Goal: Information Seeking & Learning: Get advice/opinions

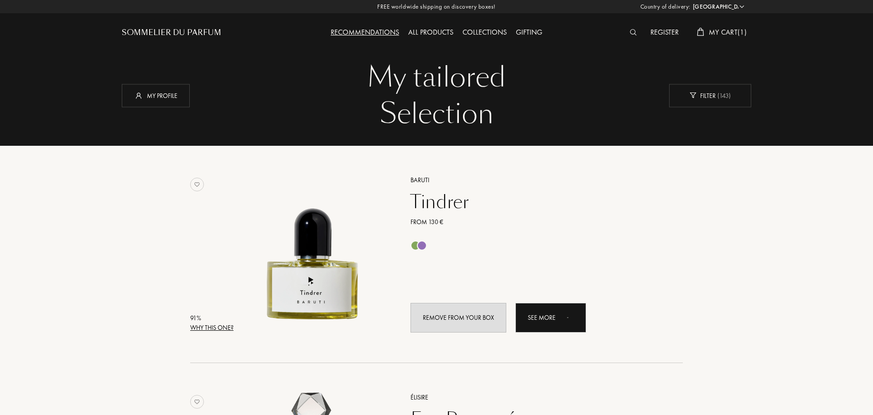
select select "PT"
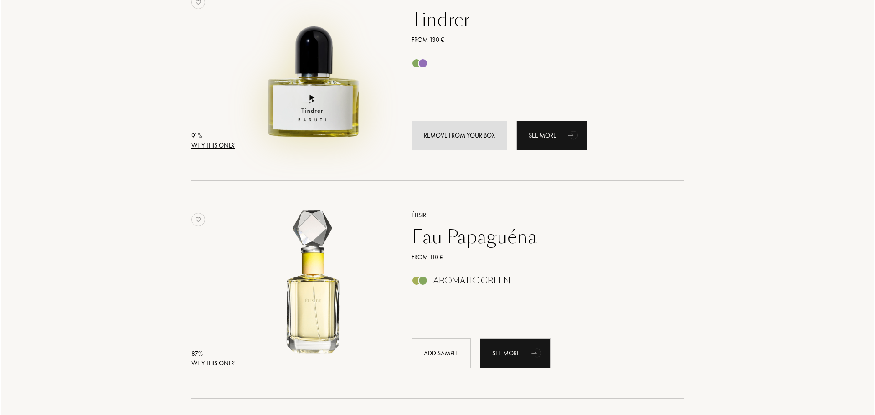
scroll to position [274, 0]
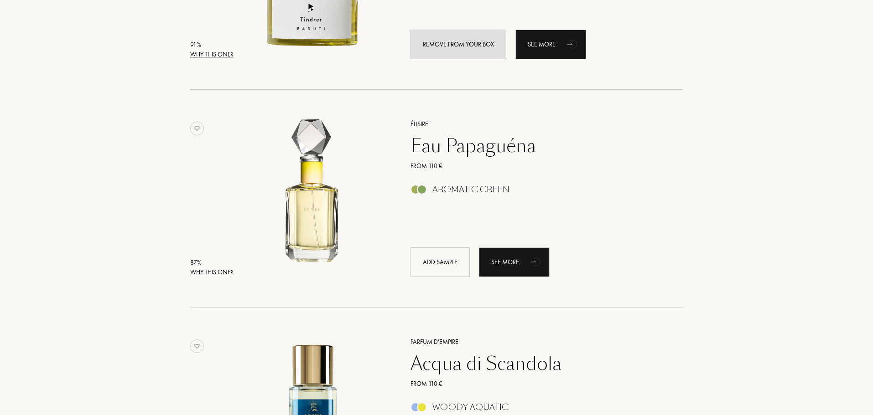
click at [223, 274] on div "Why this one?" at bounding box center [211, 273] width 43 height 10
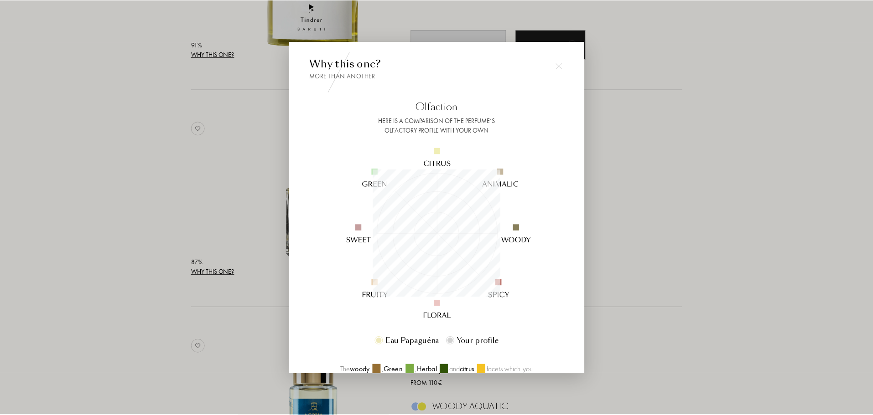
scroll to position [128, 128]
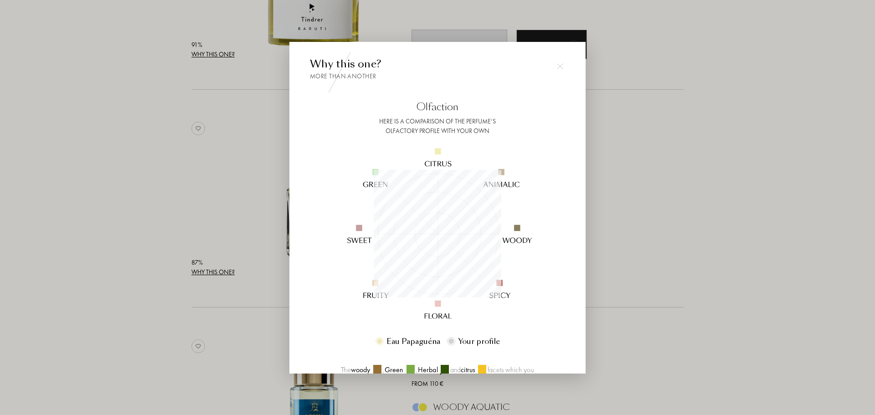
click at [652, 215] on div at bounding box center [437, 207] width 875 height 415
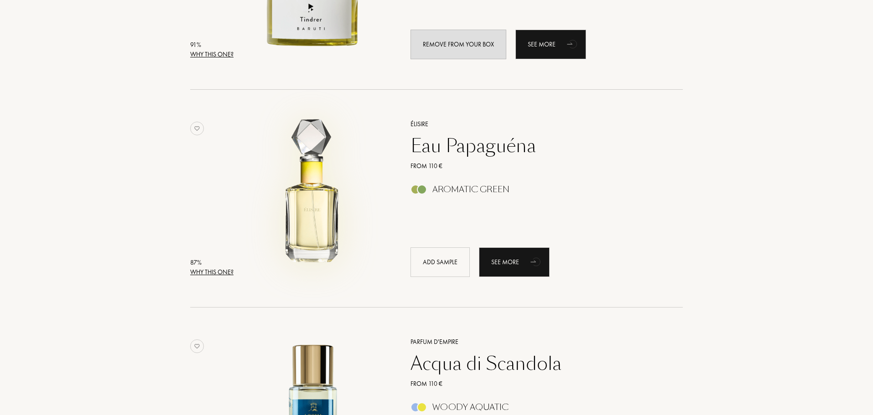
scroll to position [0, 0]
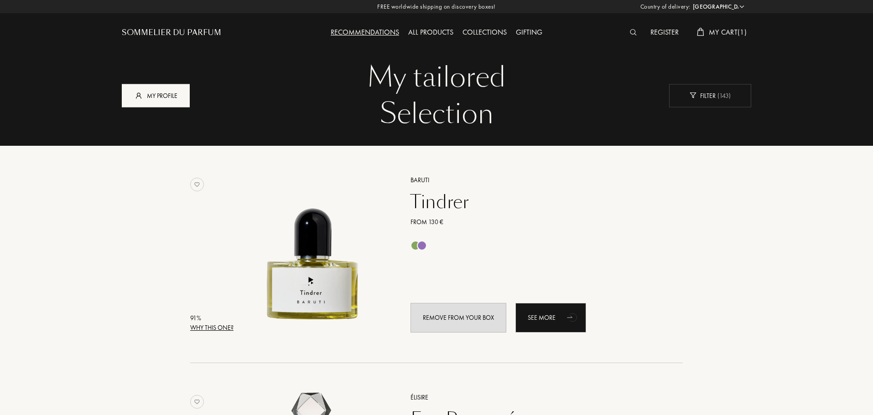
click at [159, 93] on div "My profile" at bounding box center [156, 95] width 68 height 23
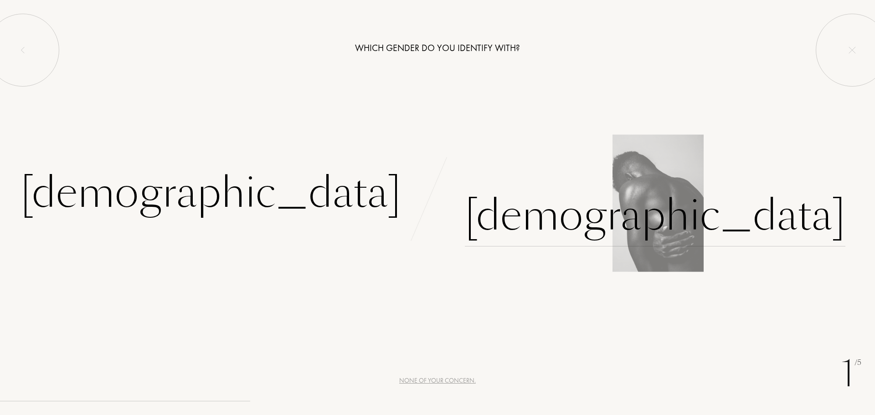
click at [509, 224] on div "[DEMOGRAPHIC_DATA]" at bounding box center [655, 216] width 381 height 62
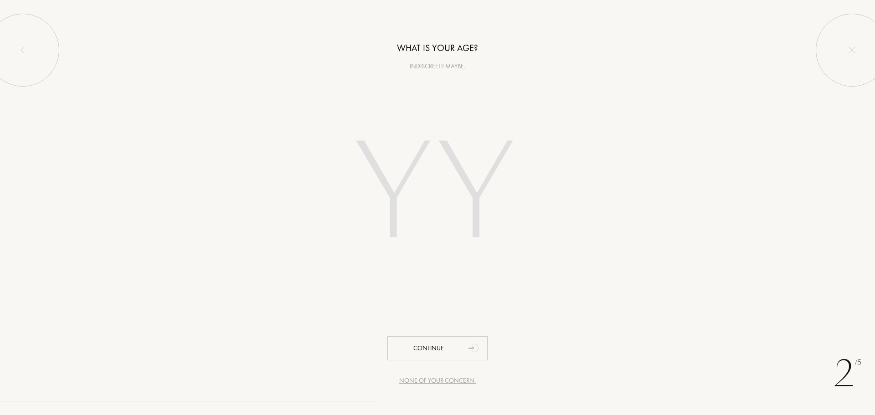
click at [451, 204] on input "number" at bounding box center [438, 195] width 260 height 185
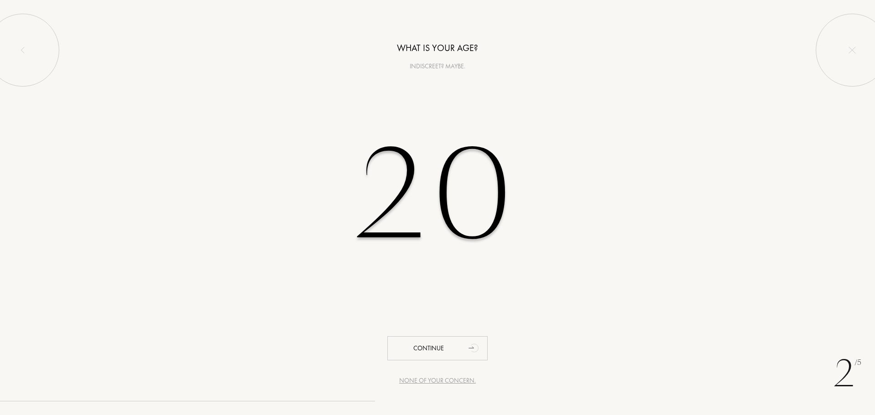
type input "20"
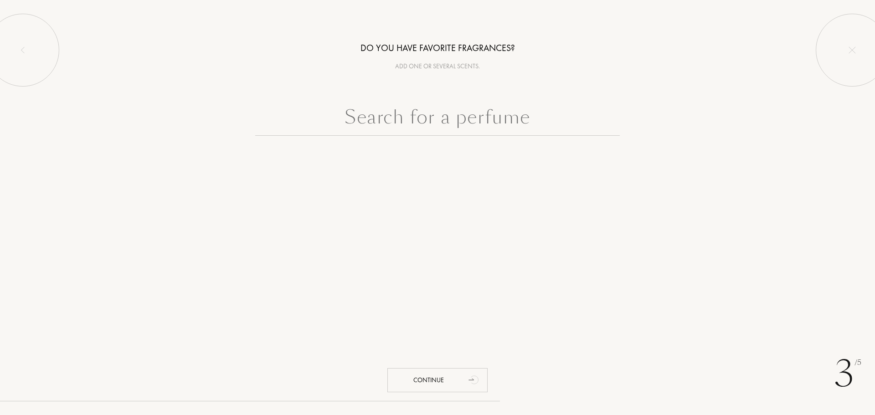
paste input "Brume Matcha"
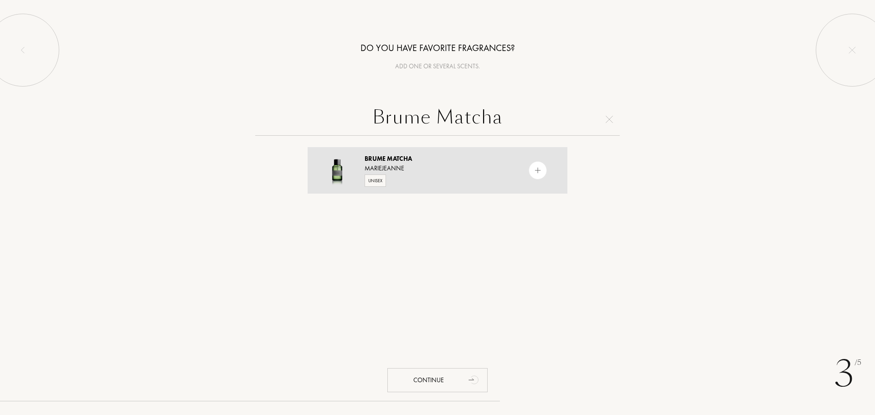
type input "Brume Matcha"
click at [446, 160] on div "Brume Matcha" at bounding box center [437, 159] width 145 height 10
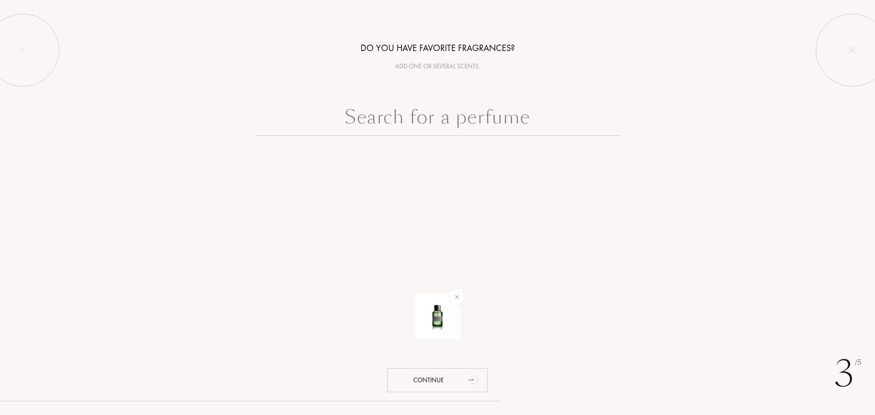
click at [461, 124] on input "text" at bounding box center [437, 119] width 365 height 33
paste input "You Or Someone Like You"
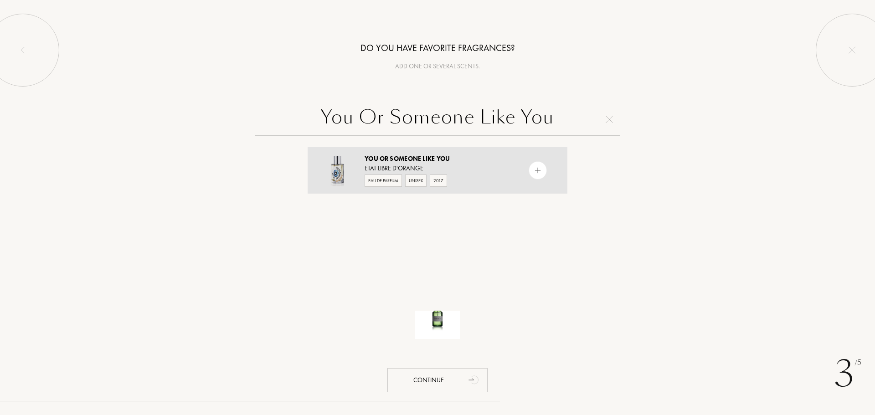
type input "You Or Someone Like You"
click at [500, 178] on div "Eau de Parfum Unisex 2017" at bounding box center [437, 180] width 145 height 14
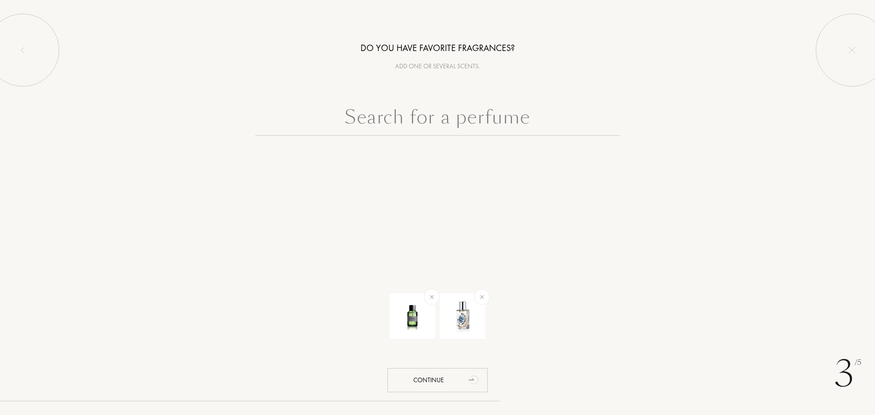
click at [433, 118] on input "text" at bounding box center [437, 119] width 365 height 33
paste input "Copper"
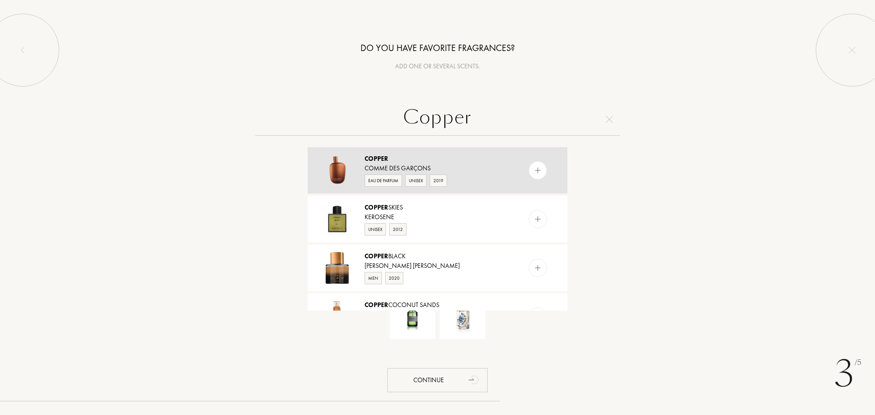
type input "Copper"
click at [476, 172] on div "Comme des Garçons" at bounding box center [437, 169] width 145 height 10
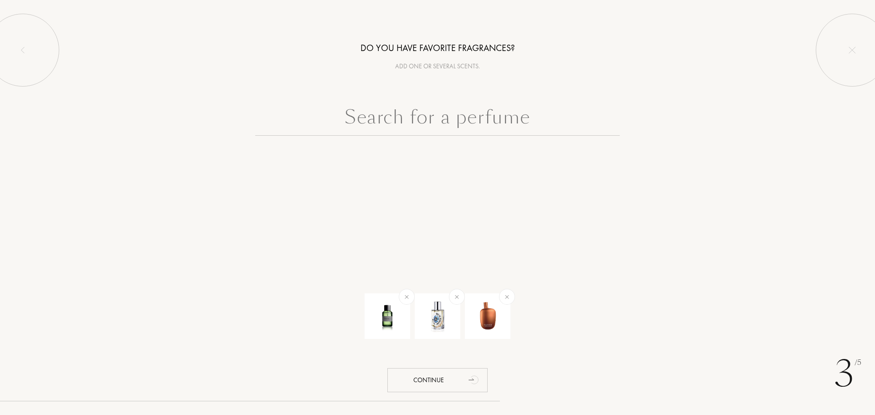
click at [414, 150] on div at bounding box center [438, 163] width 274 height 36
click at [410, 124] on input "text" at bounding box center [437, 119] width 365 height 33
paste input "Amazingreen"
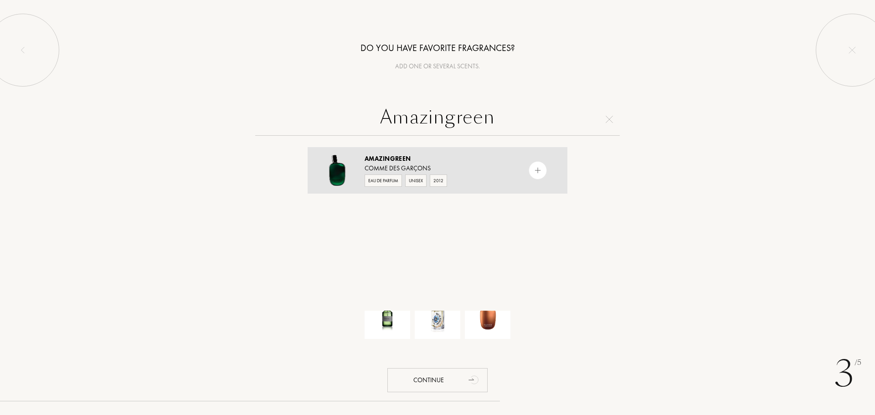
type input "Amazingreen"
click at [459, 168] on div "Comme des Garçons" at bounding box center [437, 169] width 145 height 10
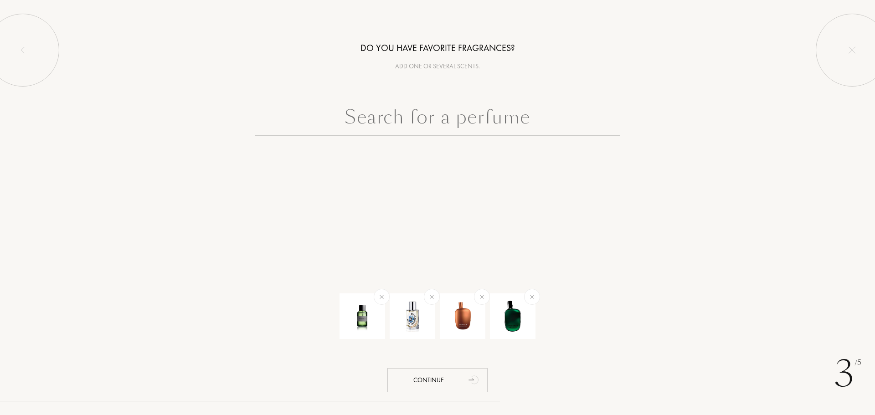
click at [449, 117] on input "text" at bounding box center [437, 119] width 365 height 33
paste input "Pacific Chill"
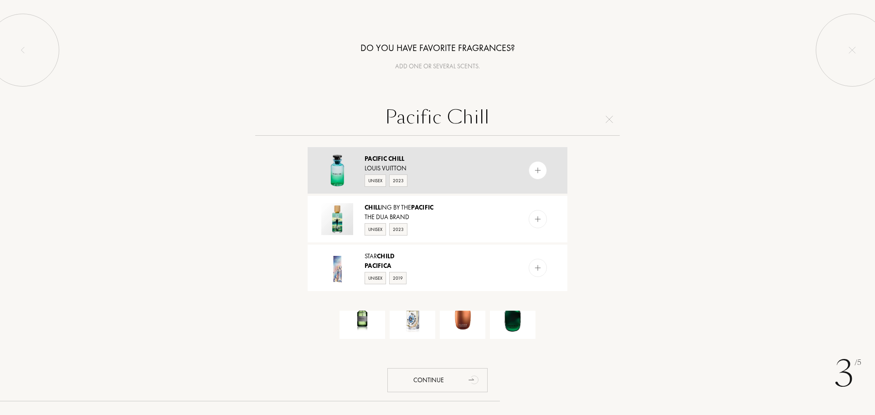
type input "Pacific Chill"
click at [436, 166] on div "Louis Vuitton" at bounding box center [437, 169] width 145 height 10
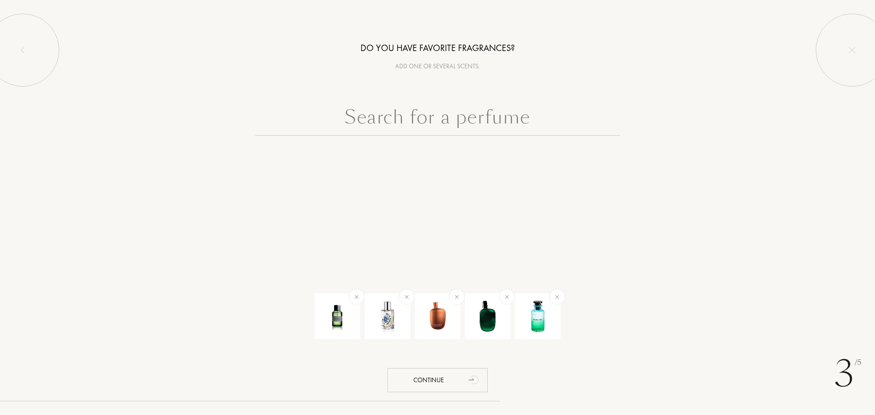
click at [399, 119] on input "text" at bounding box center [437, 119] width 365 height 33
paste input "Imagination"
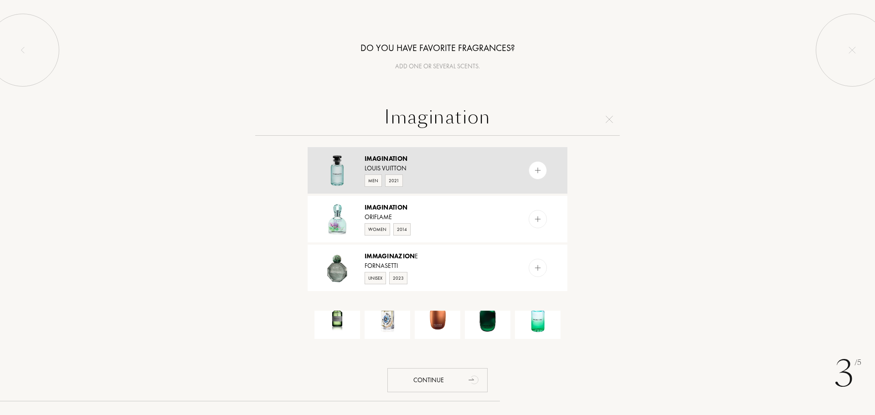
type input "Imagination"
click at [428, 166] on div "Louis Vuitton" at bounding box center [437, 169] width 145 height 10
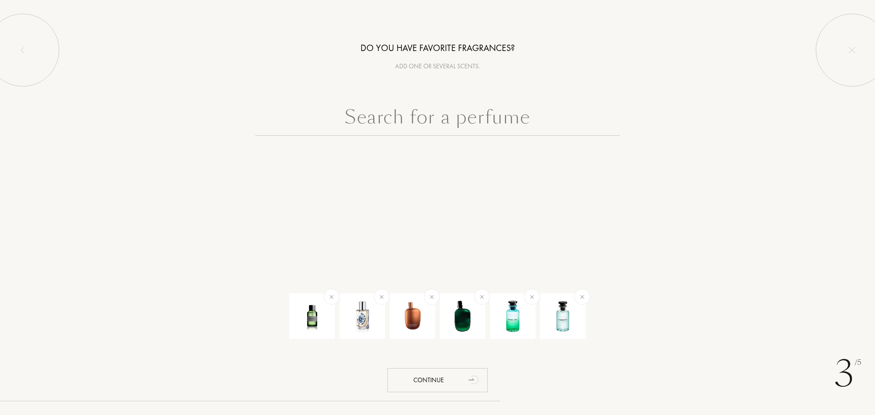
click at [399, 121] on input "text" at bounding box center [437, 119] width 365 height 33
paste input "Fantomas"
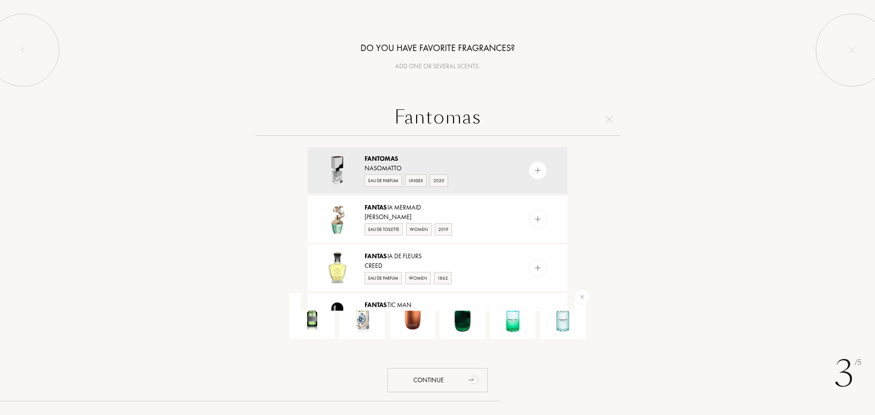
type input "Fantomas"
click at [414, 159] on div "Fantomas" at bounding box center [437, 159] width 145 height 10
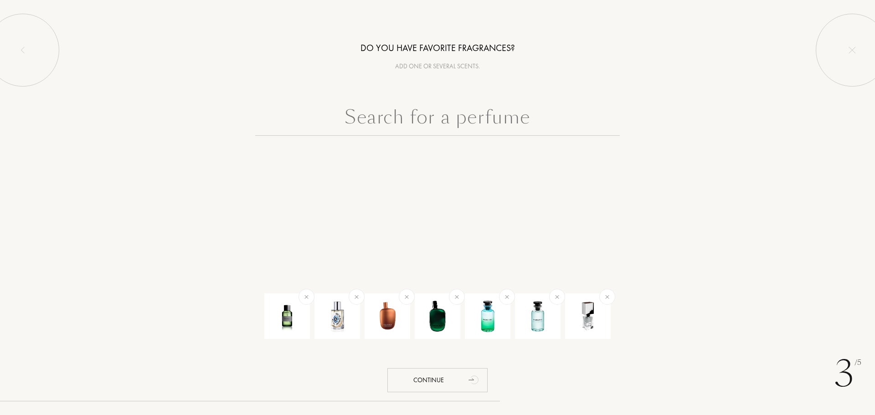
click at [409, 114] on input "text" at bounding box center [437, 119] width 365 height 33
paste input "Costa Azzurra"
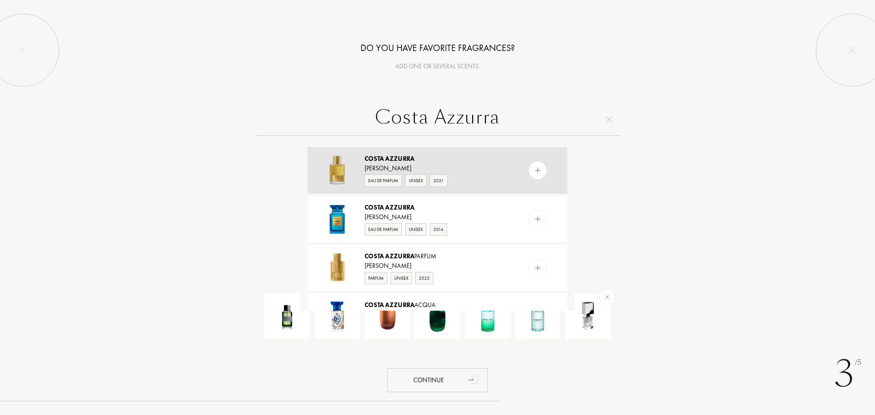
type input "Costa Azzurra"
click at [422, 164] on div "Tom Ford" at bounding box center [437, 169] width 145 height 10
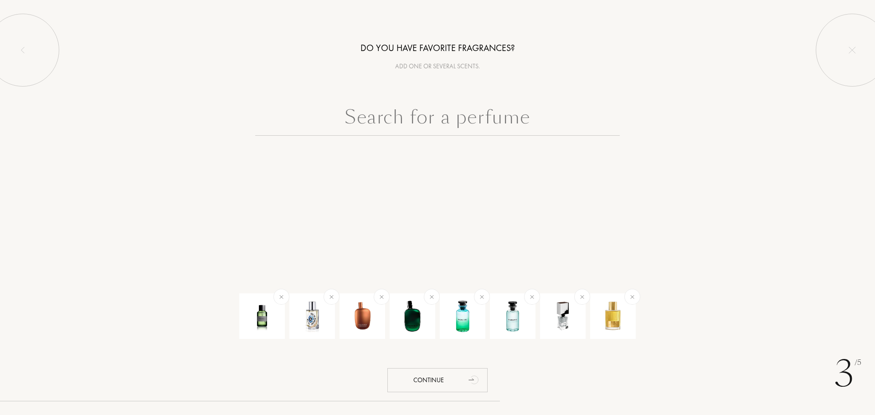
click at [414, 121] on input "text" at bounding box center [437, 119] width 365 height 33
paste input "Original Wood"
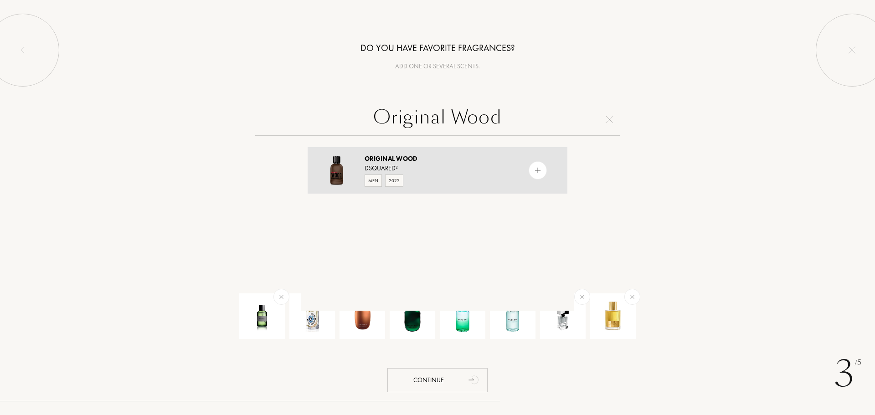
type input "Original Wood"
click at [441, 156] on div "Original Wood" at bounding box center [437, 159] width 145 height 10
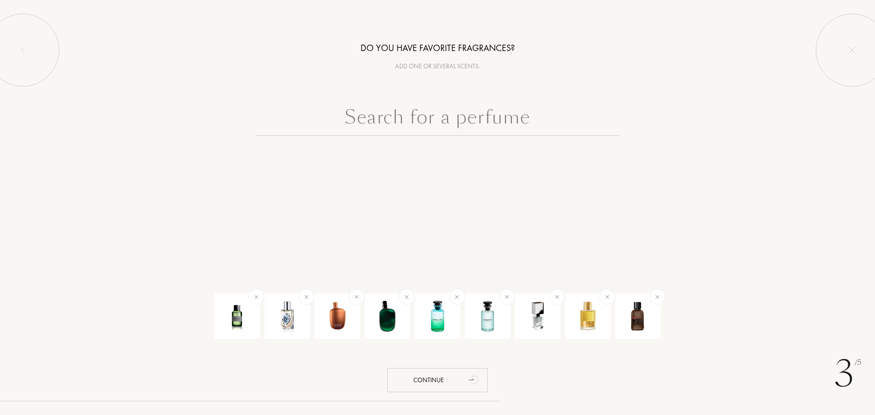
click at [420, 152] on div at bounding box center [438, 163] width 274 height 36
click at [431, 93] on div "Do you have favorite fragrances? Add one or several scents. Continue" at bounding box center [437, 90] width 875 height 181
click at [432, 127] on input "text" at bounding box center [437, 119] width 365 height 33
paste input "Philosykos"
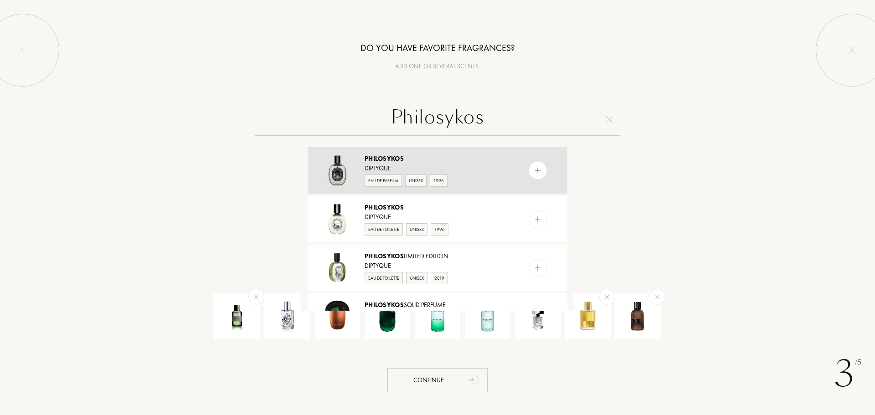
type input "Philosykos"
click at [442, 177] on div "1996" at bounding box center [439, 181] width 18 height 12
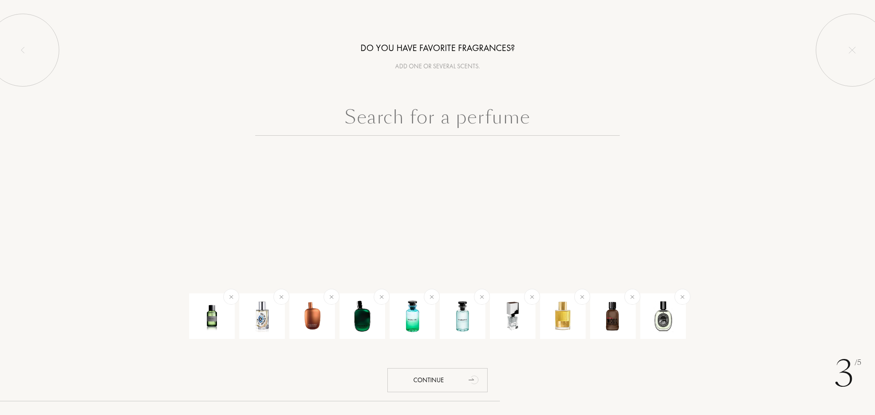
click at [436, 131] on input "text" at bounding box center [437, 119] width 365 height 33
paste input "Corail Oscuro"
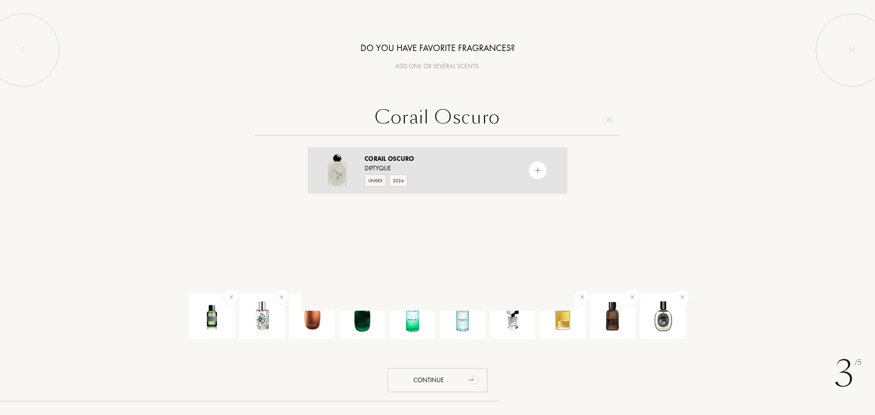
type input "Corail Oscuro"
click at [443, 169] on div "Diptyque" at bounding box center [437, 169] width 145 height 10
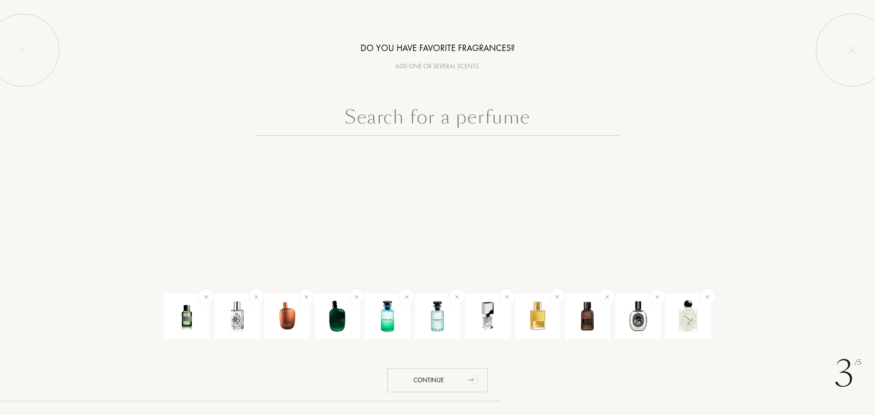
click at [417, 110] on input "text" at bounding box center [437, 119] width 365 height 33
paste input "Beach Hut Man"
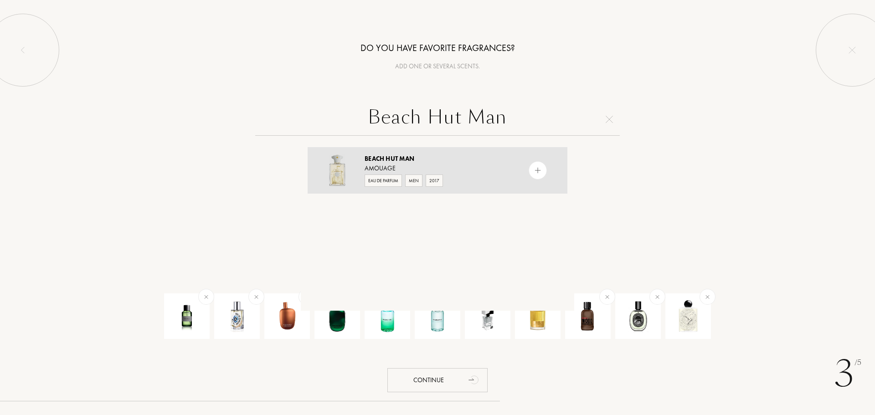
type input "Beach Hut Man"
click at [430, 169] on div "Amouage" at bounding box center [437, 169] width 145 height 10
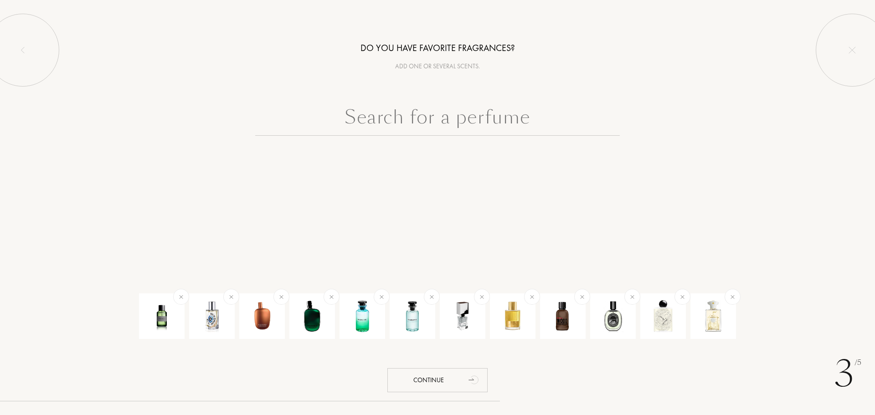
click at [438, 132] on input "text" at bounding box center [437, 119] width 365 height 33
paste input "Bergamask"
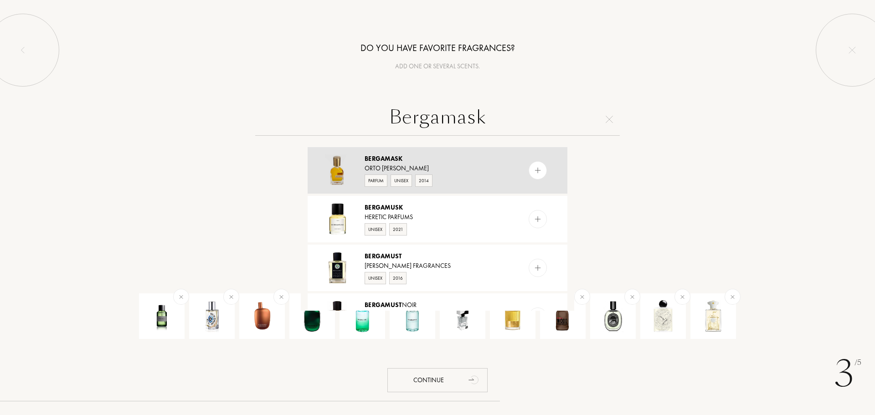
type input "Bergamask"
click at [462, 171] on div "Orto Parisi" at bounding box center [437, 169] width 145 height 10
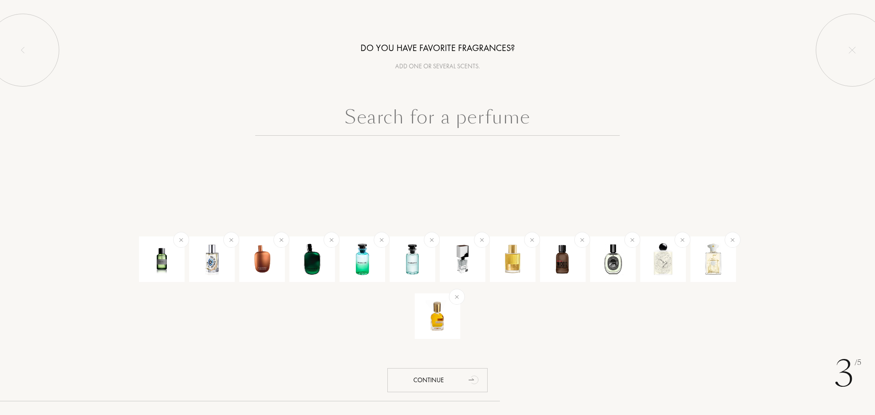
click at [430, 117] on input "text" at bounding box center [437, 119] width 365 height 33
paste input "Enclave"
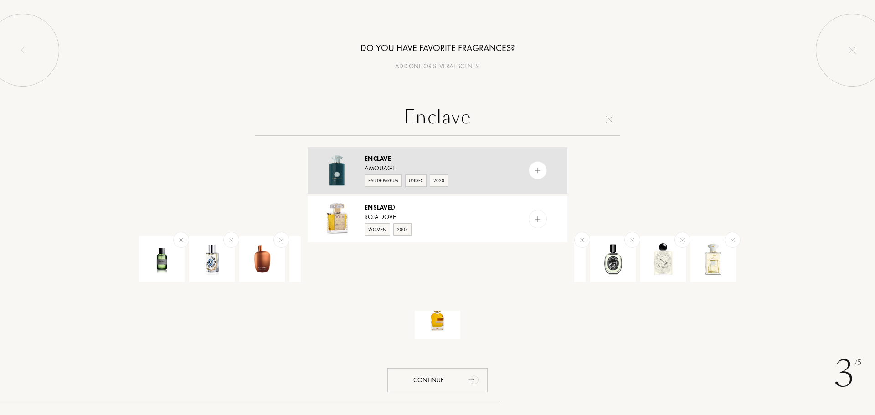
type input "Enclave"
click at [454, 164] on div "Amouage" at bounding box center [437, 169] width 145 height 10
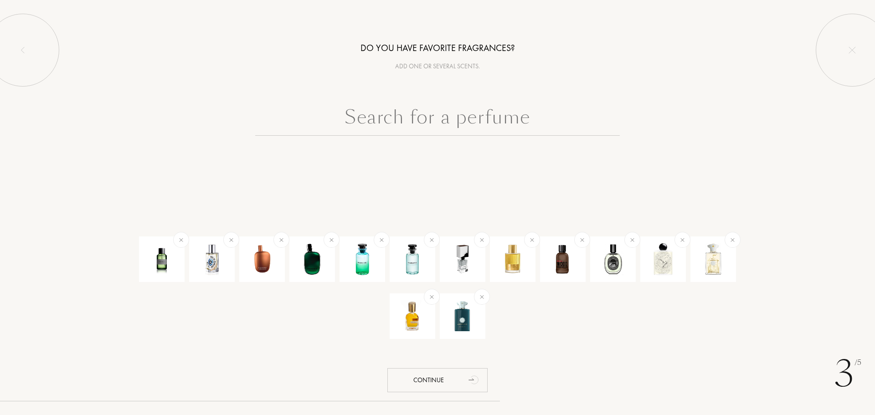
click at [435, 96] on div "Do you have favorite fragrances? Add one or several scents. Continue" at bounding box center [437, 90] width 875 height 181
click at [437, 120] on input "text" at bounding box center [437, 119] width 365 height 33
paste input "Megamare"
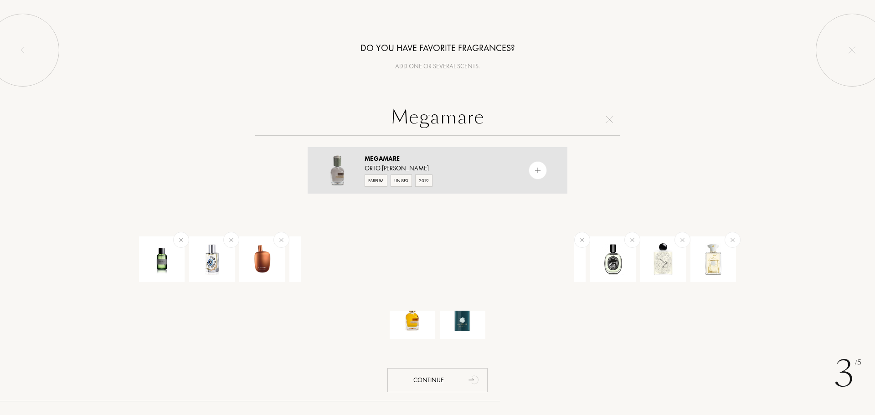
type input "Megamare"
click at [454, 161] on div "Megamare" at bounding box center [437, 159] width 145 height 10
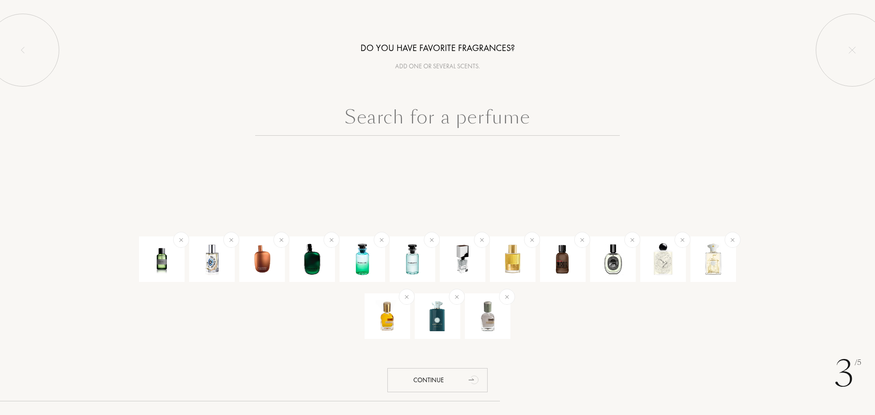
click at [361, 131] on input "text" at bounding box center [437, 119] width 365 height 33
paste input "Erba Gold"
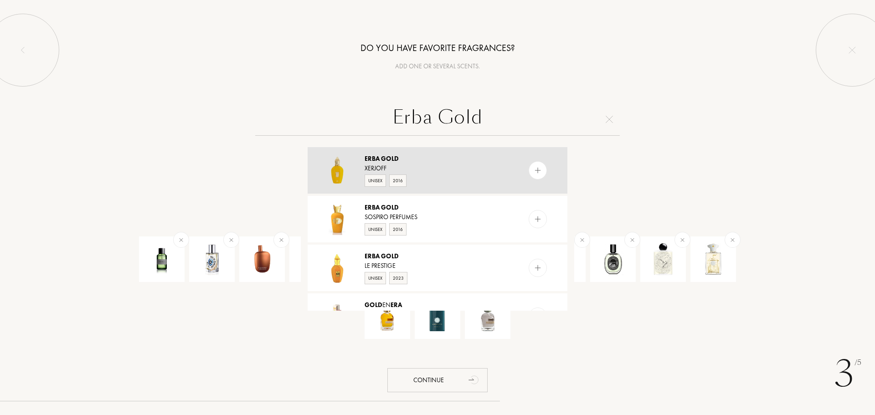
type input "Erba Gold"
click at [416, 148] on div "Erba Gold Xerjoff Unisex 2016" at bounding box center [438, 170] width 260 height 47
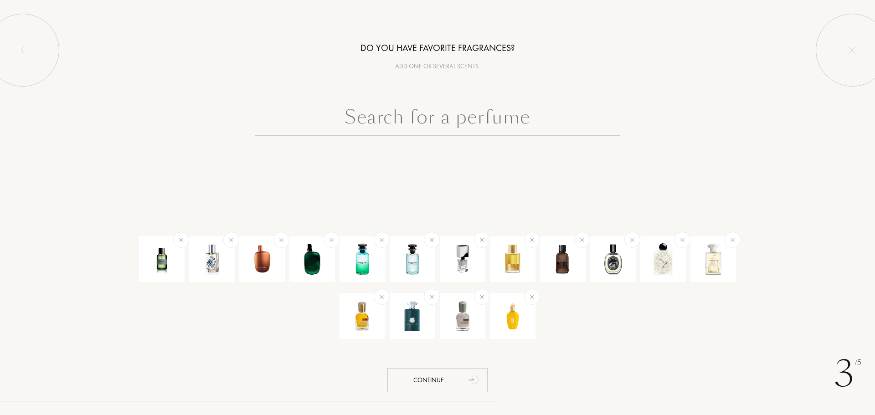
drag, startPoint x: 471, startPoint y: 92, endPoint x: 472, endPoint y: 103, distance: 11.4
click at [471, 97] on div "Do you have favorite fragrances? Add one or several scents. Continue" at bounding box center [437, 90] width 875 height 181
click at [470, 115] on input "text" at bounding box center [437, 119] width 365 height 33
paste input "Santal 33"
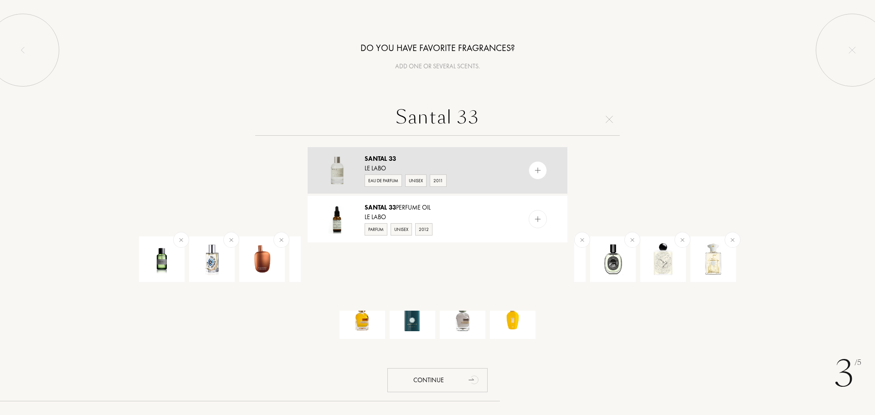
type input "Santal 33"
click at [451, 163] on div "Santal 33" at bounding box center [437, 159] width 145 height 10
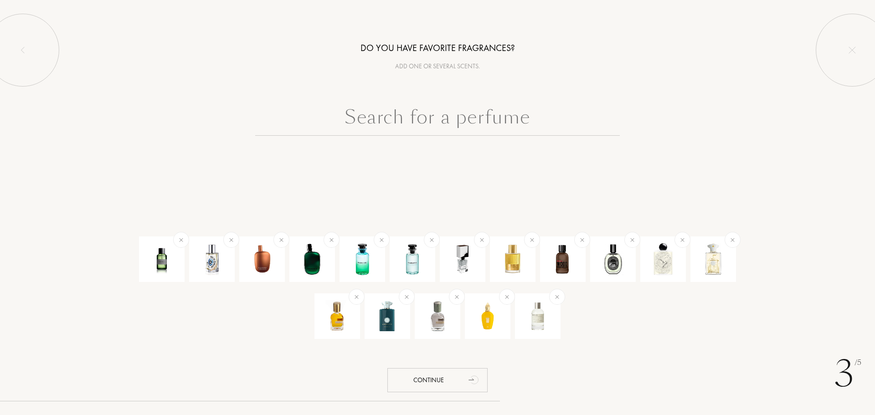
click at [455, 133] on input "text" at bounding box center [437, 119] width 365 height 33
paste input "Torino22"
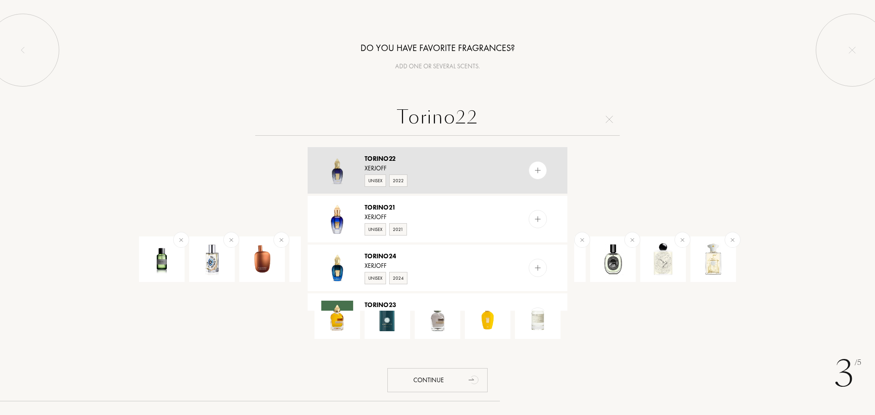
type input "Torino22"
click at [448, 167] on div "Xerjoff" at bounding box center [437, 169] width 145 height 10
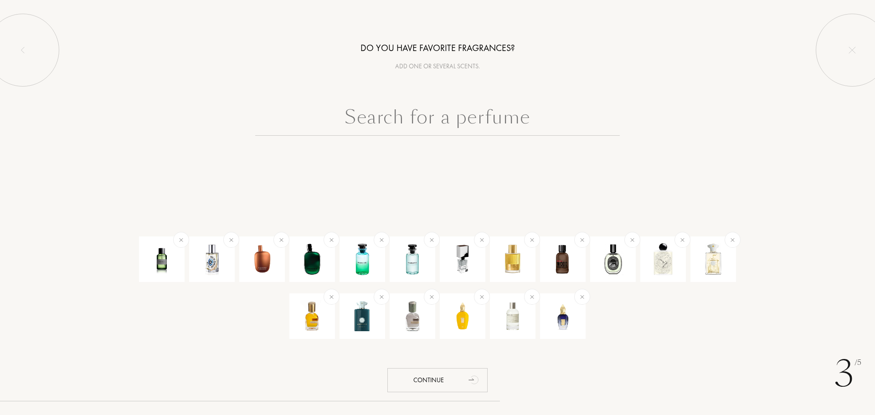
click at [415, 98] on div "Do you have favorite fragrances? Add one or several scents. Continue" at bounding box center [437, 90] width 875 height 181
click at [418, 116] on input "text" at bounding box center [437, 119] width 365 height 33
paste input "APSU"
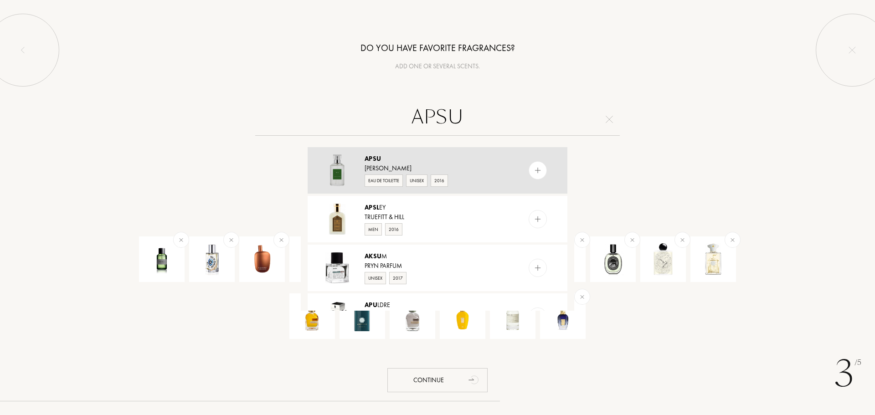
type input "APSU"
click at [449, 170] on div "Ulrich Lang" at bounding box center [437, 169] width 145 height 10
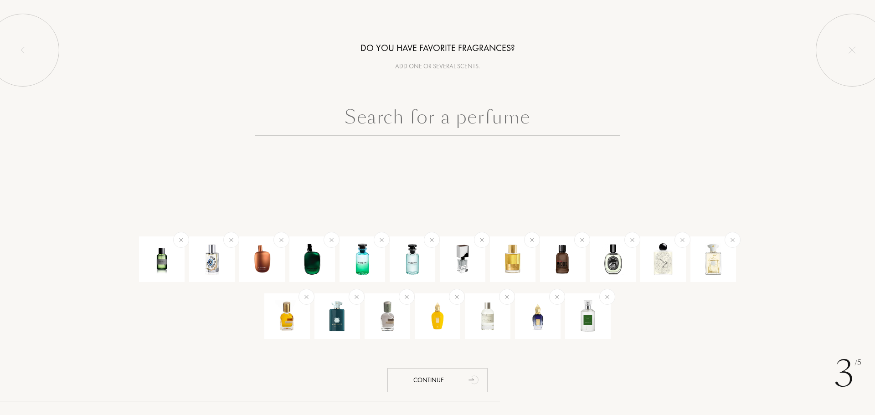
click at [430, 135] on input "text" at bounding box center [437, 119] width 365 height 33
paste input "Cuoium"
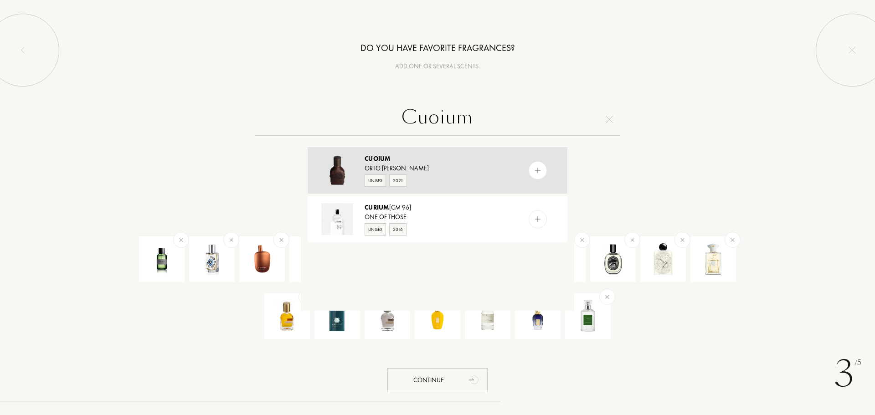
type input "Cuoium"
drag, startPoint x: 447, startPoint y: 168, endPoint x: 444, endPoint y: 156, distance: 11.7
click at [447, 168] on div "Orto Parisi" at bounding box center [437, 169] width 145 height 10
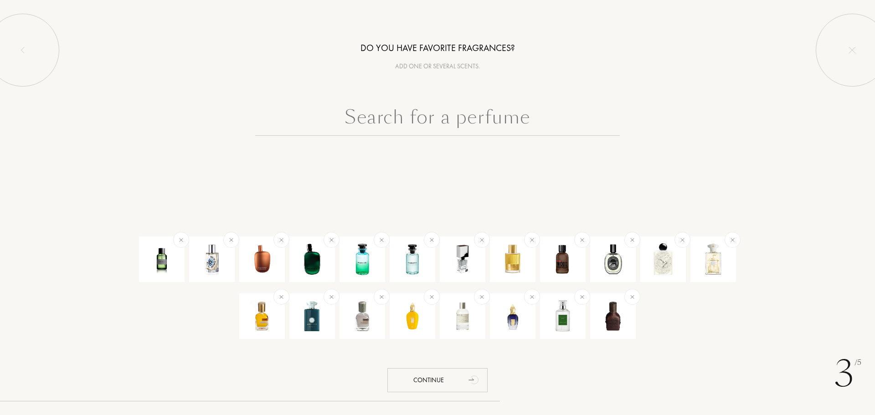
click at [528, 179] on div at bounding box center [438, 163] width 274 height 36
click at [424, 383] on div "Continue" at bounding box center [438, 380] width 100 height 24
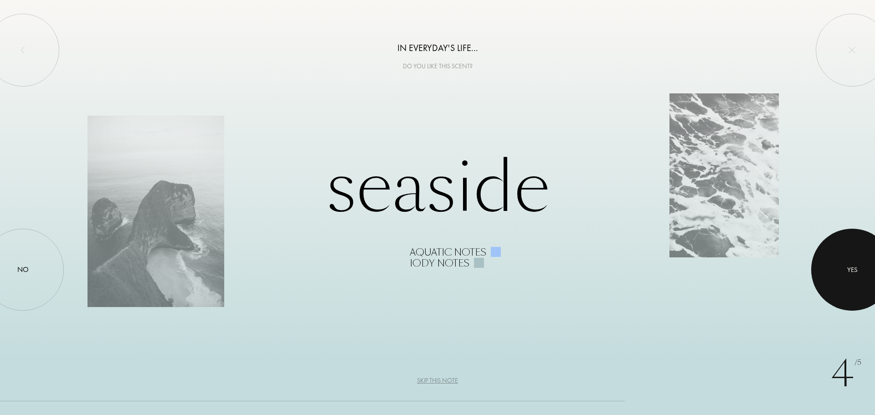
click at [848, 271] on div "Yes" at bounding box center [853, 270] width 10 height 10
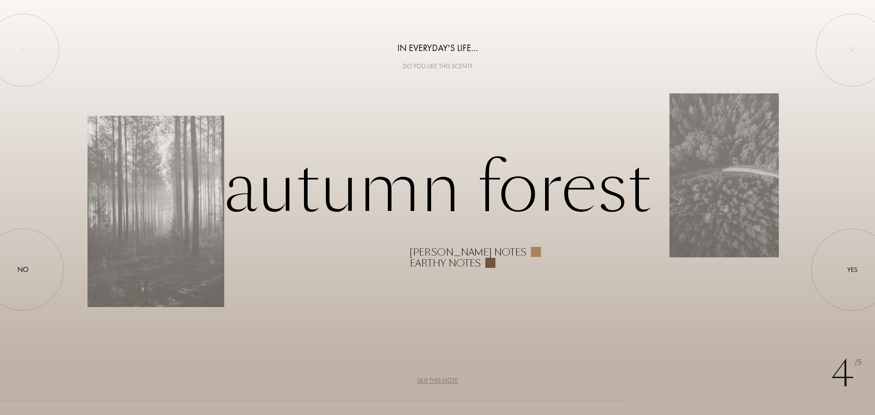
click at [706, 337] on div "4 /5 In everyday's life... Do you like this scent? Autumn forest Woody notes Ea…" at bounding box center [437, 207] width 875 height 415
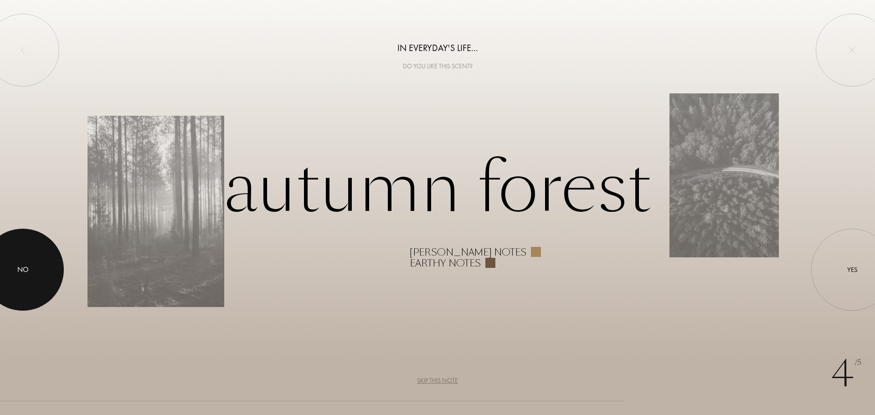
click at [22, 274] on div "No" at bounding box center [22, 269] width 11 height 11
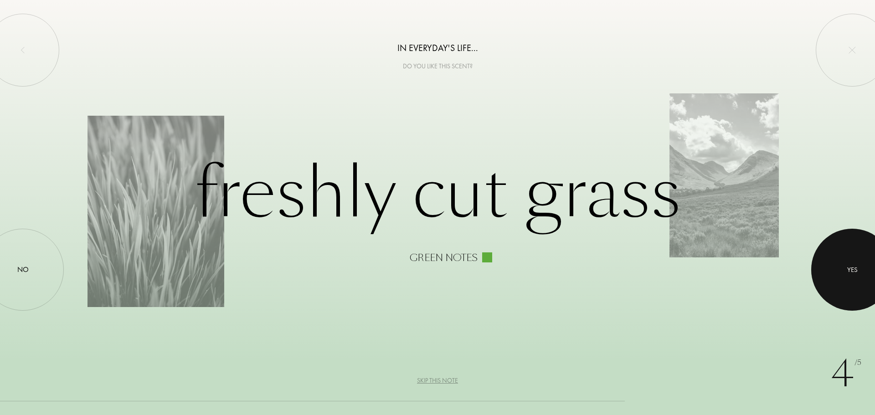
click at [851, 278] on div at bounding box center [853, 270] width 82 height 82
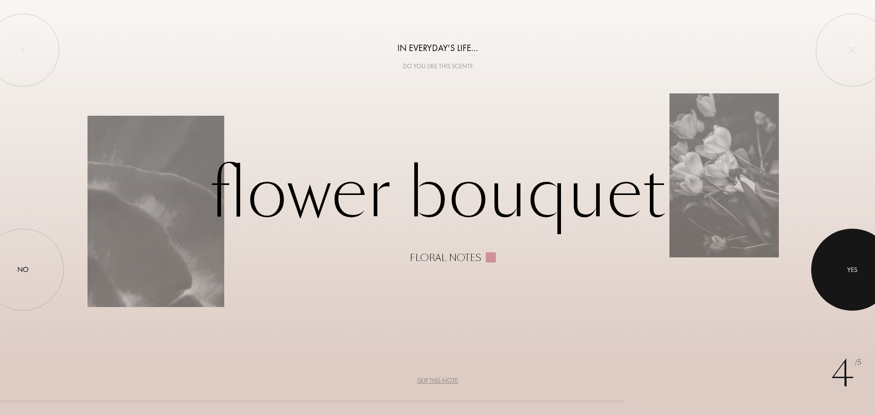
click at [851, 271] on div "Yes" at bounding box center [853, 270] width 10 height 10
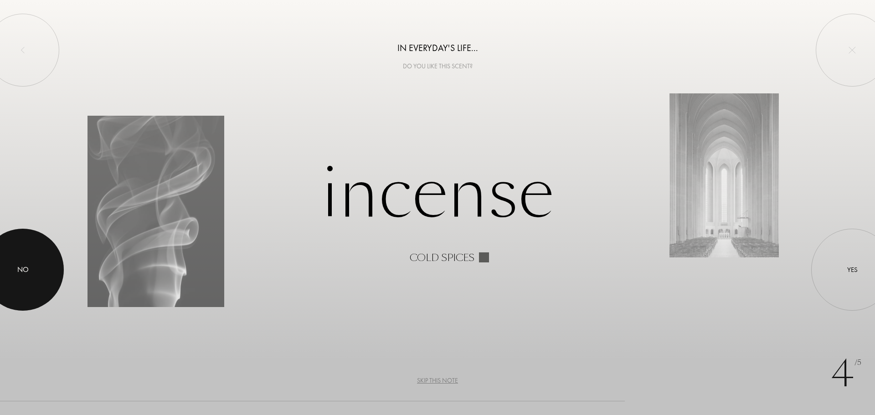
click at [26, 267] on div "No" at bounding box center [22, 269] width 11 height 11
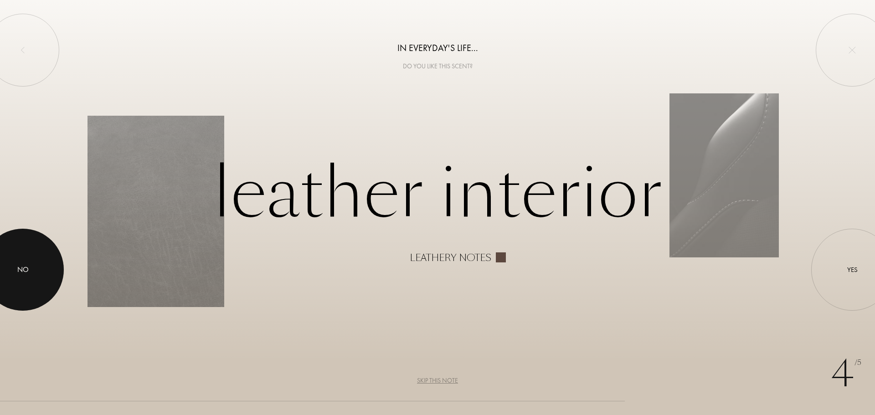
click at [40, 274] on div at bounding box center [23, 270] width 82 height 82
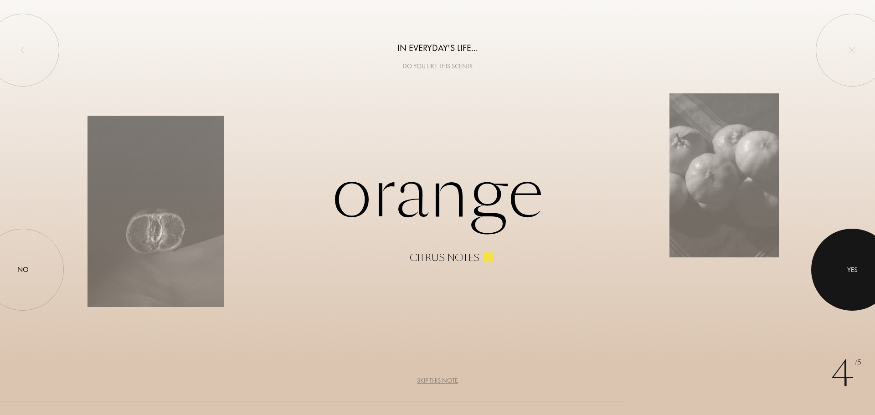
click at [868, 279] on div at bounding box center [853, 270] width 82 height 82
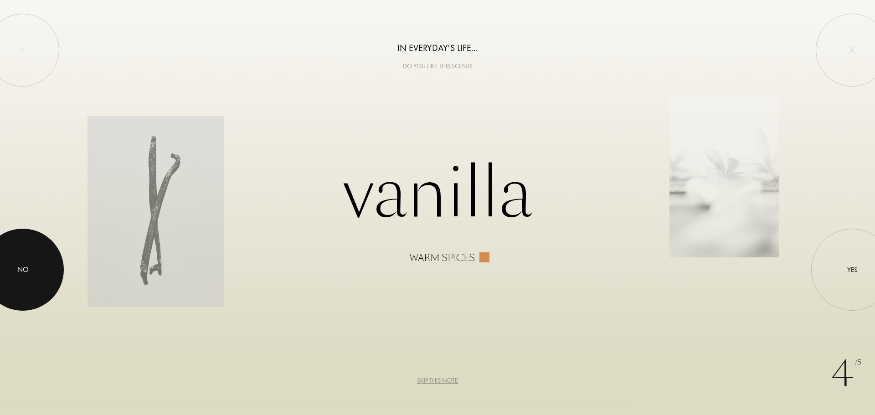
click at [19, 278] on div at bounding box center [23, 270] width 82 height 82
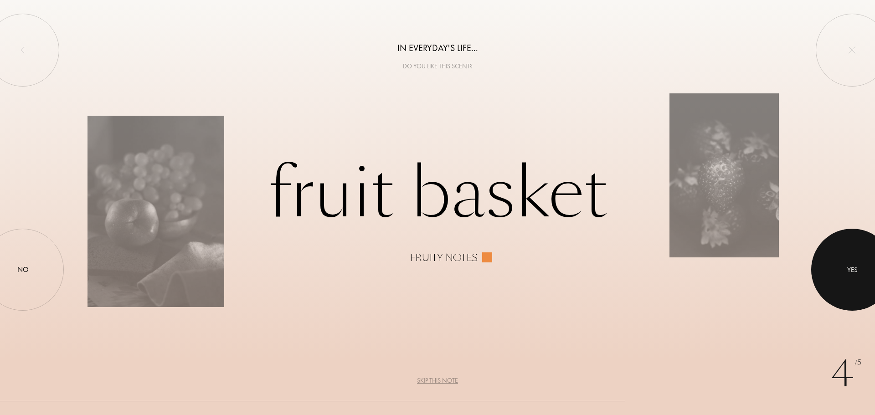
click at [847, 271] on div at bounding box center [853, 270] width 82 height 82
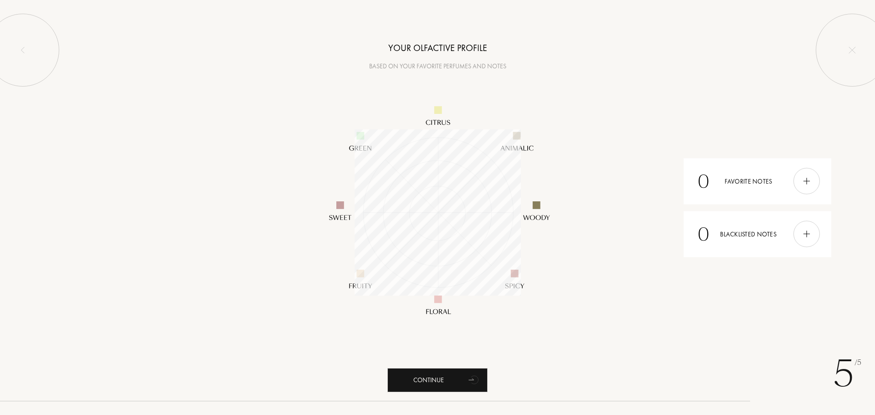
scroll to position [166, 166]
click at [763, 192] on div "0 Favorite notes" at bounding box center [758, 181] width 148 height 46
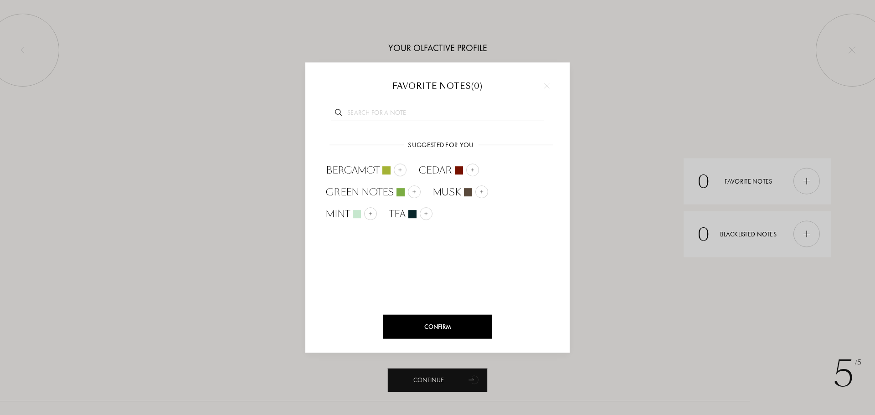
click at [427, 113] on input "text" at bounding box center [437, 114] width 213 height 12
paste input "Basil"
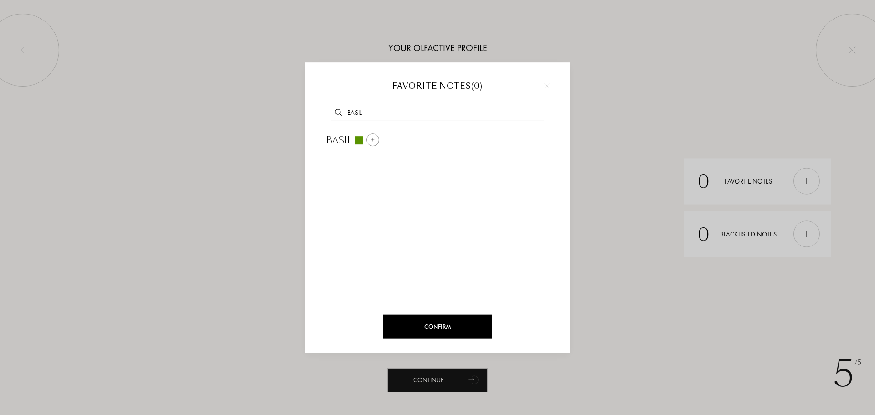
type input "Basil"
click at [348, 139] on span "Basil" at bounding box center [339, 141] width 26 height 14
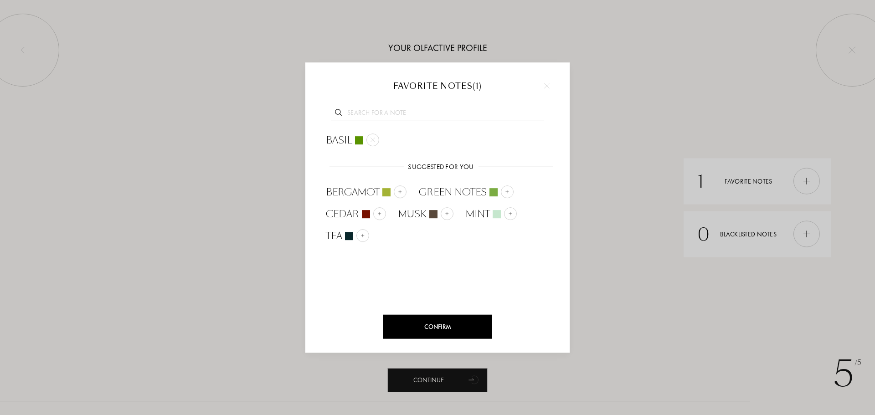
click at [377, 116] on input "text" at bounding box center [437, 114] width 213 height 12
paste input "Peppermint"
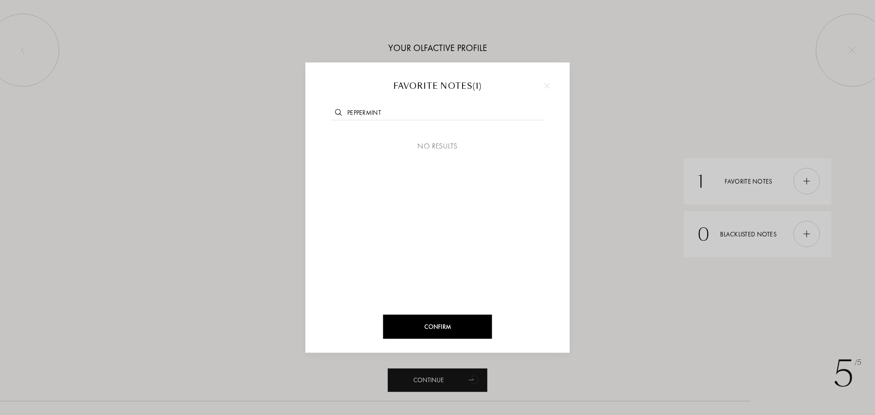
drag, startPoint x: 365, startPoint y: 115, endPoint x: 327, endPoint y: 117, distance: 37.9
click at [327, 117] on div "Peppermint" at bounding box center [437, 111] width 237 height 35
type input "mint"
click at [341, 139] on span "Mint" at bounding box center [338, 141] width 24 height 14
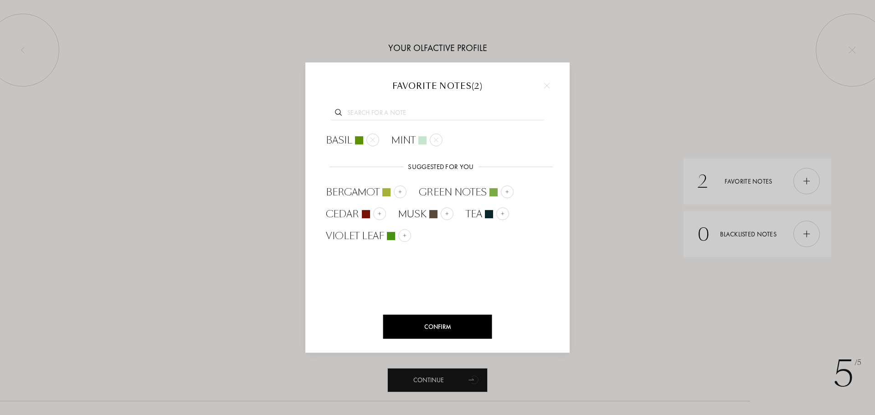
click at [403, 113] on input "text" at bounding box center [437, 114] width 213 height 12
paste input "Eucalyptus"
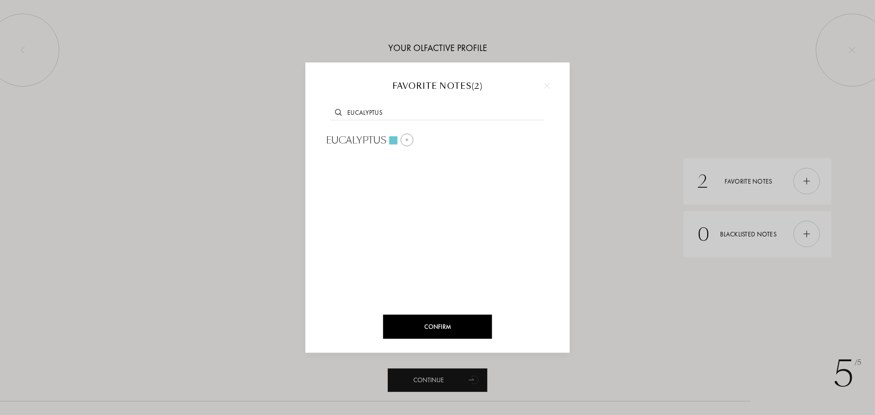
type input "Eucalyptus"
click at [363, 136] on span "Eucalyptus" at bounding box center [356, 141] width 61 height 14
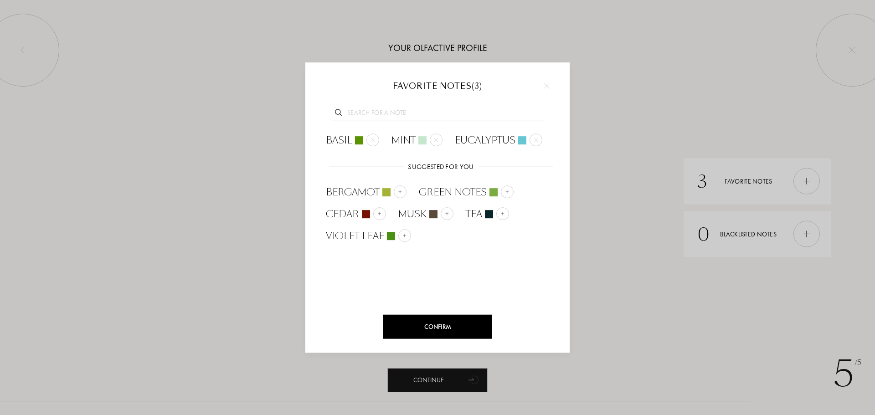
click at [375, 115] on input "text" at bounding box center [437, 114] width 213 height 12
paste input "Geranium"
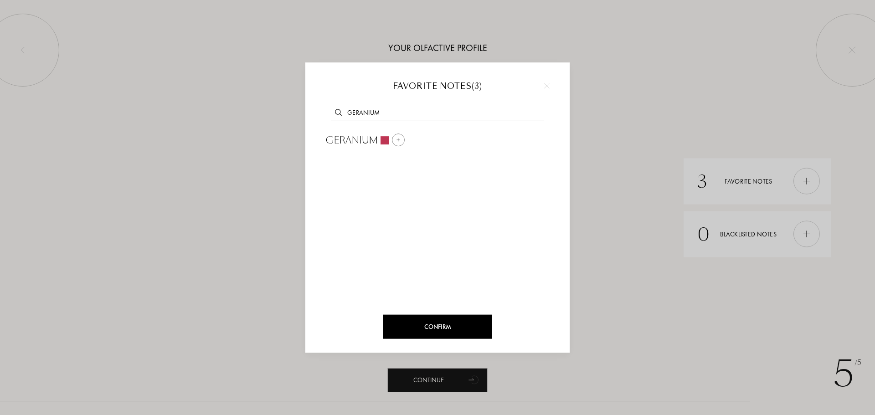
type input "Geranium"
click at [369, 138] on span "Geranium" at bounding box center [352, 141] width 52 height 14
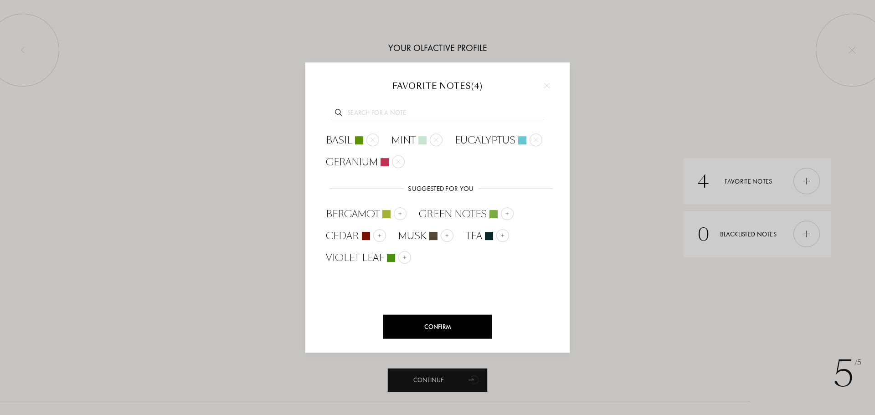
click at [375, 109] on input "text" at bounding box center [437, 114] width 213 height 12
paste input "Matcha"
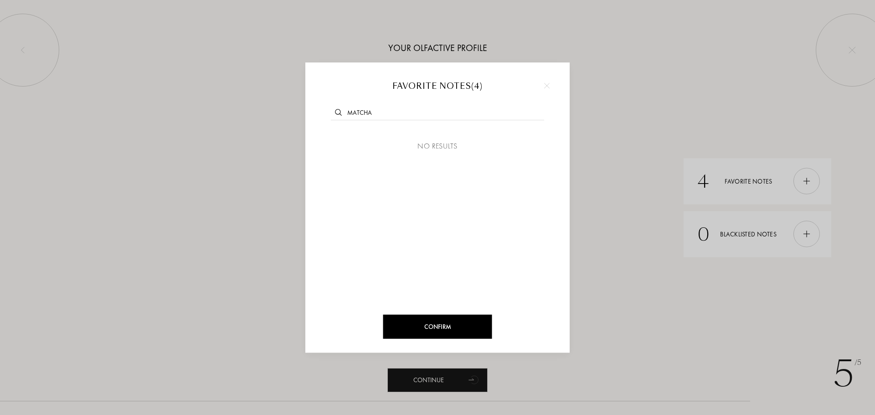
click at [362, 112] on input "Matcha" at bounding box center [437, 114] width 213 height 12
type input "tea"
click at [331, 139] on span "Tea" at bounding box center [334, 141] width 16 height 14
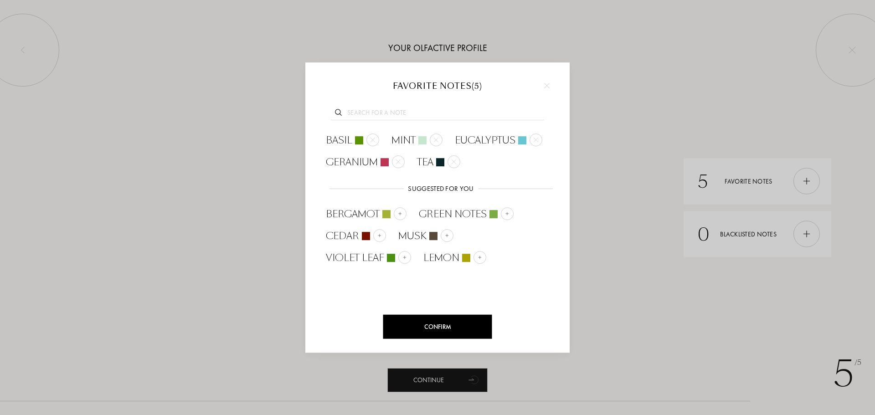
click at [395, 100] on div at bounding box center [437, 111] width 237 height 35
click at [395, 109] on input "text" at bounding box center [437, 114] width 213 height 12
paste input "Rubber"
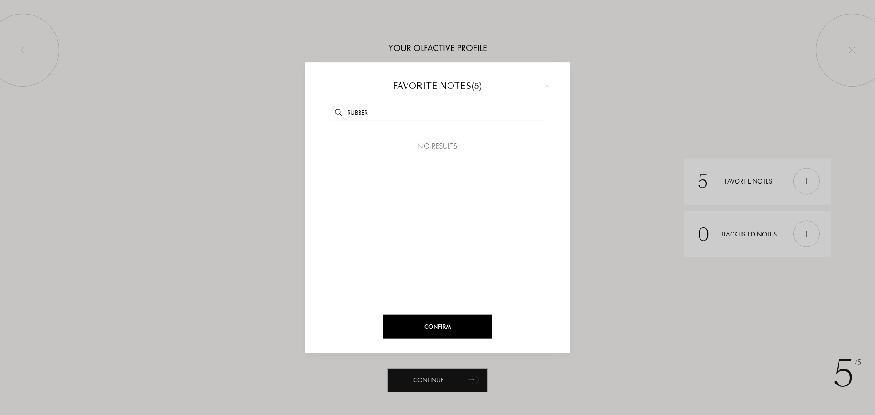
click at [381, 110] on input "Rubber" at bounding box center [437, 114] width 213 height 12
paste input "Melon"
type input "Melon"
click at [341, 142] on span "Melon" at bounding box center [344, 141] width 36 height 14
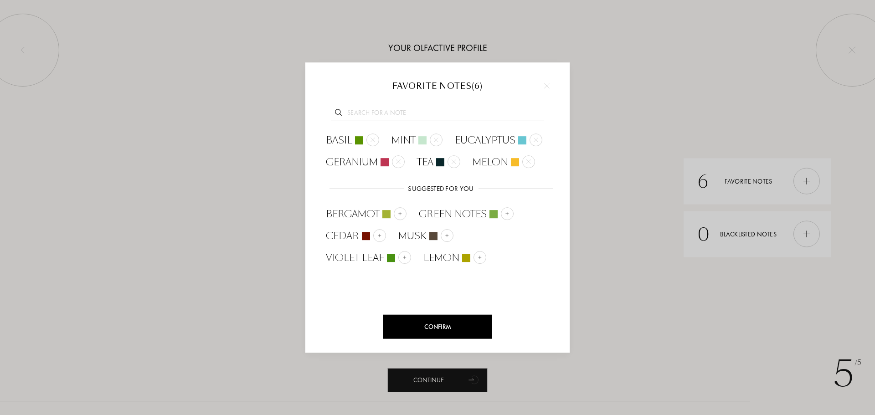
click at [357, 113] on input "text" at bounding box center [437, 114] width 213 height 12
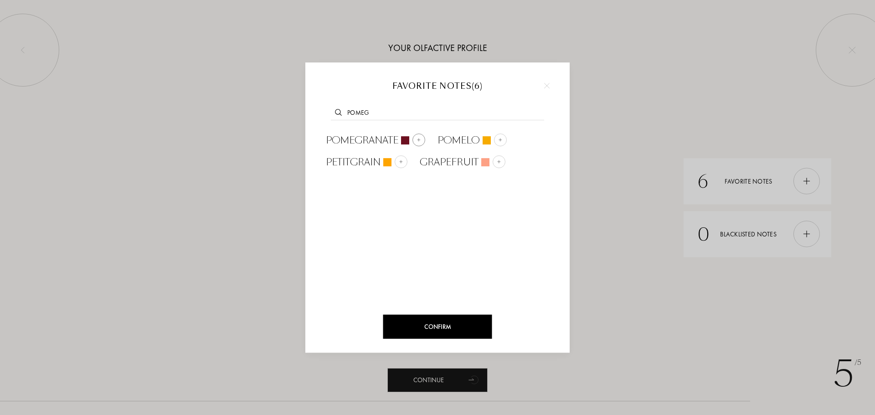
type input "pomeg"
click at [375, 140] on span "Pomegranate" at bounding box center [362, 141] width 73 height 14
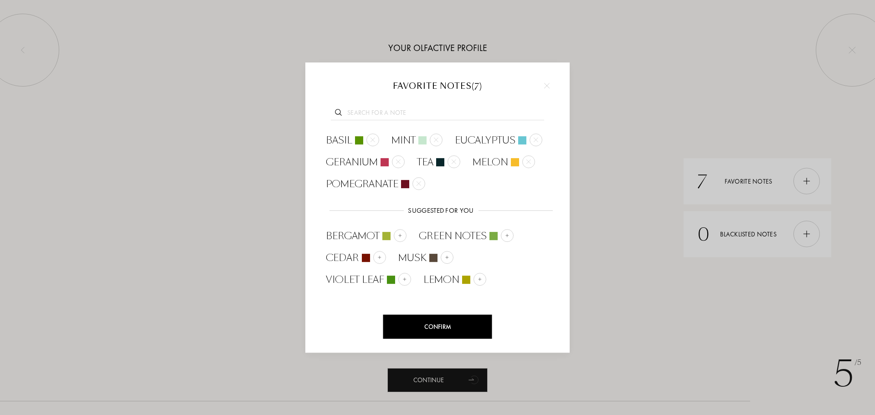
click at [396, 104] on div at bounding box center [437, 111] width 237 height 35
click at [399, 116] on input "text" at bounding box center [437, 114] width 213 height 12
paste input "Gunpowder"
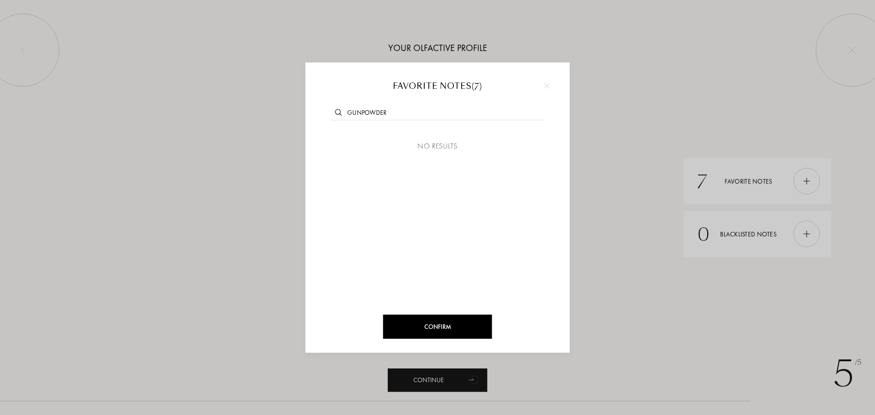
click at [401, 113] on input "Gunpowder" at bounding box center [437, 114] width 213 height 12
paste input "Pepp"
type input "Pepper"
click at [335, 142] on span "Pepper" at bounding box center [344, 141] width 36 height 14
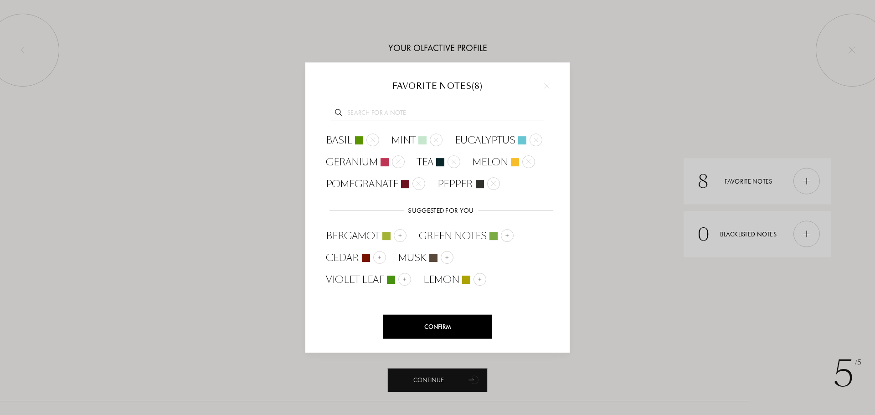
click at [377, 127] on div at bounding box center [437, 111] width 237 height 35
click at [380, 113] on input "text" at bounding box center [437, 114] width 213 height 12
paste input "Pepper"
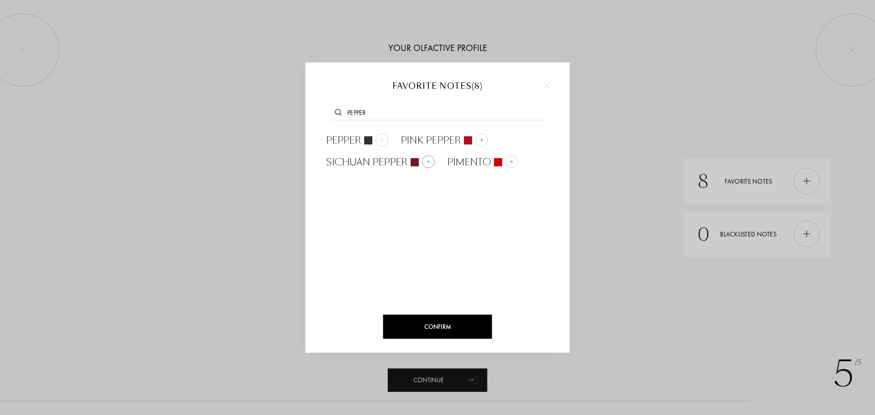
type input "Pepper"
click at [379, 164] on span "Sichuan Pepper" at bounding box center [367, 162] width 82 height 14
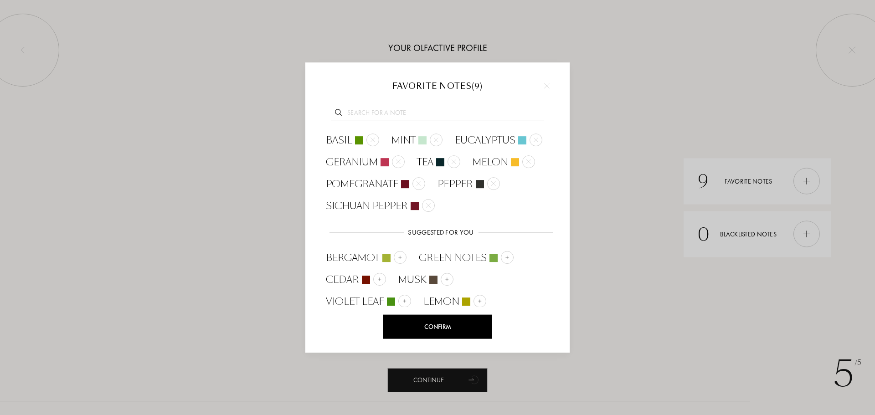
click at [383, 106] on div at bounding box center [437, 111] width 237 height 35
click at [386, 115] on input "text" at bounding box center [437, 114] width 213 height 12
paste input "Pepper"
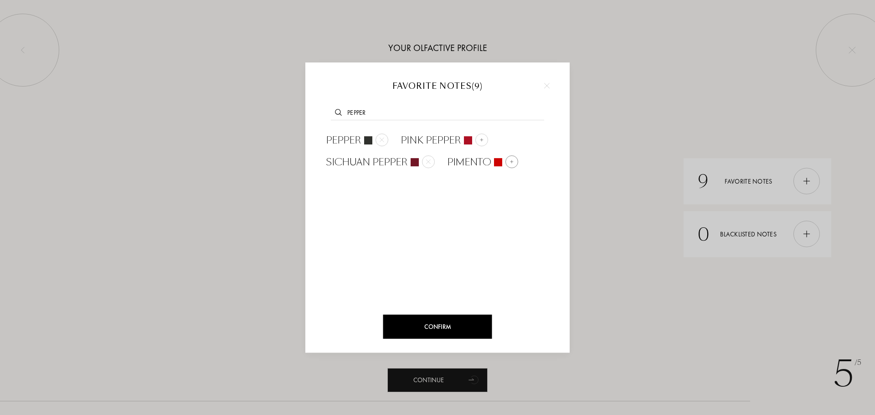
type input "Pepper"
click at [462, 162] on span "Pimento" at bounding box center [469, 162] width 44 height 14
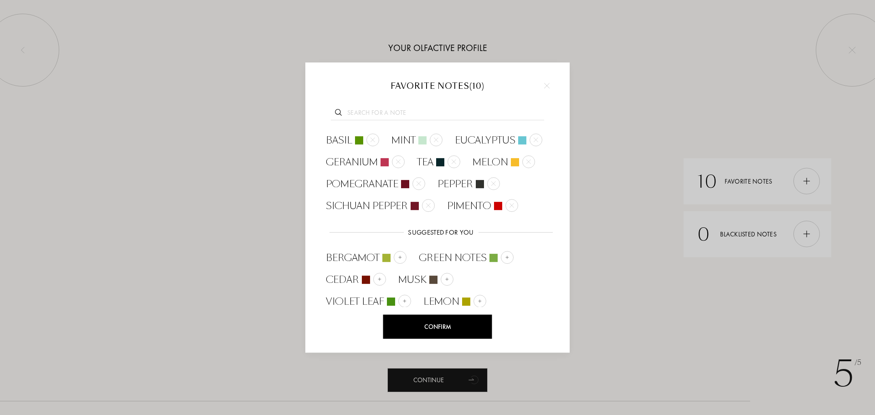
click at [390, 107] on div at bounding box center [437, 111] width 237 height 35
click at [391, 112] on input "text" at bounding box center [437, 114] width 213 height 12
paste input "Coriandar"
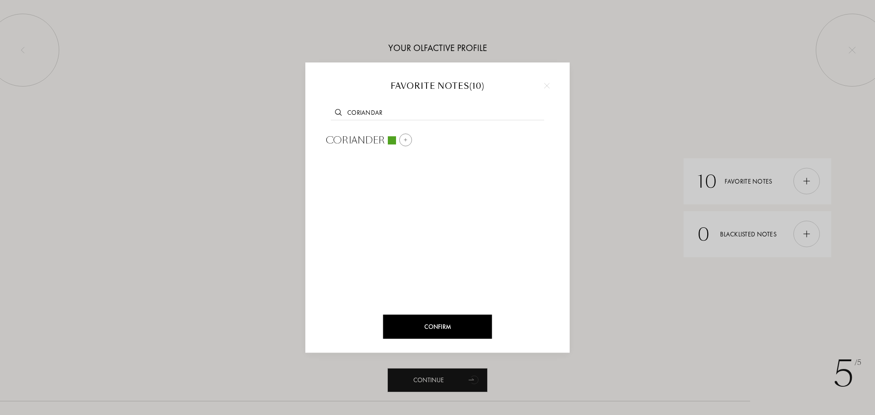
type input "Coriandar"
click at [368, 138] on span "Coriander" at bounding box center [355, 141] width 59 height 14
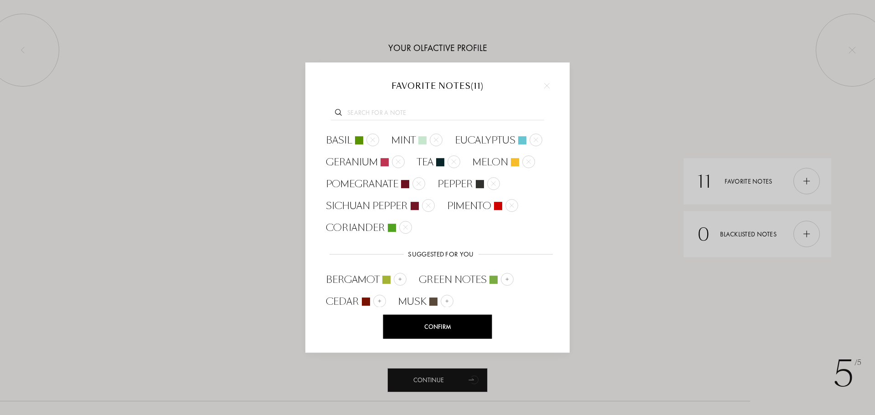
click at [385, 114] on input "text" at bounding box center [437, 114] width 213 height 12
paste input "Hazelnut"
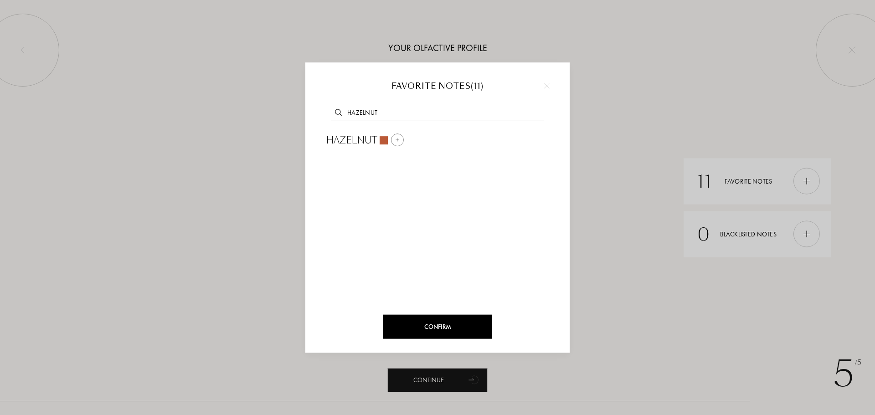
type input "Hazelnut"
click at [365, 138] on span "Hazelnut" at bounding box center [351, 141] width 51 height 14
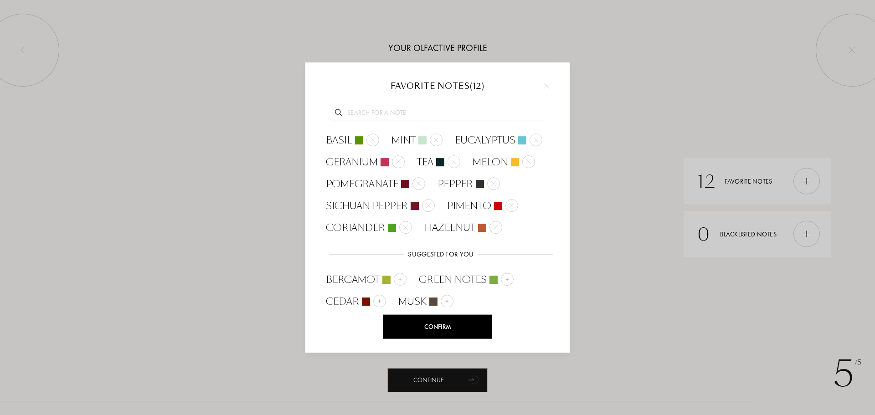
click at [405, 109] on input "text" at bounding box center [437, 114] width 213 height 12
paste input "Ivy"
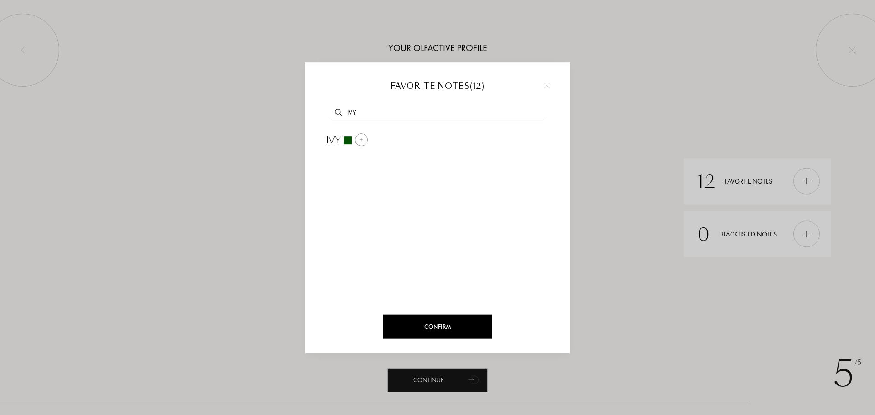
type input "Ivy"
click at [337, 145] on span "Ivy" at bounding box center [333, 141] width 15 height 14
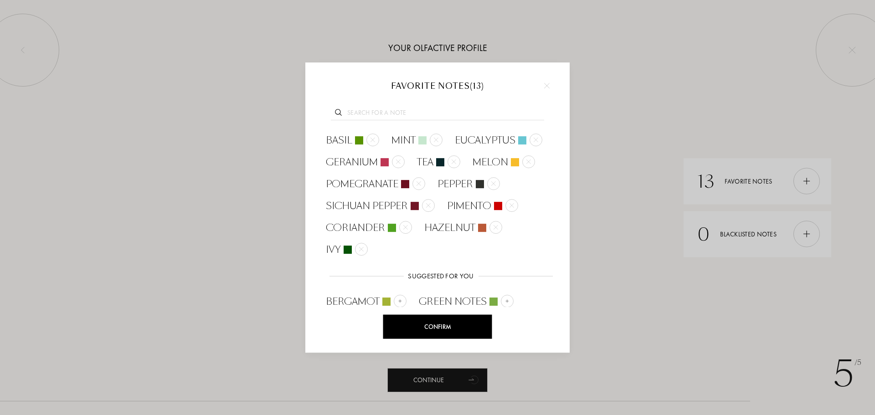
click at [404, 108] on div at bounding box center [437, 111] width 237 height 35
click at [396, 122] on div at bounding box center [437, 111] width 237 height 35
click at [399, 115] on input "text" at bounding box center [437, 114] width 213 height 12
paste input "Orris Root"
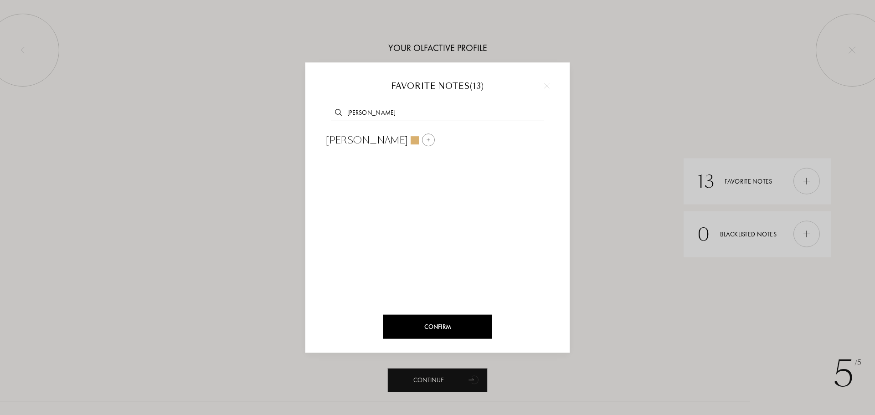
type input "Orris Root"
click at [361, 136] on span "Orris Root" at bounding box center [367, 141] width 82 height 14
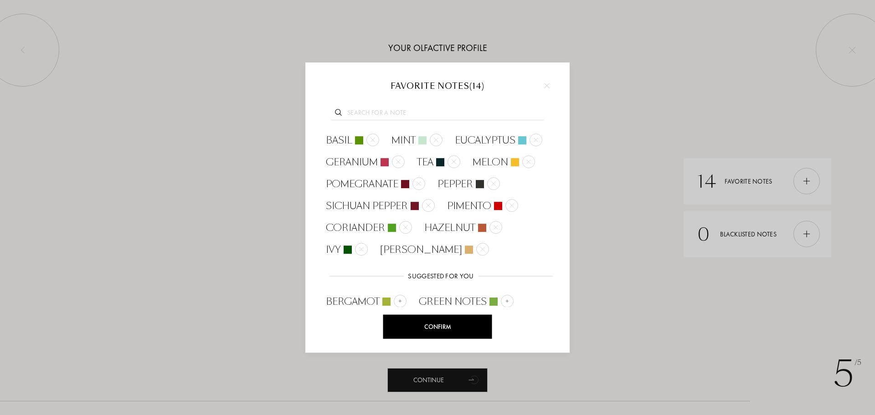
click at [411, 111] on input "text" at bounding box center [437, 114] width 213 height 12
paste input "Violet Leaf"
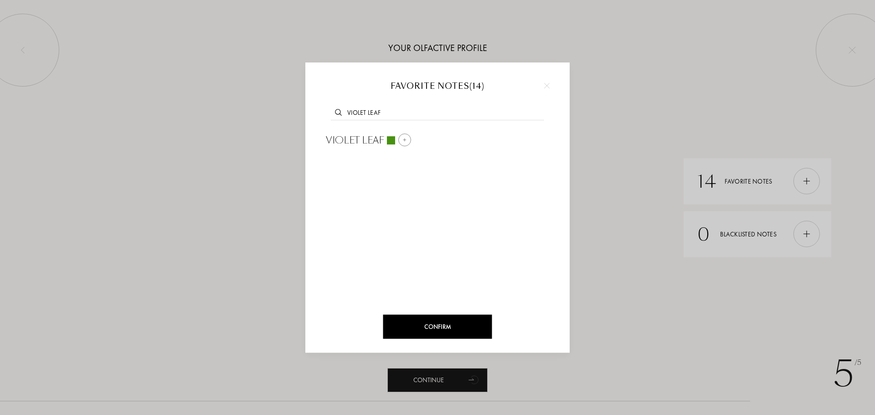
type input "Violet Leaf"
drag, startPoint x: 352, startPoint y: 136, endPoint x: 329, endPoint y: 60, distance: 80.1
click at [352, 137] on span "Violet Leaf" at bounding box center [355, 141] width 58 height 14
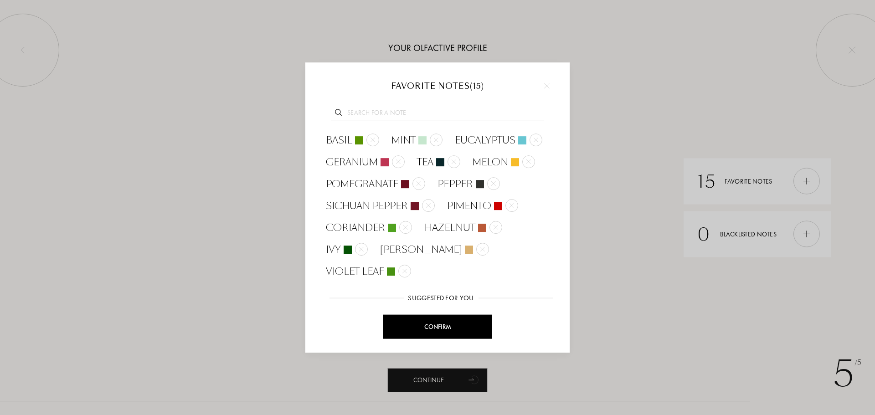
click at [387, 112] on input "text" at bounding box center [437, 114] width 213 height 12
paste input "Black Currant"
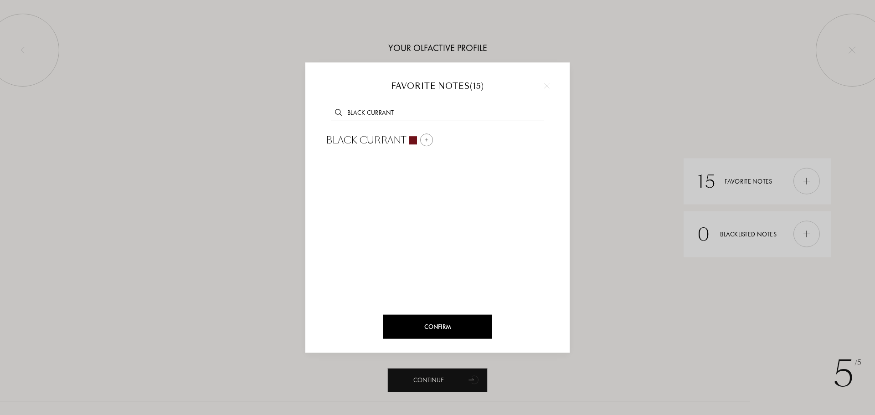
type input "Black Currant"
click at [356, 142] on span "Black Currant" at bounding box center [366, 141] width 80 height 14
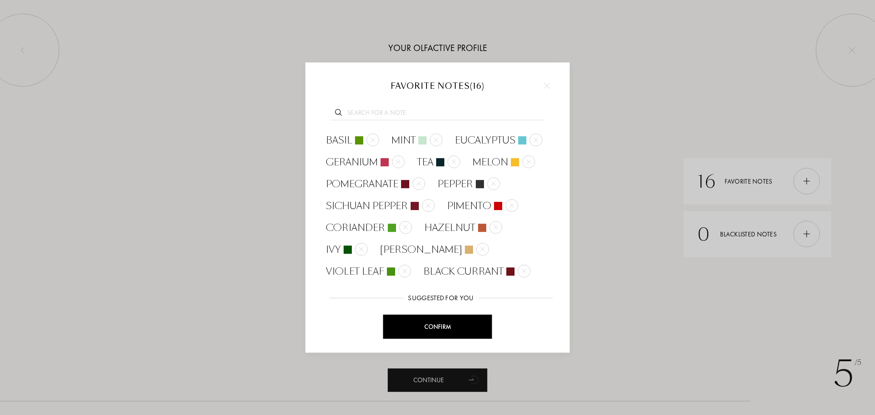
click at [418, 106] on div at bounding box center [437, 111] width 237 height 35
click at [419, 115] on input "text" at bounding box center [437, 114] width 213 height 12
paste input "Coriander"
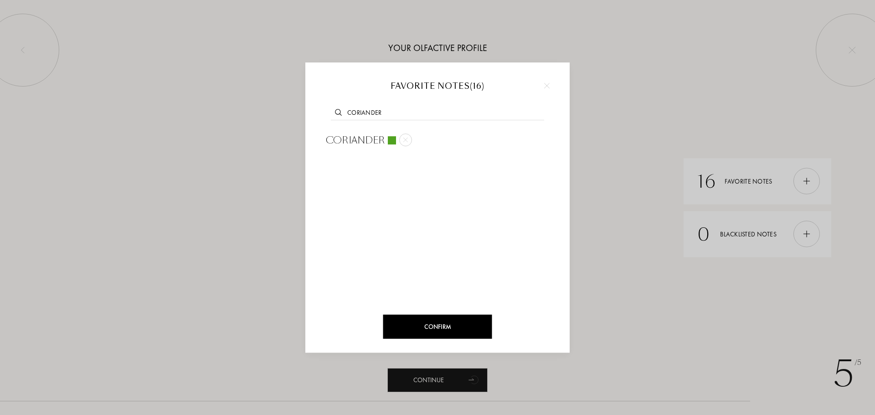
drag, startPoint x: 387, startPoint y: 114, endPoint x: 371, endPoint y: 114, distance: 16.4
click at [386, 114] on input "Coriander" at bounding box center [437, 114] width 213 height 12
click at [363, 113] on input "Coriander" at bounding box center [437, 114] width 213 height 12
paste input "Fig"
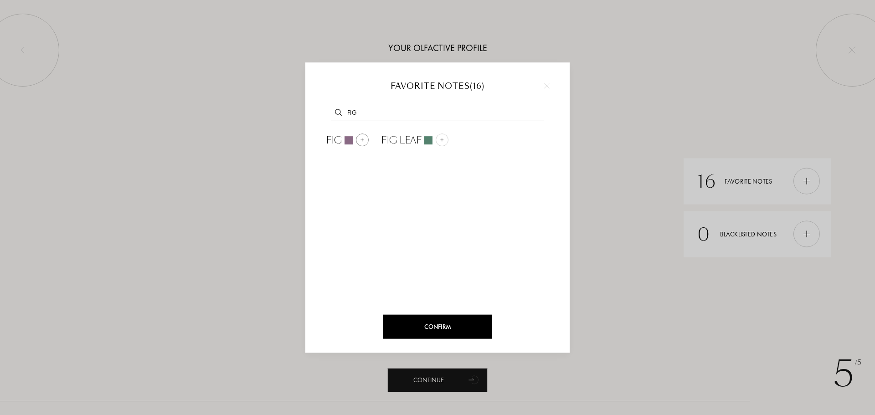
type input "Fig"
click at [333, 139] on span "Fig" at bounding box center [334, 141] width 16 height 14
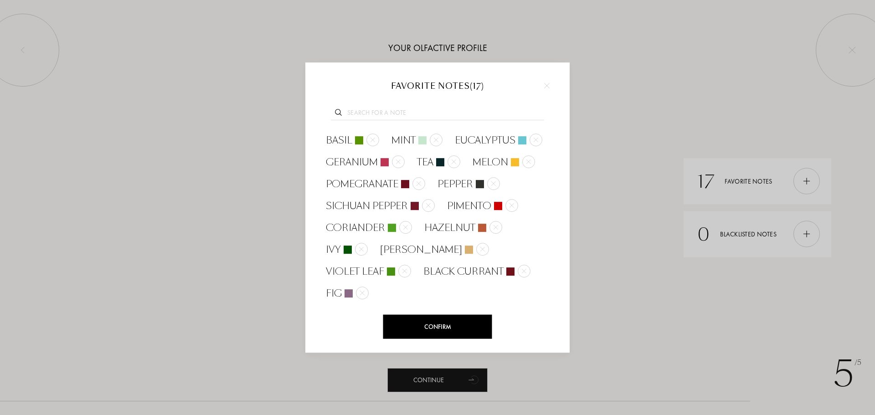
click at [378, 119] on input "text" at bounding box center [437, 114] width 213 height 12
paste input "Fig"
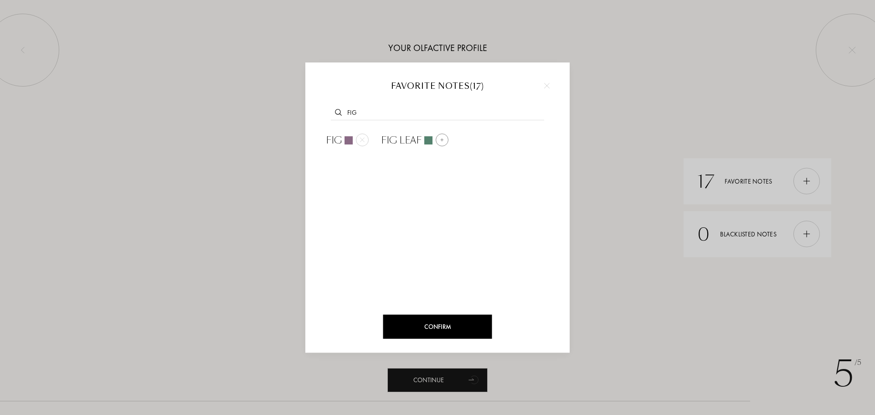
type input "Fig"
click at [393, 143] on span "Fig Leaf" at bounding box center [401, 141] width 41 height 14
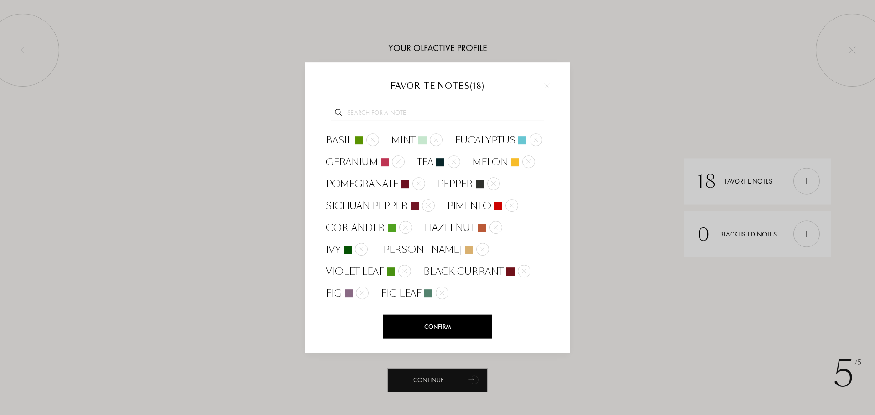
click at [392, 107] on div at bounding box center [437, 111] width 237 height 35
click at [392, 113] on input "text" at bounding box center [437, 114] width 213 height 12
paste input "Hyacinth"
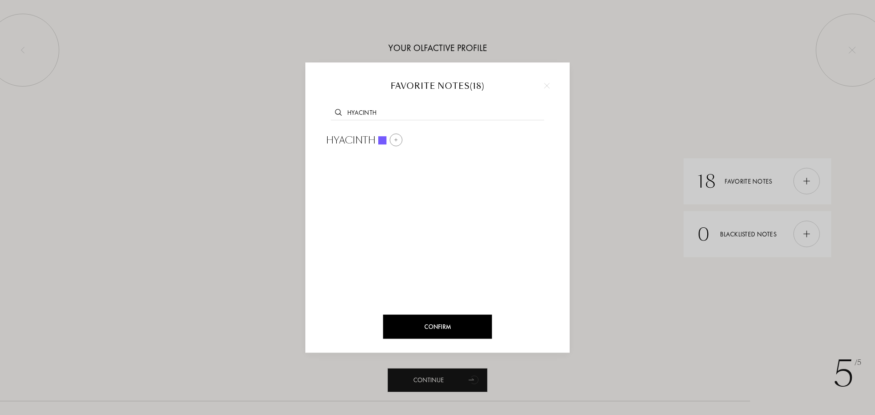
type input "Hyacinth"
click at [363, 141] on span "Hyacinth" at bounding box center [351, 141] width 50 height 14
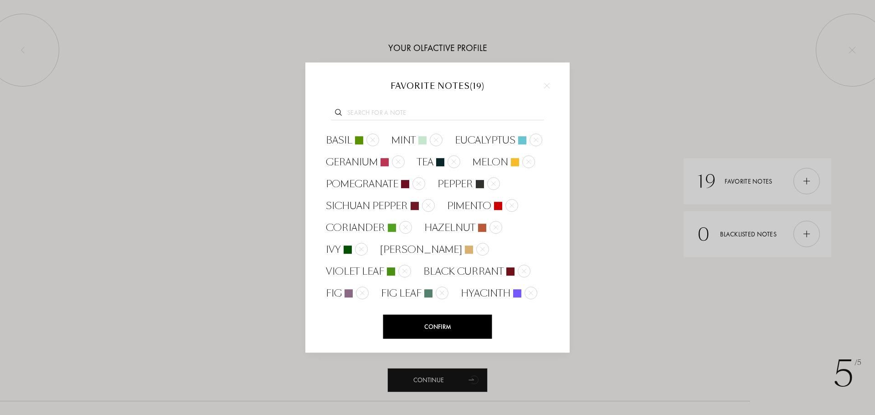
click at [406, 128] on div at bounding box center [437, 111] width 237 height 35
click at [405, 115] on input "text" at bounding box center [437, 114] width 213 height 12
paste input "Galbanum"
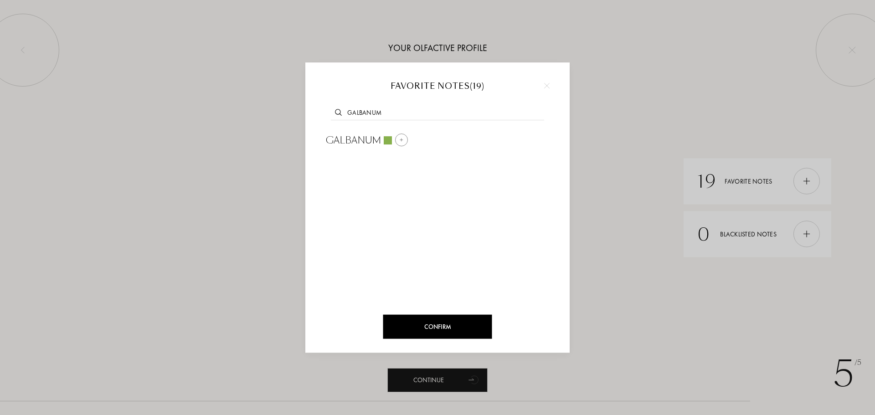
type input "Galbanum"
click at [356, 143] on span "Galbanum" at bounding box center [353, 141] width 55 height 14
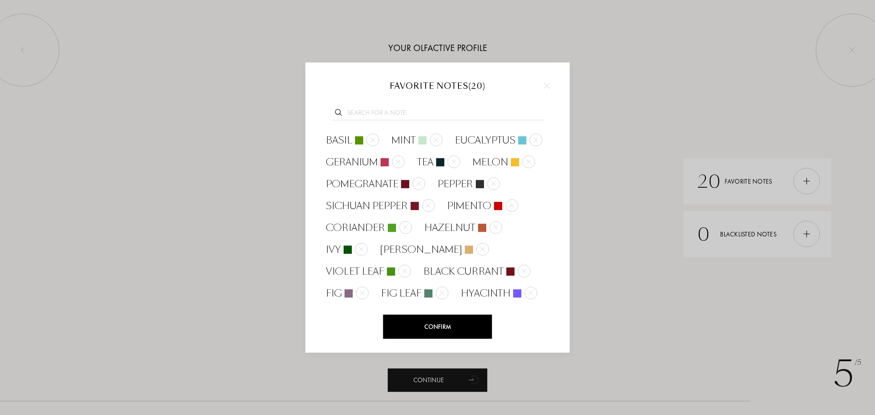
click at [404, 110] on input "text" at bounding box center [437, 114] width 213 height 12
paste input "Bergamot"
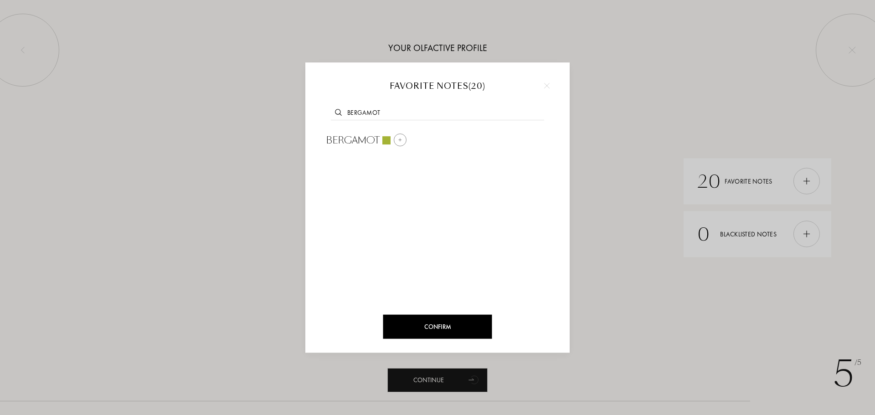
type input "Bergamot"
click at [357, 138] on span "Bergamot" at bounding box center [353, 141] width 54 height 14
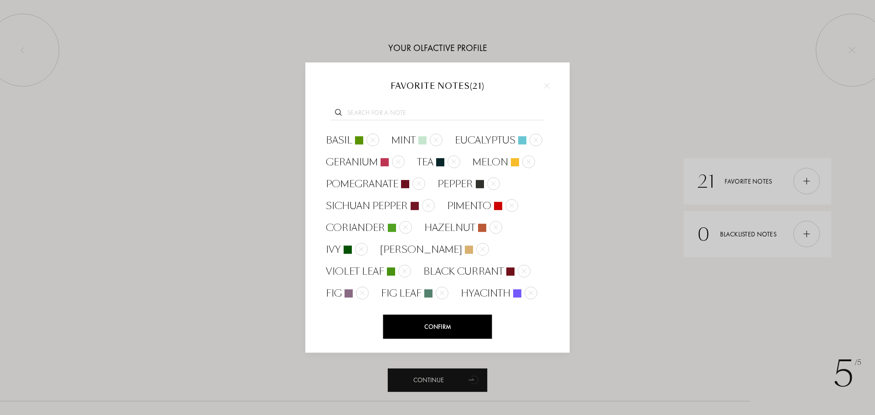
click at [380, 111] on input "text" at bounding box center [437, 114] width 213 height 12
paste input "Apricot"
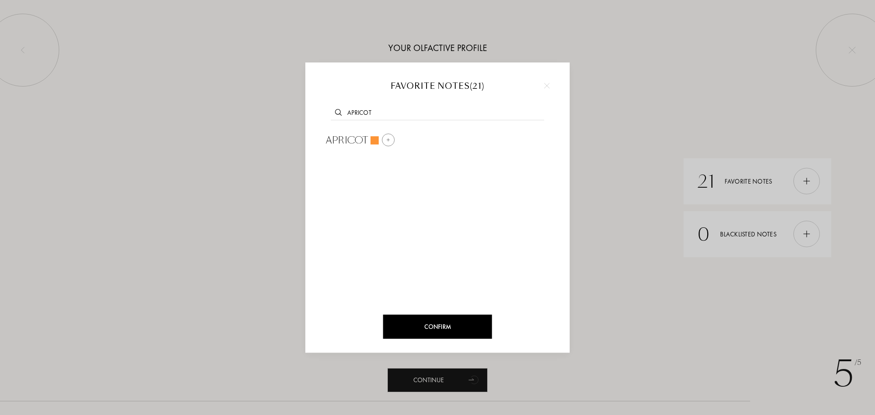
type input "Apricot"
click at [347, 137] on span "Apricot" at bounding box center [347, 141] width 42 height 14
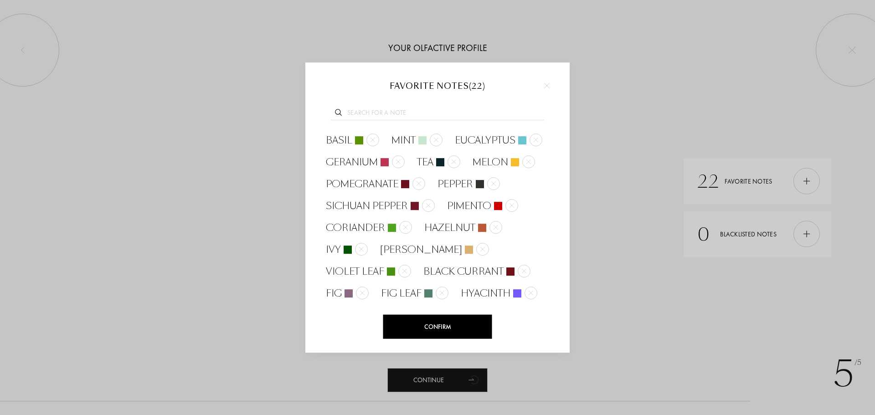
click at [370, 114] on input "text" at bounding box center [437, 114] width 213 height 12
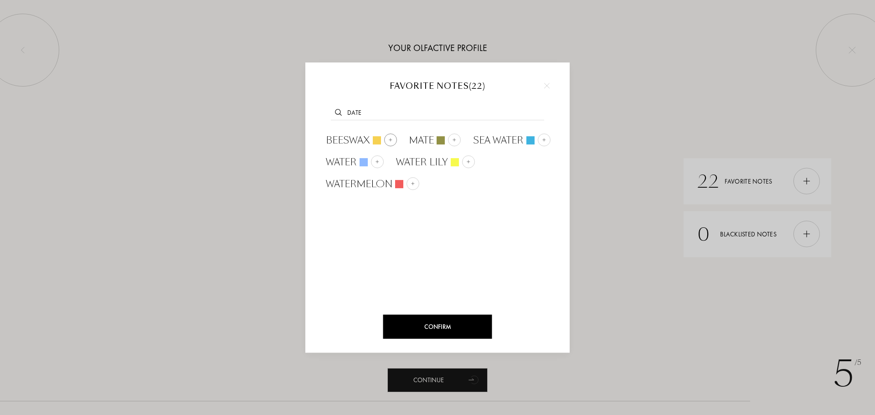
type input "Date"
click at [347, 137] on span "Beeswax" at bounding box center [348, 141] width 44 height 14
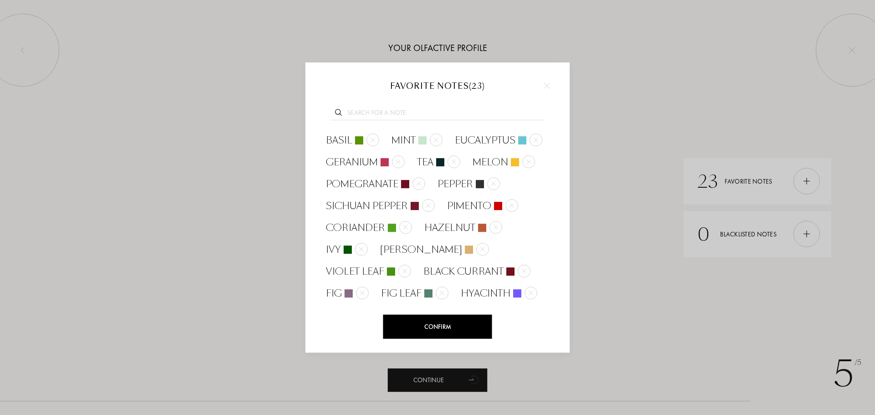
click at [365, 117] on input "text" at bounding box center [437, 114] width 213 height 12
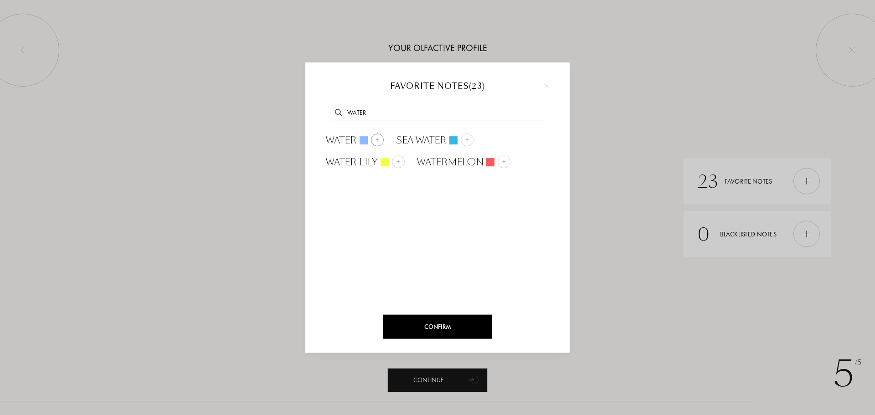
type input "water"
click at [337, 139] on span "Water" at bounding box center [341, 141] width 31 height 14
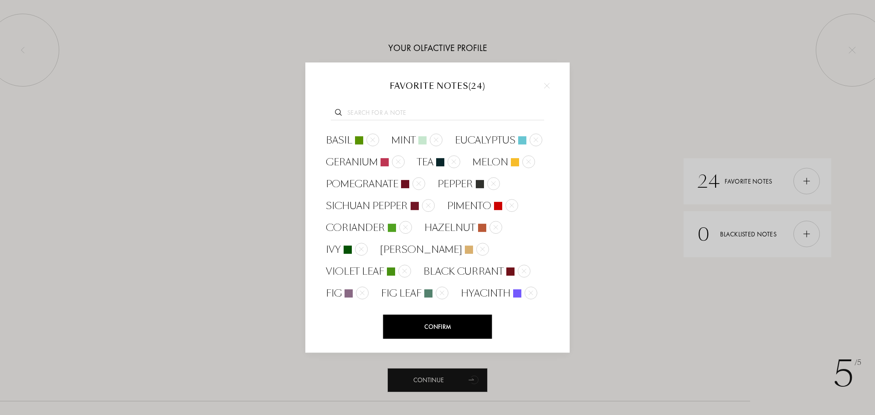
click at [382, 117] on input "text" at bounding box center [437, 114] width 213 height 12
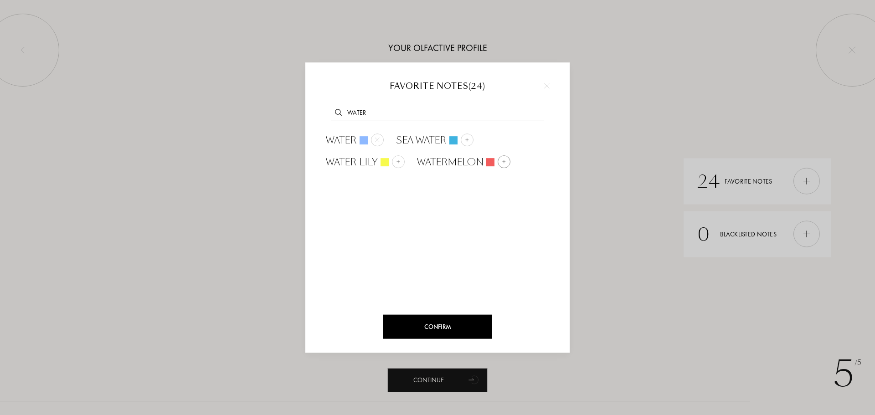
type input "water"
click at [445, 165] on span "Watermelon" at bounding box center [450, 162] width 67 height 14
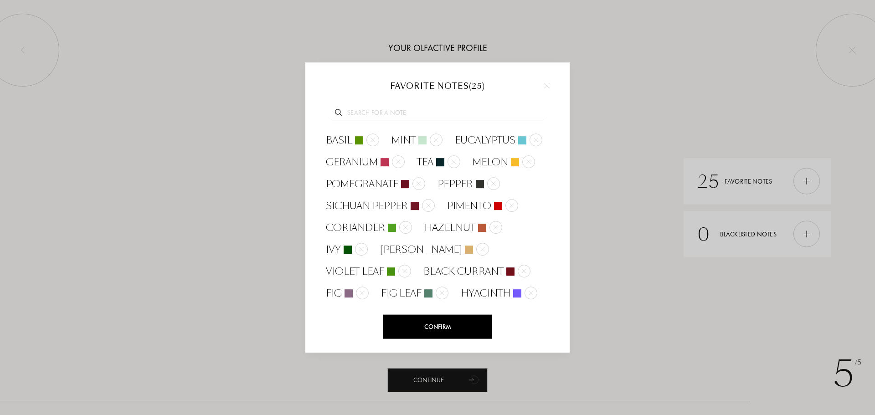
click at [391, 116] on input "text" at bounding box center [437, 114] width 213 height 12
type input "e"
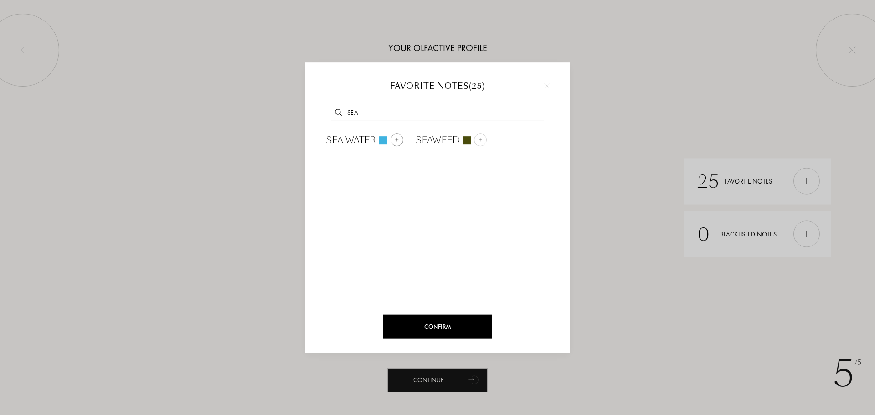
type input "sea"
click at [361, 144] on span "Sea Water" at bounding box center [351, 141] width 51 height 14
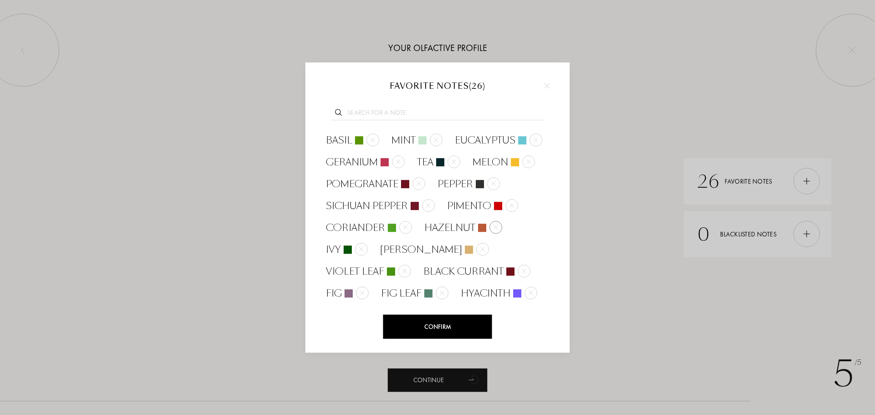
scroll to position [155, 0]
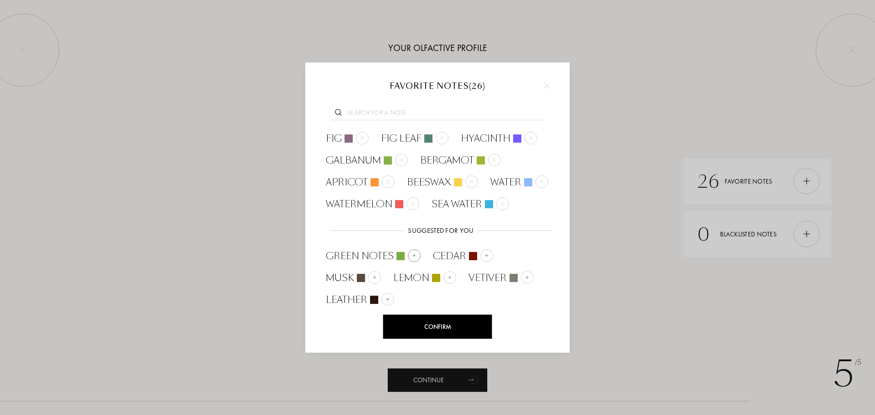
click at [378, 256] on span "Green Notes" at bounding box center [360, 256] width 68 height 14
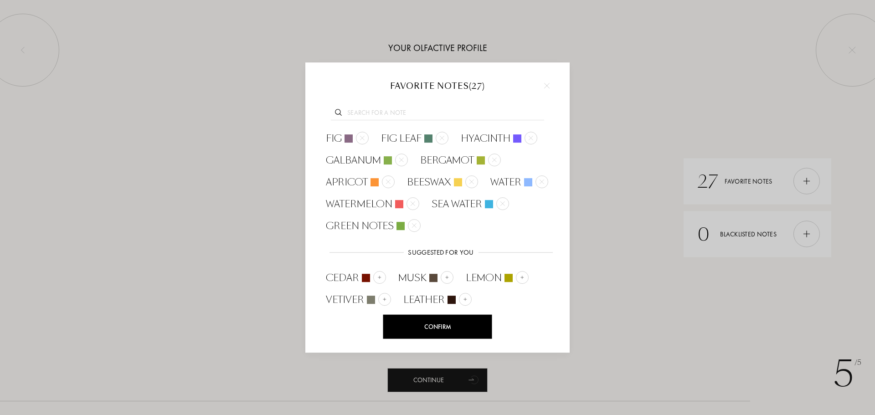
scroll to position [177, 0]
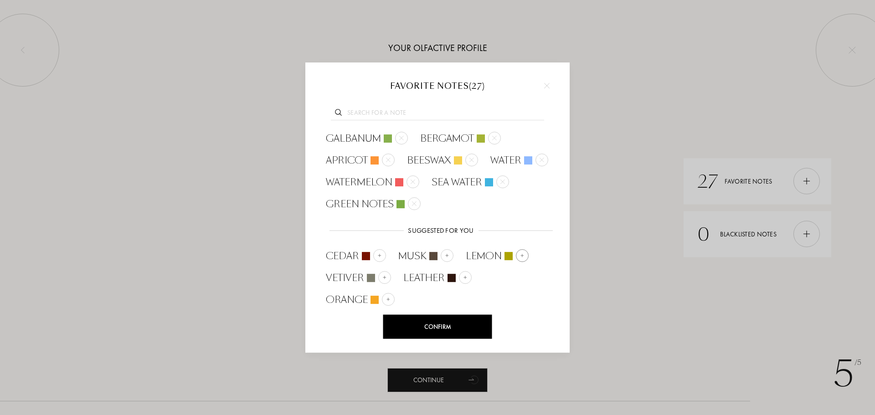
click at [497, 255] on span "Lemon" at bounding box center [484, 256] width 36 height 14
click at [435, 281] on span "Orange" at bounding box center [428, 278] width 42 height 14
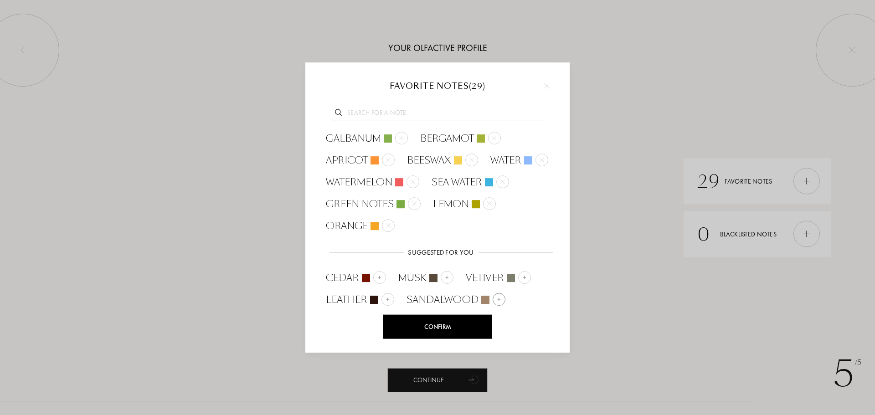
scroll to position [199, 0]
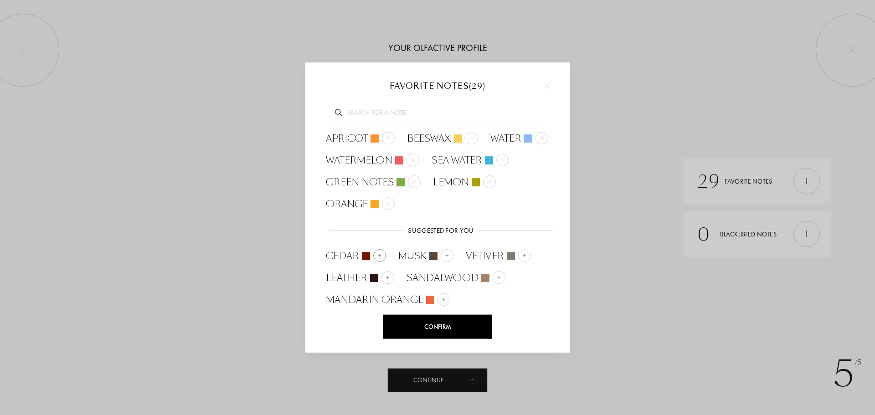
click at [384, 262] on div at bounding box center [379, 255] width 13 height 13
click at [463, 211] on div "Cedar" at bounding box center [437, 204] width 60 height 14
click at [416, 302] on span "Mandarin Orange" at bounding box center [375, 300] width 98 height 14
click at [405, 302] on div at bounding box center [406, 299] width 13 height 13
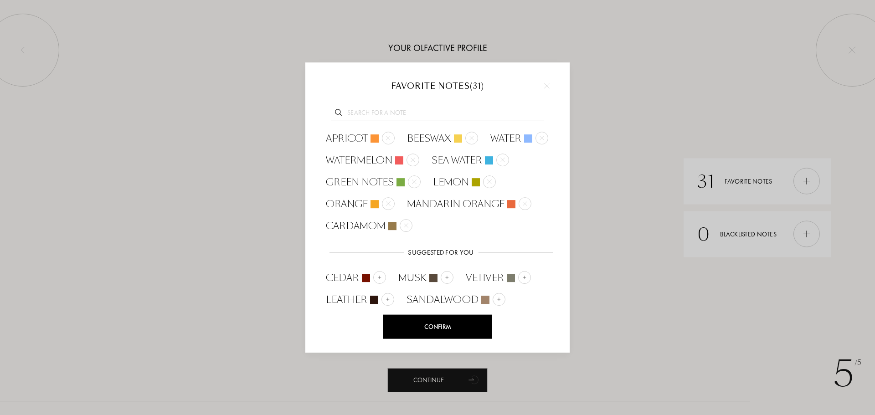
scroll to position [221, 0]
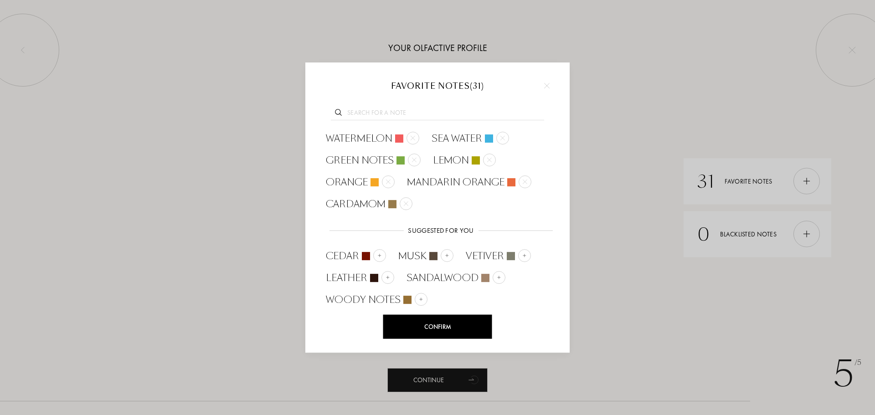
click at [451, 327] on div "Confirm" at bounding box center [437, 327] width 109 height 24
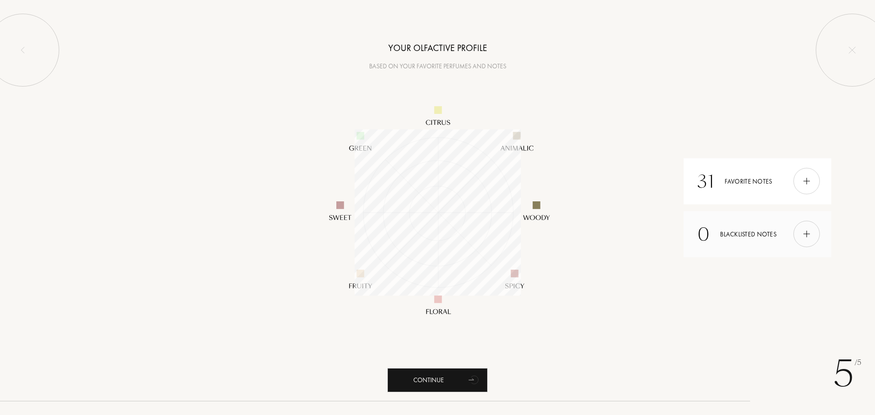
click at [807, 237] on img at bounding box center [807, 234] width 10 height 10
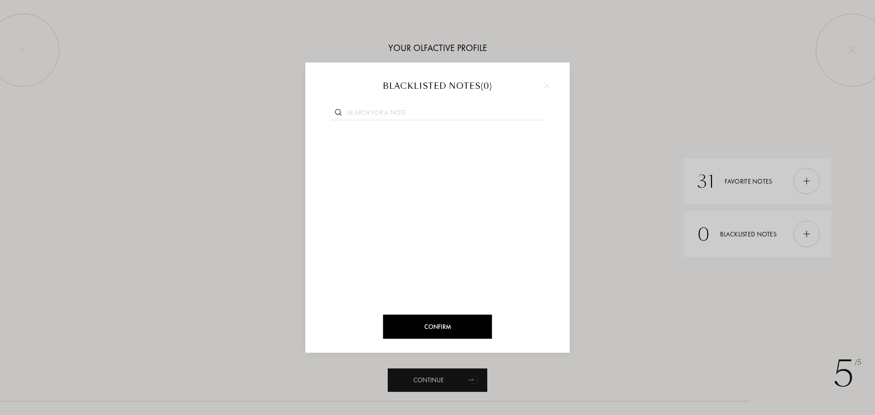
click at [383, 114] on input "text" at bounding box center [437, 114] width 213 height 12
paste input "Oakmoss"
type input "Oakmoss"
click at [383, 142] on div at bounding box center [383, 140] width 8 height 8
click at [380, 113] on input "text" at bounding box center [437, 114] width 213 height 12
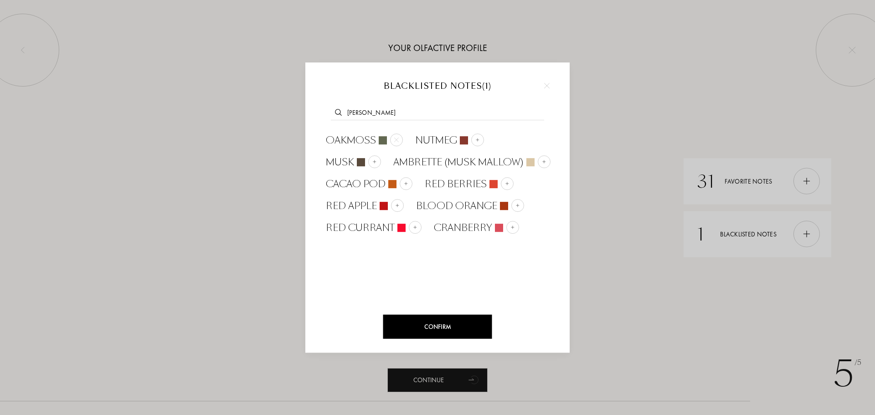
click at [365, 104] on div "moss" at bounding box center [437, 111] width 237 height 35
click at [357, 112] on input "moss" at bounding box center [437, 114] width 213 height 12
paste input "Cocoa"
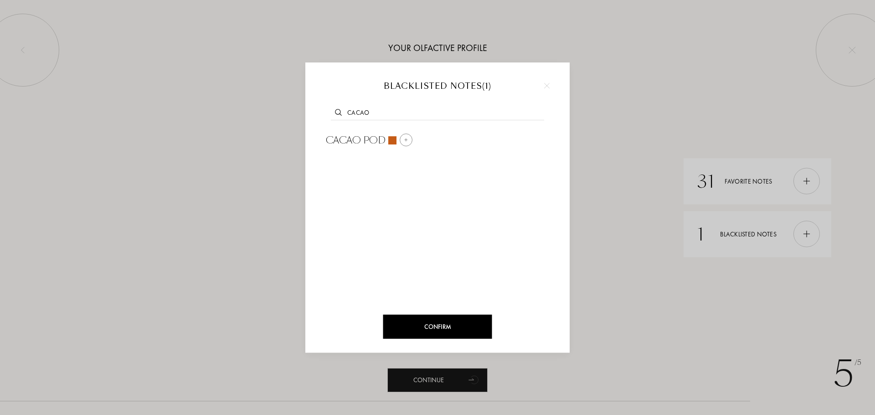
type input "Cacao"
click at [378, 139] on span "Cacao Pod" at bounding box center [356, 141] width 60 height 14
click at [377, 119] on input "text" at bounding box center [437, 114] width 213 height 12
paste input "Rose"
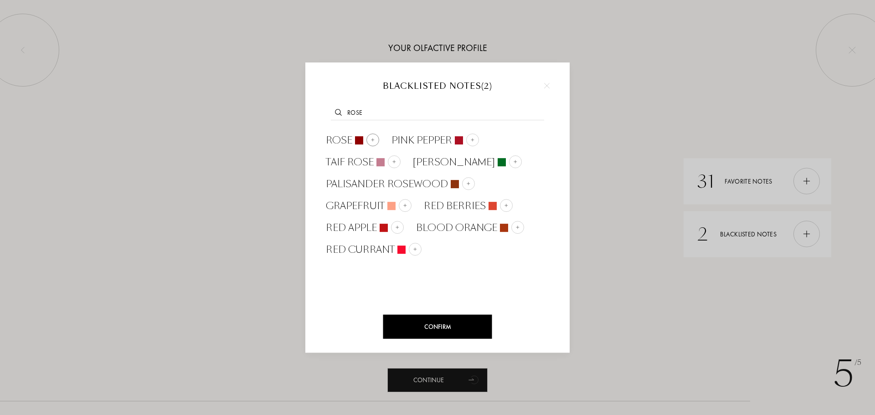
type input "Rose"
click at [340, 139] on span "Rose" at bounding box center [339, 141] width 26 height 14
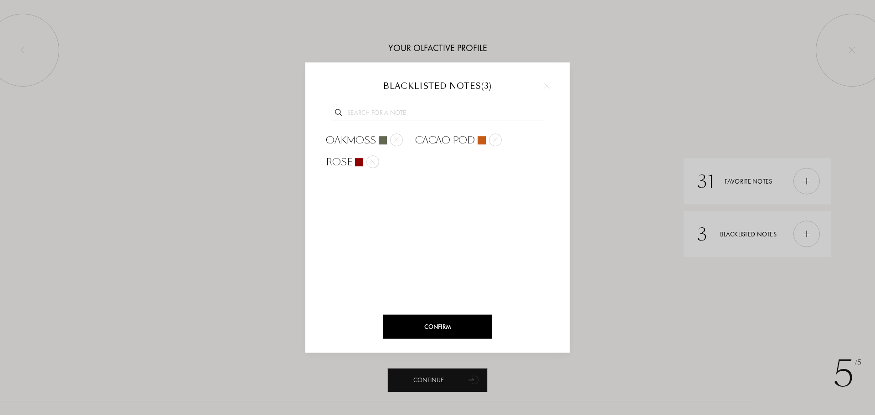
click at [388, 100] on div at bounding box center [437, 111] width 237 height 35
click at [388, 110] on input "text" at bounding box center [437, 114] width 213 height 12
paste input "Vanilla"
type input "Vanilla"
click at [357, 141] on span "Vanilla" at bounding box center [345, 141] width 39 height 14
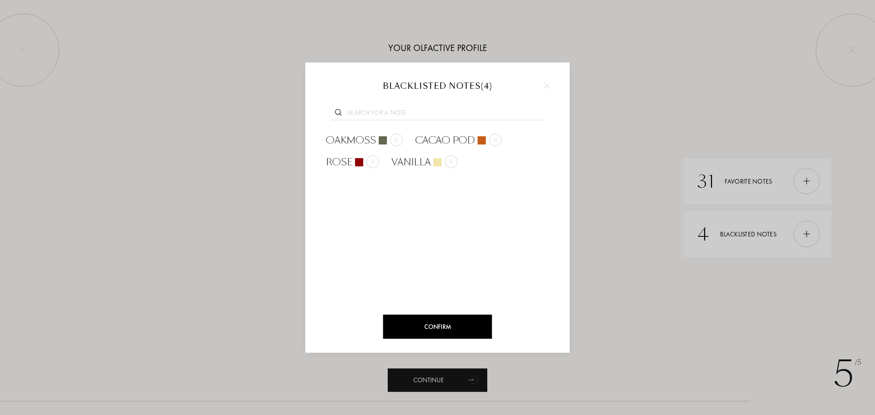
click at [376, 108] on div at bounding box center [437, 111] width 237 height 35
click at [379, 113] on input "text" at bounding box center [437, 114] width 213 height 12
paste input "Vetiver"
type input "Vetiver"
click at [360, 140] on span "Vetiver" at bounding box center [345, 141] width 38 height 14
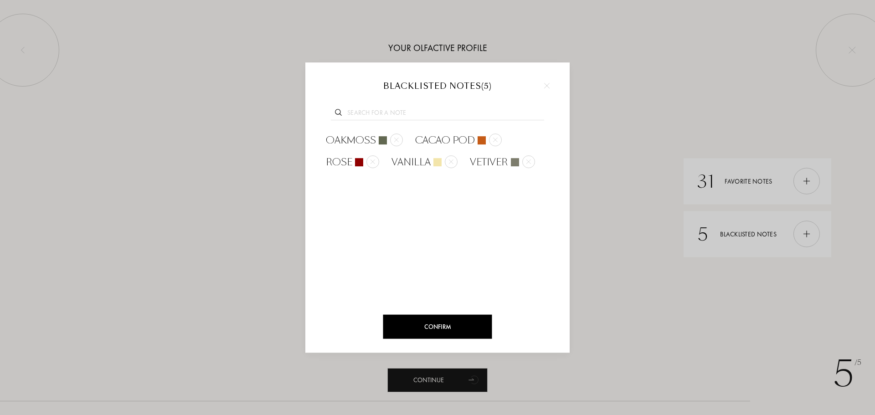
click at [363, 115] on input "text" at bounding box center [437, 114] width 213 height 12
paste input "Whiskey"
type input "Whiskey"
click at [339, 146] on span "Whiskey" at bounding box center [347, 141] width 43 height 14
click at [369, 115] on input "text" at bounding box center [437, 114] width 213 height 12
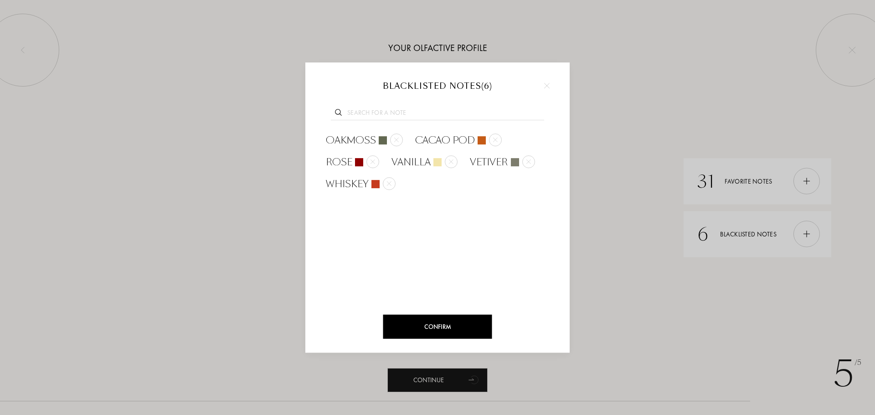
paste input "Cinnamon"
click at [381, 109] on input "Cinnamon" at bounding box center [437, 114] width 213 height 12
paste input "Fenugreek"
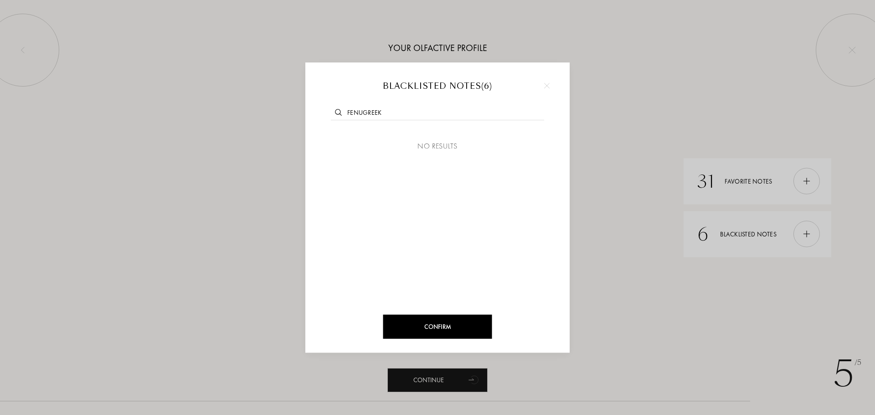
drag, startPoint x: 362, startPoint y: 112, endPoint x: 390, endPoint y: 115, distance: 28.4
click at [390, 115] on input "Fenugreek" at bounding box center [437, 114] width 213 height 12
type input "F"
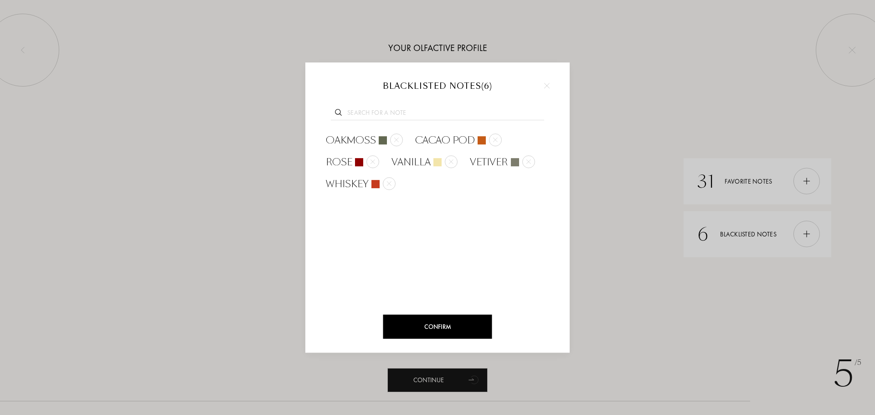
click at [376, 93] on div "Confirm Blacklisted notes ( 6 ) Oakmoss Cacao Pod Rose Vanilla Vetiver Whiskey" at bounding box center [438, 207] width 264 height 291
click at [382, 110] on input "text" at bounding box center [437, 114] width 213 height 12
paste input "Juniper Berries"
type input "Juniper Berries"
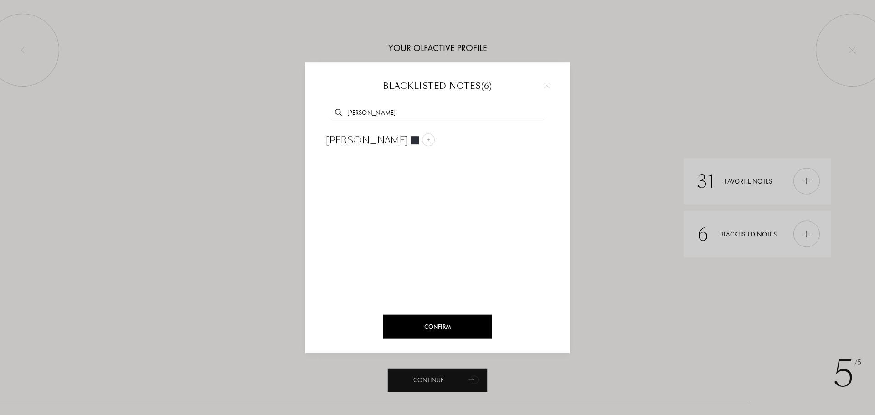
click at [371, 115] on input "Juniper Berries" at bounding box center [437, 114] width 213 height 12
click at [425, 143] on div at bounding box center [428, 140] width 13 height 13
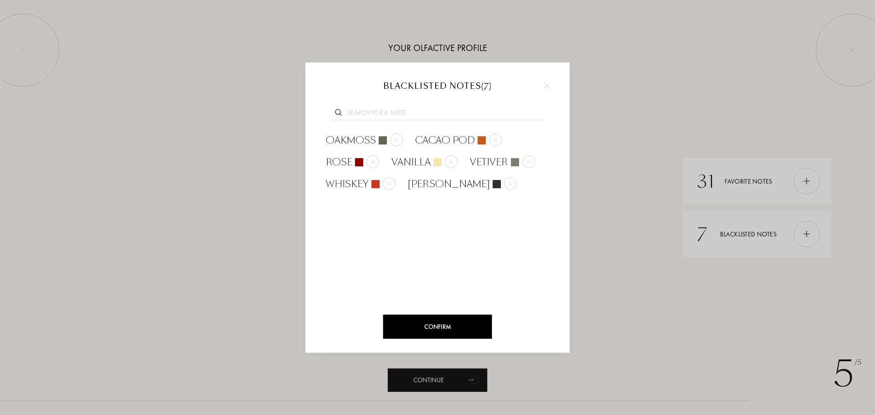
click at [413, 113] on input "text" at bounding box center [437, 114] width 213 height 12
paste input "Angelica"
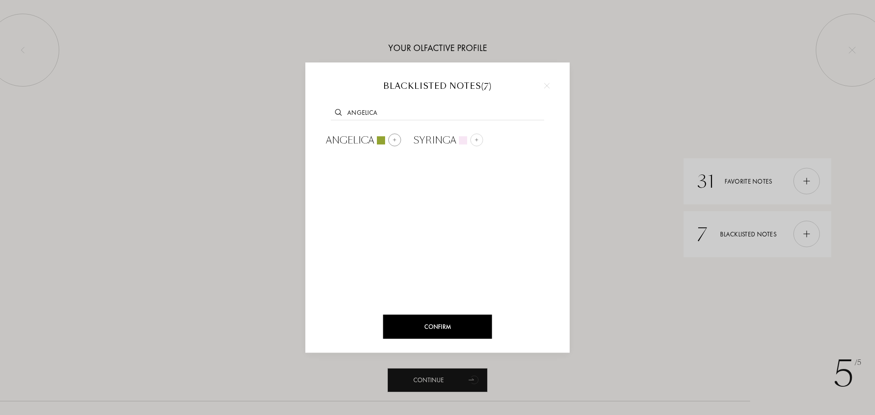
type input "Angelica"
click at [339, 140] on span "Angelica" at bounding box center [350, 141] width 48 height 14
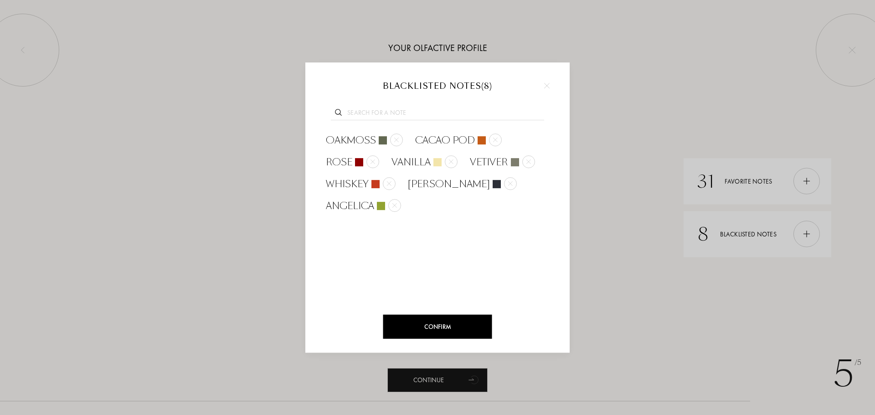
click at [388, 109] on input "text" at bounding box center [437, 114] width 213 height 12
paste input "Celery"
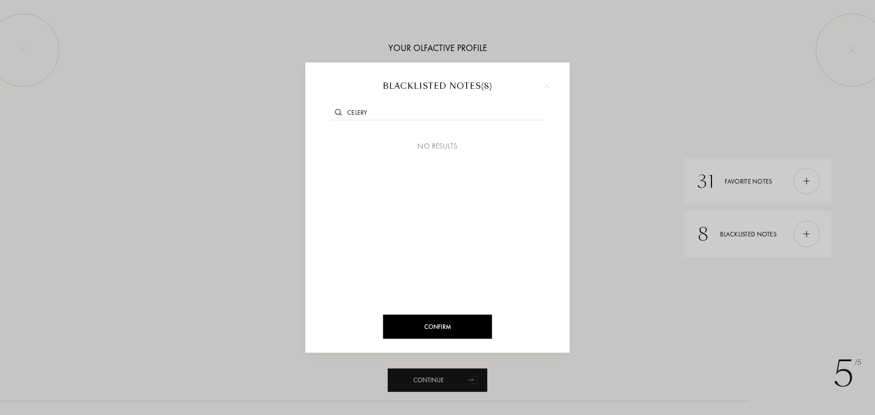
click at [385, 109] on input "Celery" at bounding box center [437, 114] width 213 height 12
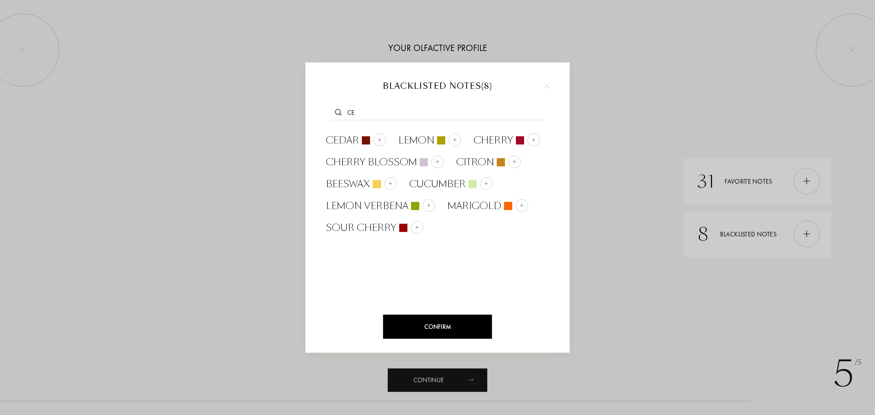
type input "C"
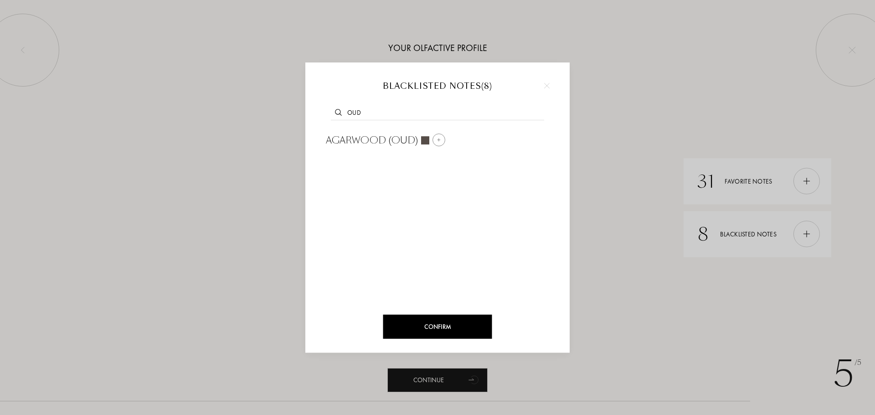
type input "oud"
click at [395, 147] on span "Agarwood (Oud)" at bounding box center [372, 141] width 93 height 14
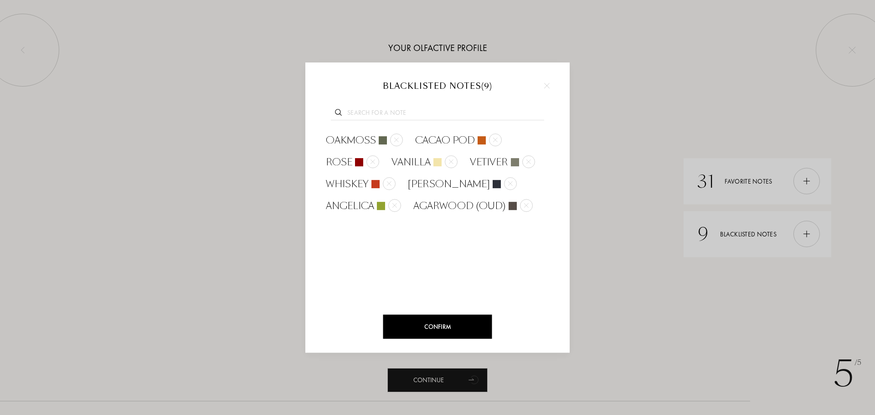
click at [386, 112] on input "text" at bounding box center [437, 114] width 213 height 12
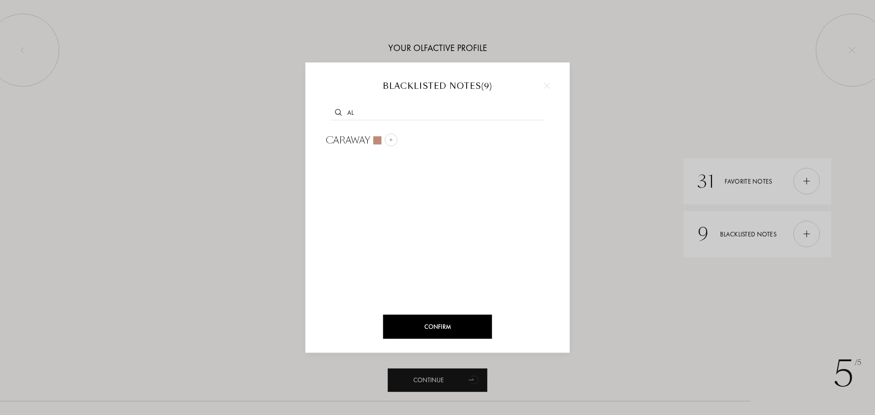
type input "a"
type input "w"
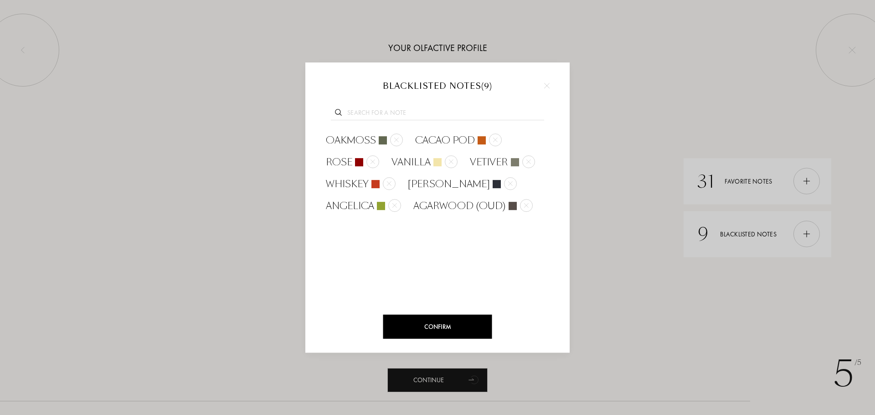
click at [379, 117] on input "text" at bounding box center [437, 114] width 213 height 12
click at [450, 325] on div "Confirm" at bounding box center [437, 327] width 109 height 24
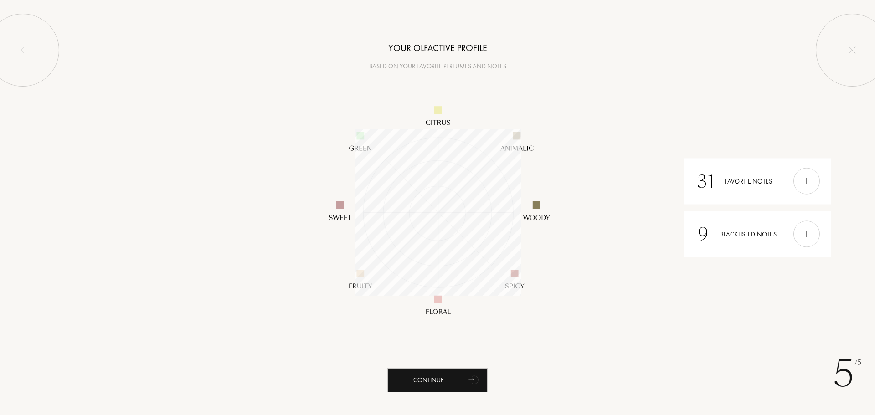
click at [540, 342] on img at bounding box center [438, 213] width 274 height 274
click at [775, 234] on div "9 Blacklisted notes" at bounding box center [758, 234] width 148 height 46
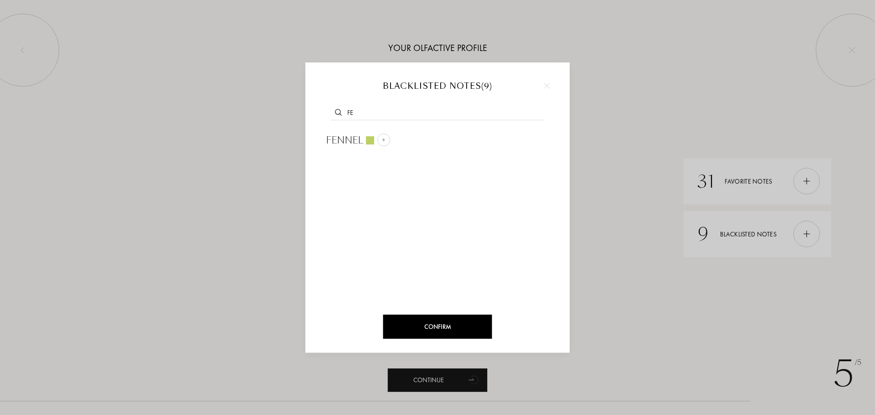
type input "F"
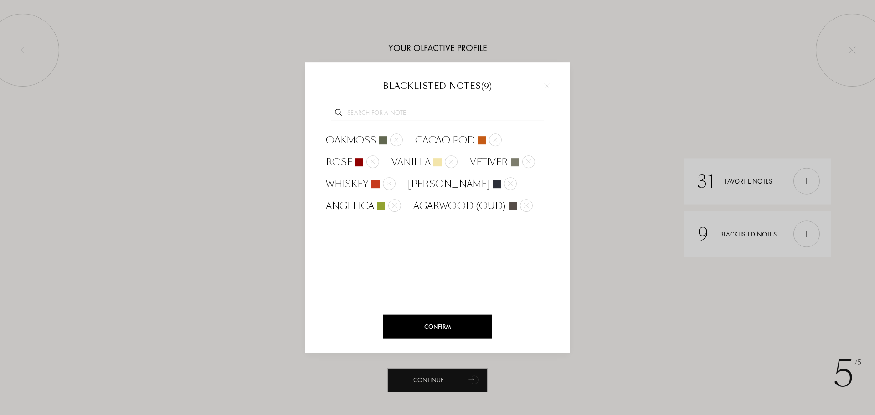
click at [404, 111] on input "text" at bounding box center [437, 114] width 213 height 12
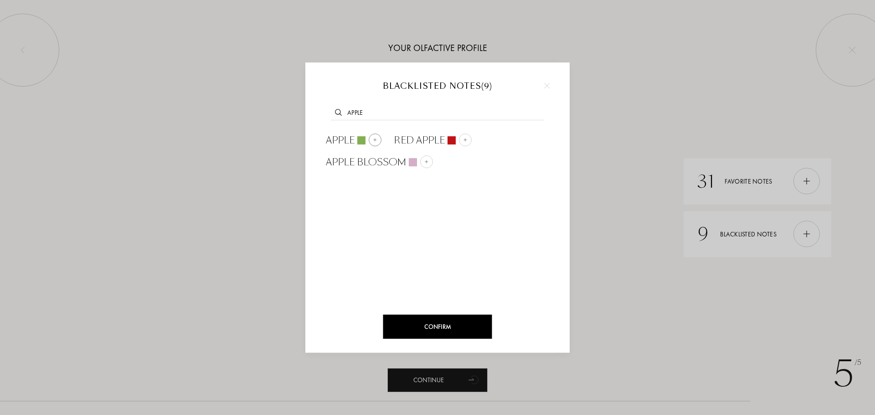
type input "apple"
click at [382, 138] on div "Apple" at bounding box center [353, 140] width 68 height 22
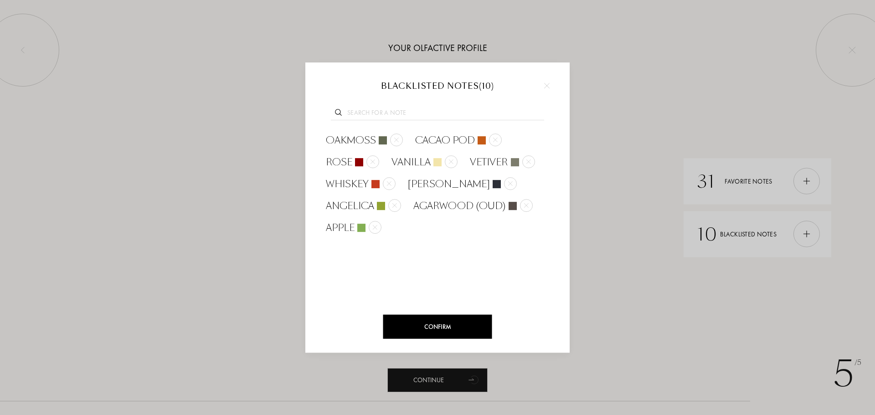
click at [435, 331] on div "Confirm" at bounding box center [437, 327] width 109 height 24
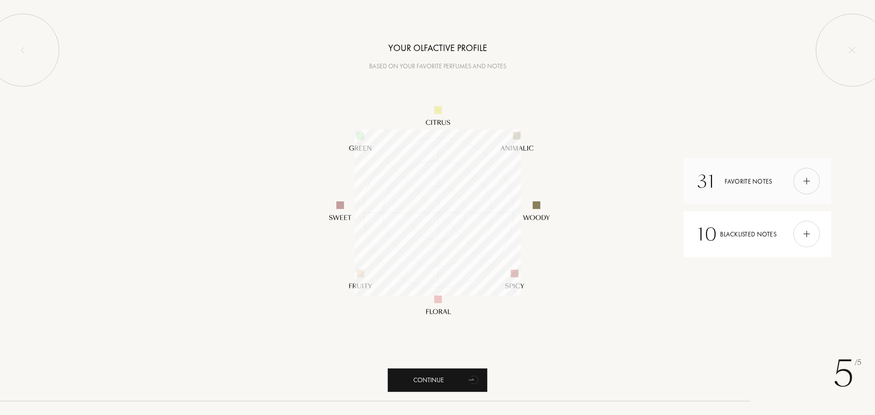
click at [808, 183] on img at bounding box center [807, 181] width 10 height 10
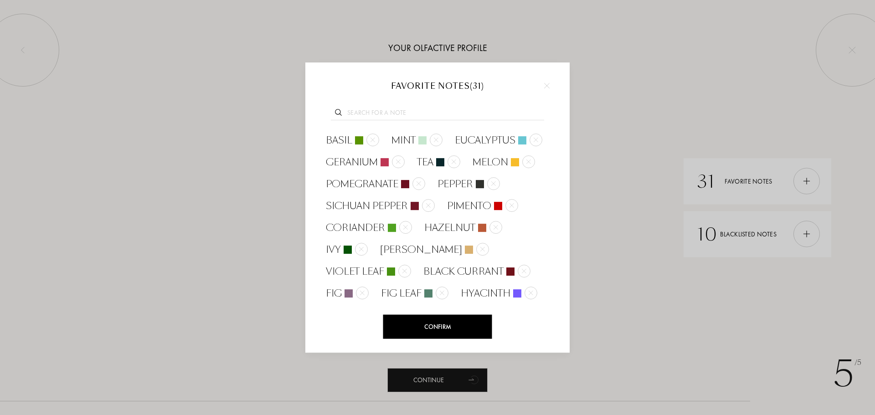
click at [434, 108] on input "text" at bounding box center [437, 114] width 213 height 12
click at [435, 112] on input "text" at bounding box center [437, 114] width 213 height 12
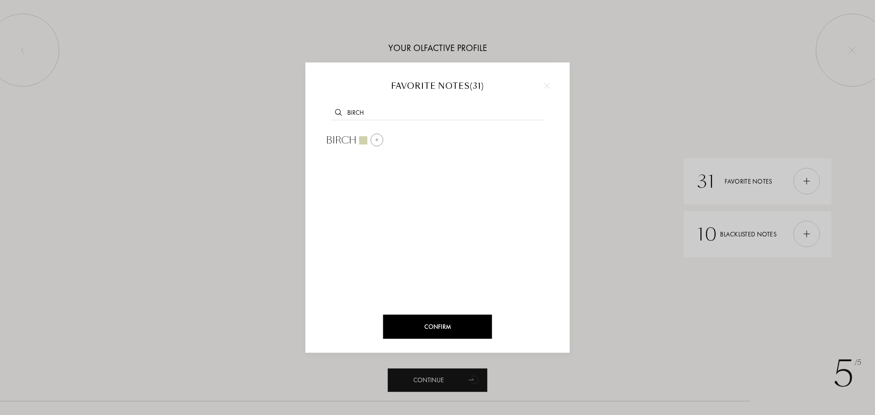
type input "birch"
click at [377, 142] on img at bounding box center [377, 140] width 5 height 5
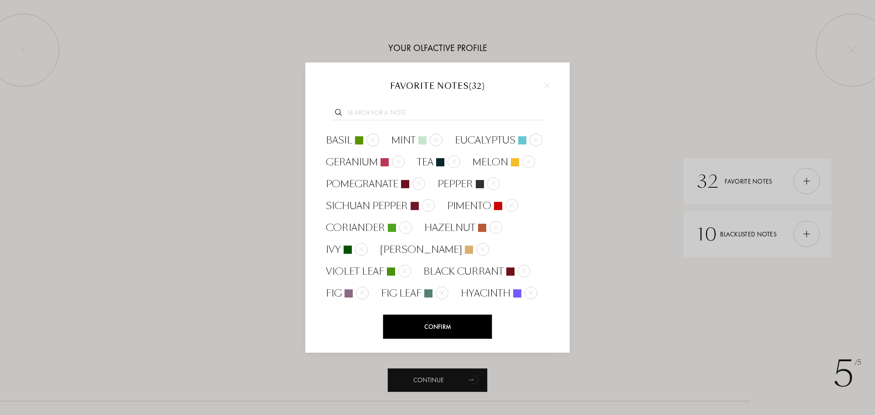
click at [614, 141] on div at bounding box center [437, 207] width 875 height 415
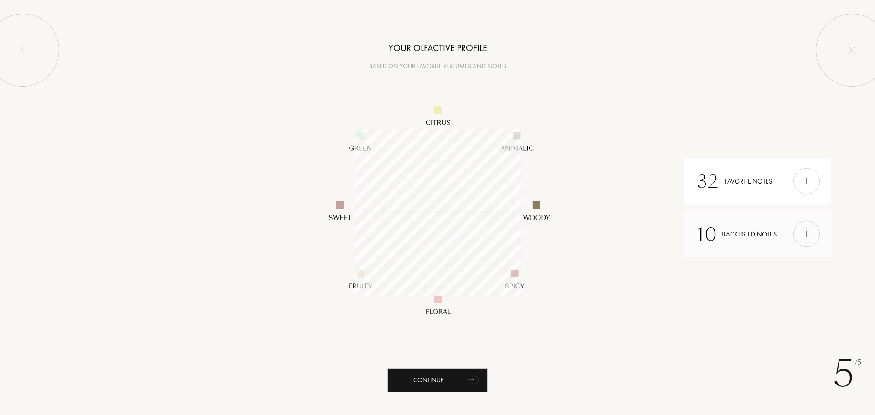
click at [745, 232] on div "10 Blacklisted notes" at bounding box center [758, 234] width 148 height 46
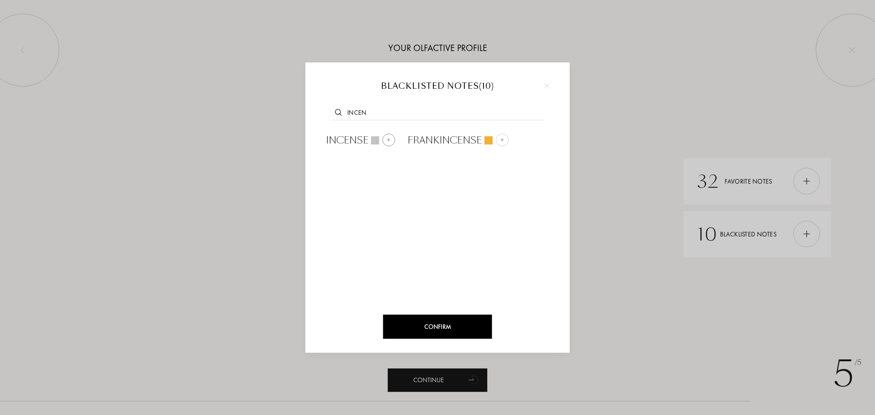
type input "Incen"
click at [357, 139] on span "Incense" at bounding box center [347, 141] width 42 height 14
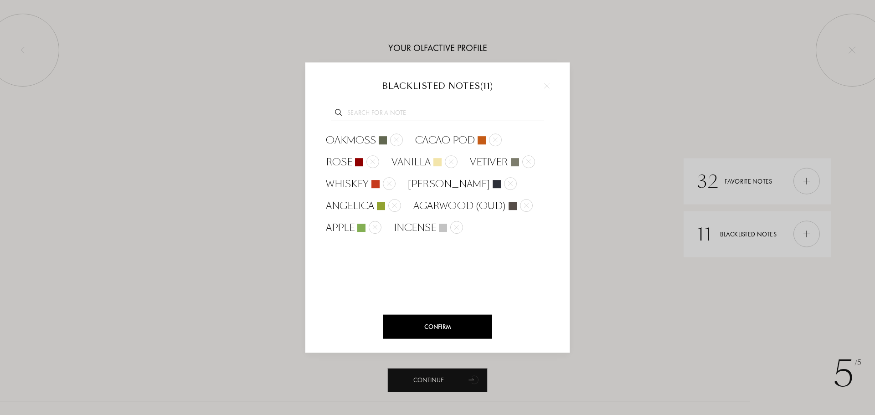
click at [465, 328] on div "Confirm" at bounding box center [437, 327] width 109 height 24
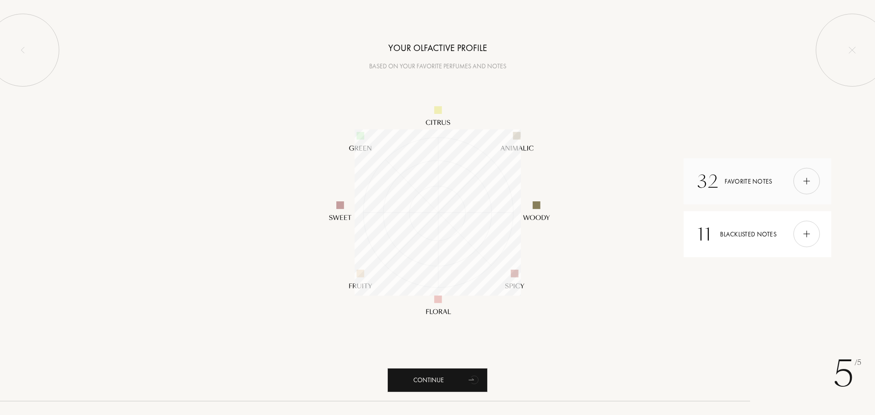
click at [805, 184] on img at bounding box center [807, 181] width 10 height 10
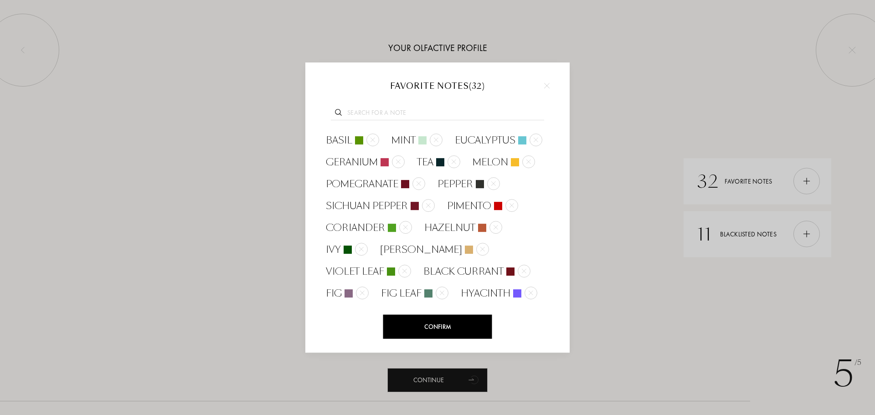
click at [425, 118] on input "text" at bounding box center [437, 114] width 213 height 12
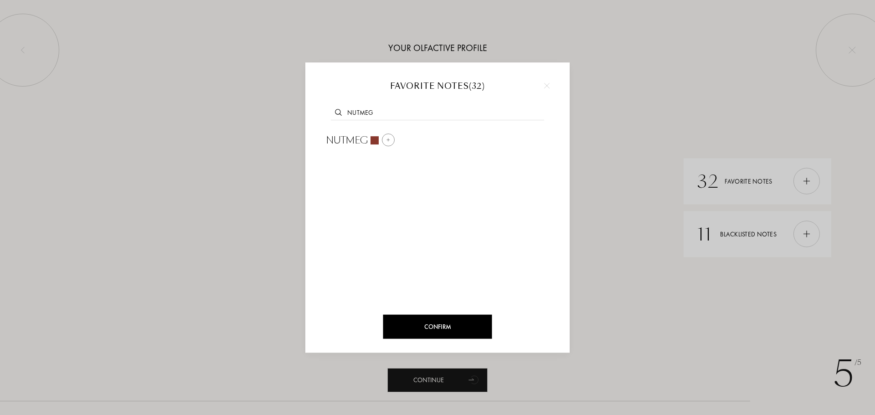
type input "nutmeg"
click at [386, 146] on div at bounding box center [388, 140] width 13 height 13
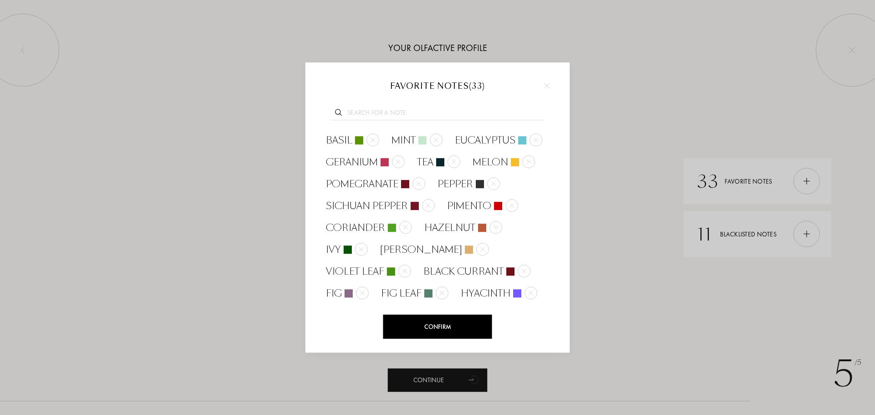
click at [460, 335] on div "Confirm" at bounding box center [437, 327] width 109 height 24
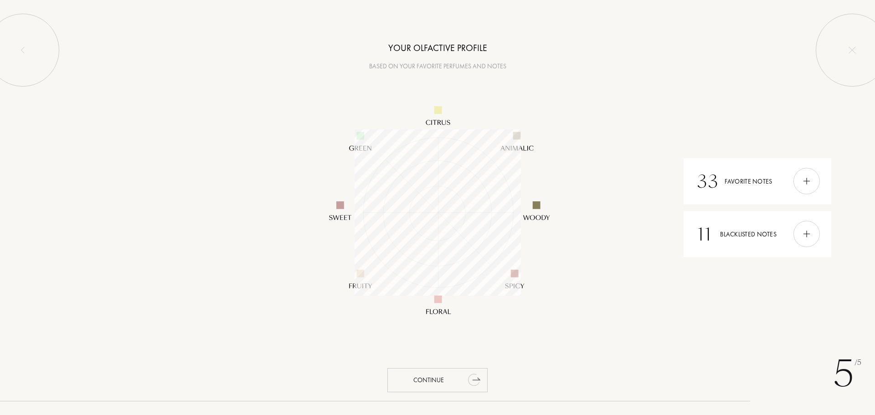
click at [450, 382] on div "Continue" at bounding box center [438, 380] width 100 height 24
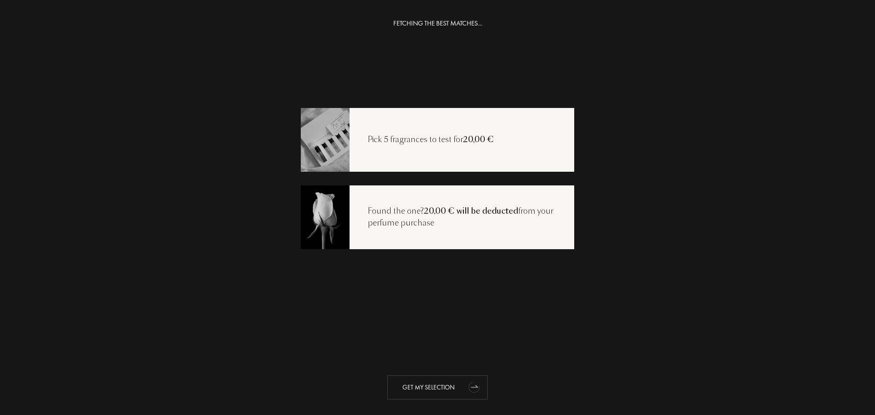
click at [435, 388] on div "Get my selection" at bounding box center [438, 388] width 100 height 24
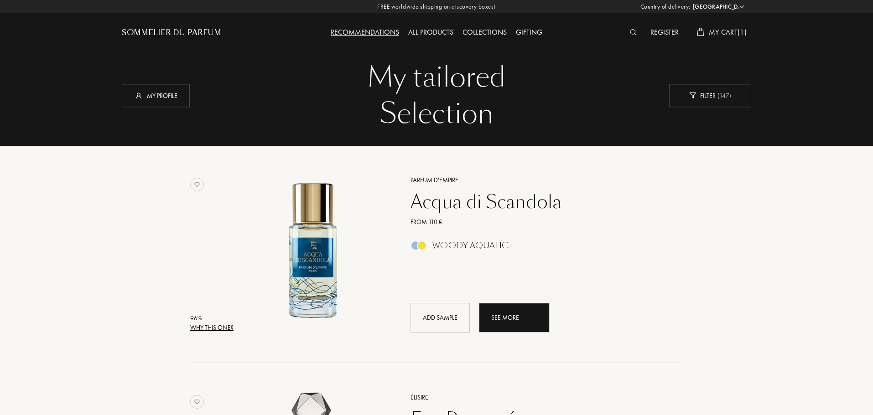
select select "PT"
click at [217, 329] on div "Why this one?" at bounding box center [211, 328] width 43 height 10
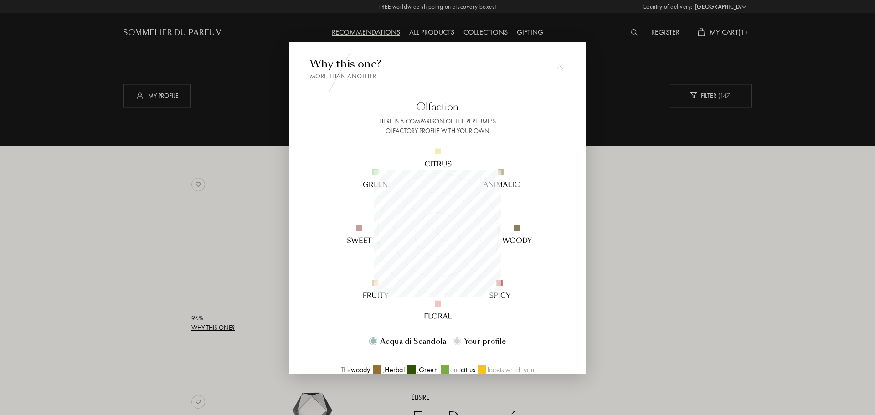
click at [646, 262] on div at bounding box center [437, 207] width 875 height 415
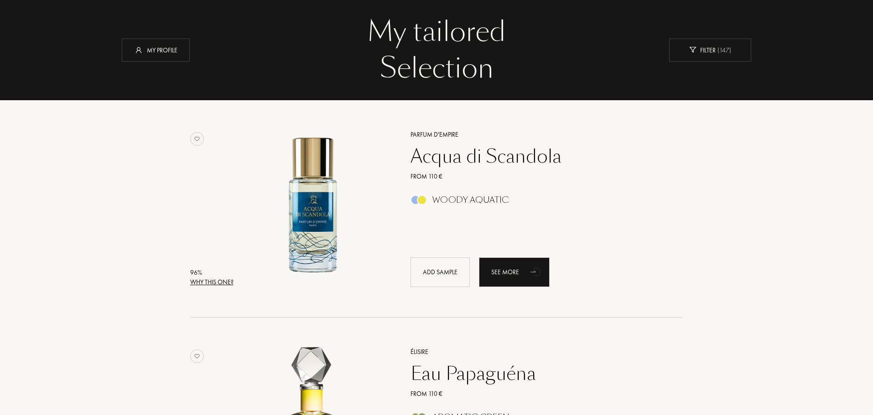
scroll to position [274, 0]
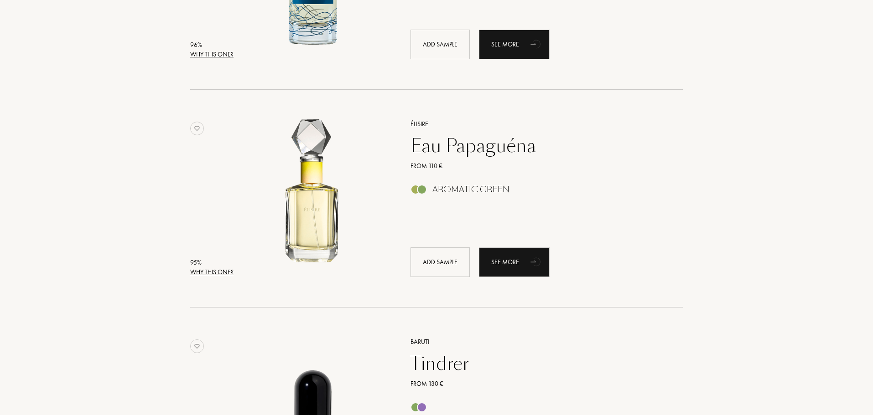
click at [476, 157] on div "Eau Papaguéna" at bounding box center [537, 146] width 266 height 22
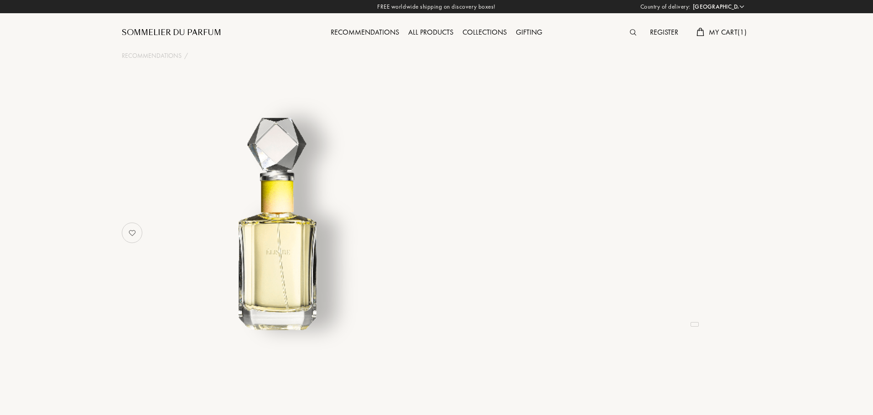
select select "PT"
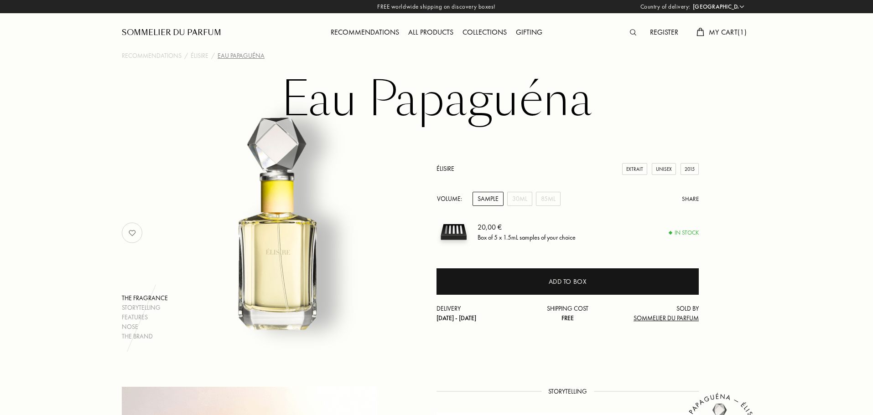
click at [490, 111] on h1 "Eau Papaguéna" at bounding box center [436, 100] width 456 height 50
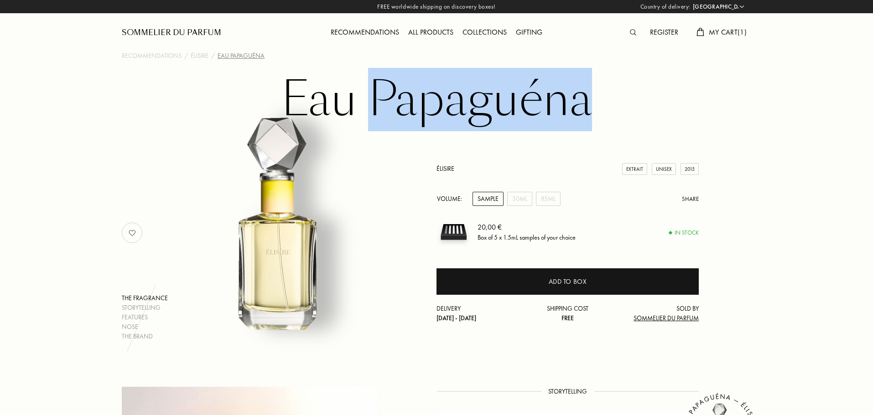
click at [490, 111] on h1 "Eau Papaguéna" at bounding box center [436, 100] width 456 height 50
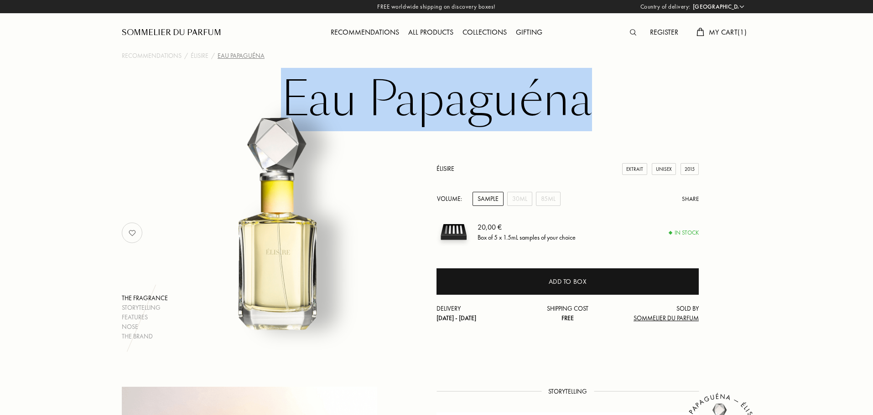
click at [490, 111] on h1 "Eau Papaguéna" at bounding box center [436, 100] width 456 height 50
copy h1 "Eau Papaguéna"
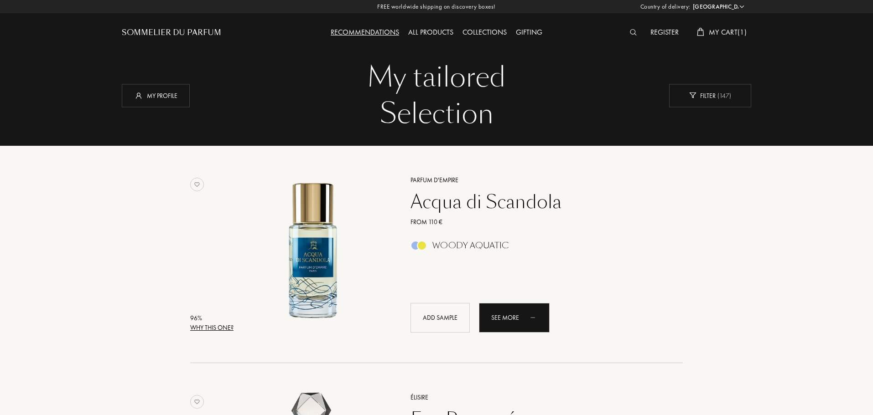
select select "PT"
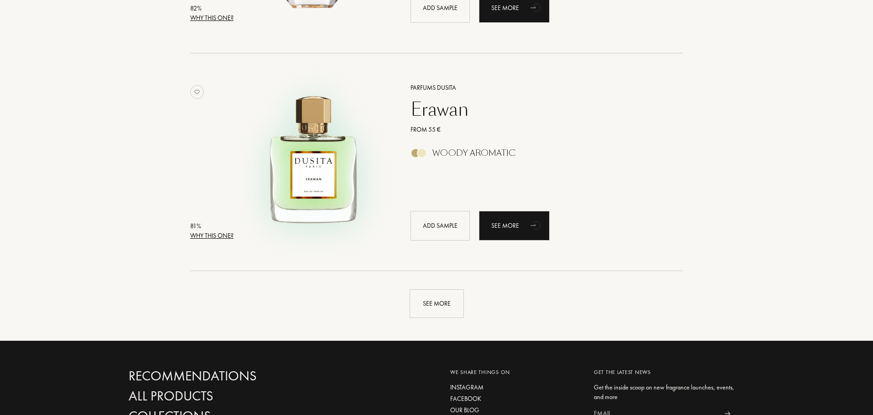
scroll to position [2098, 0]
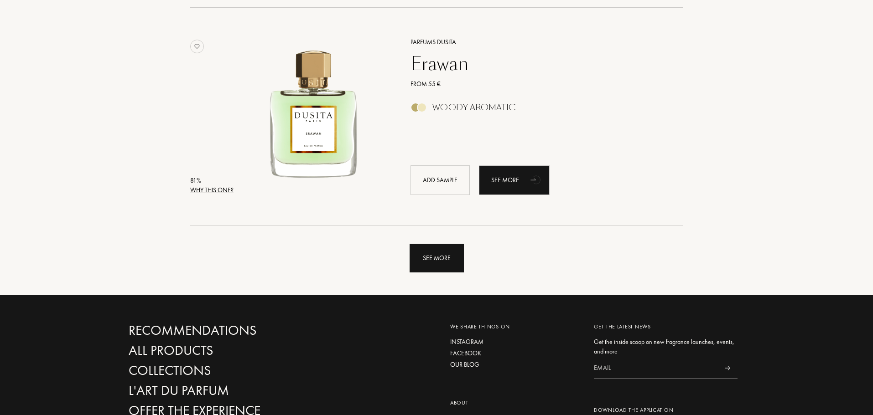
click at [441, 265] on div "See more" at bounding box center [436, 258] width 54 height 29
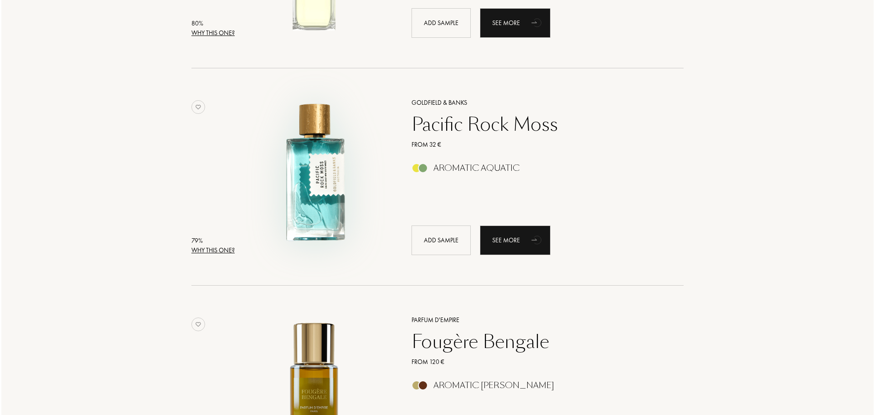
scroll to position [2736, 0]
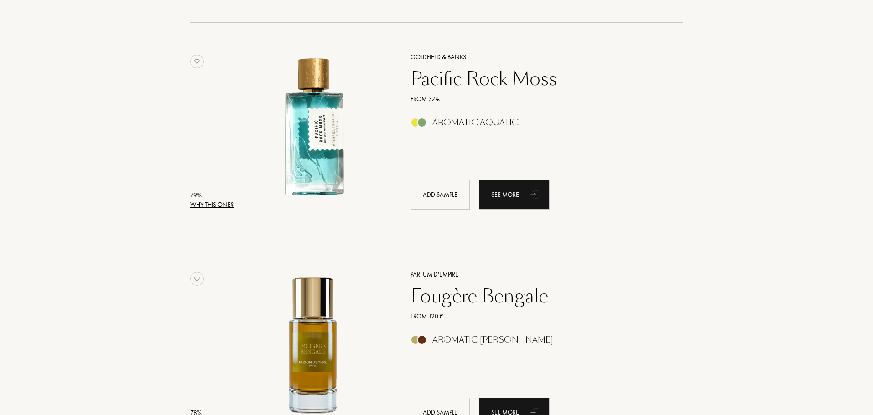
click at [233, 206] on div "Why this one?" at bounding box center [211, 205] width 43 height 10
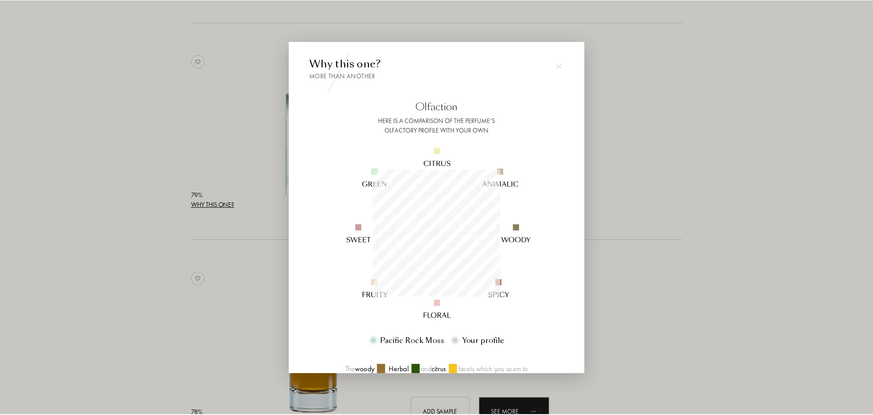
scroll to position [181, 0]
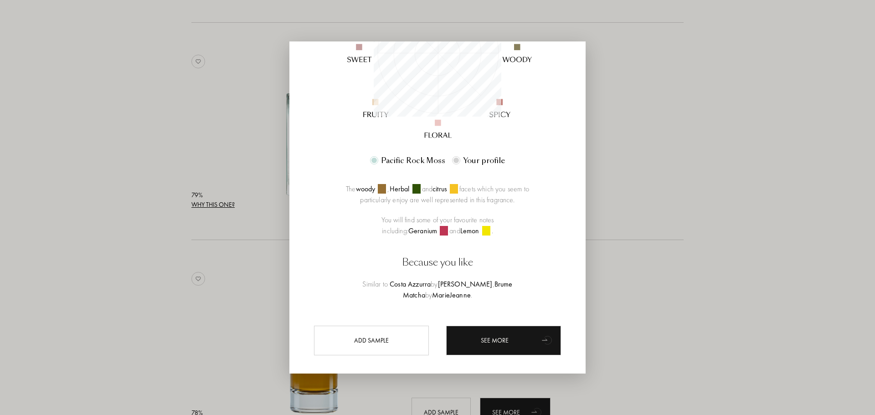
click at [694, 159] on div at bounding box center [437, 207] width 875 height 415
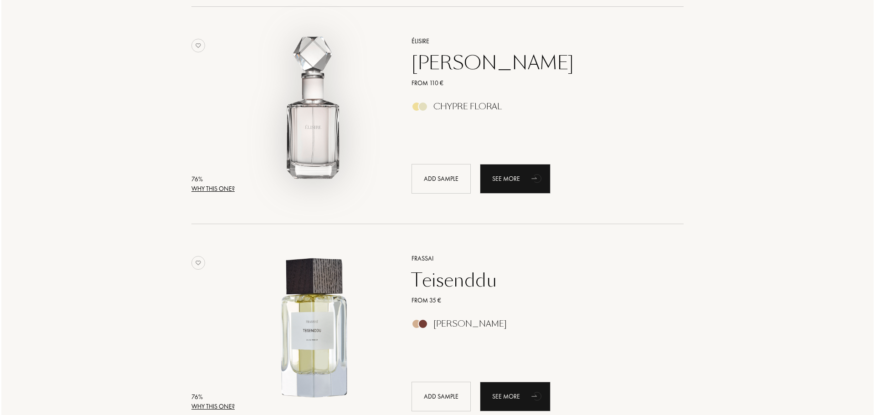
scroll to position [4104, 0]
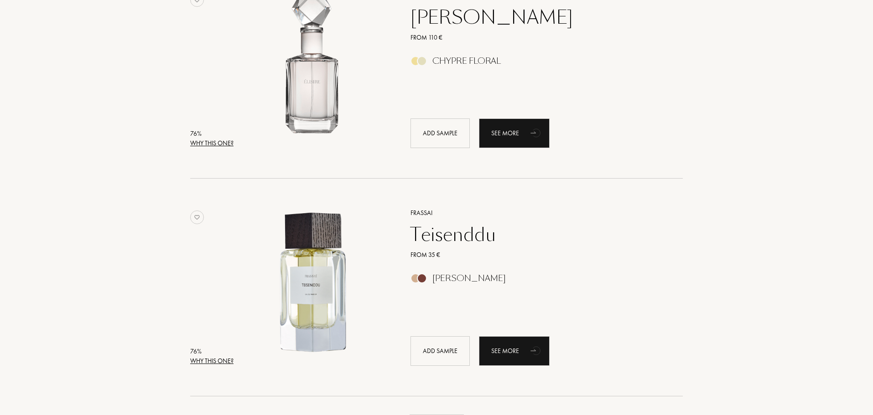
click at [224, 362] on div "Why this one?" at bounding box center [211, 362] width 43 height 10
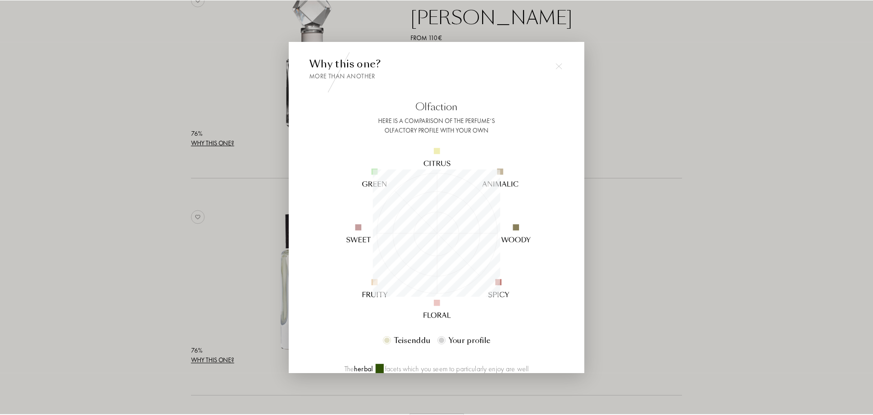
scroll to position [46, 0]
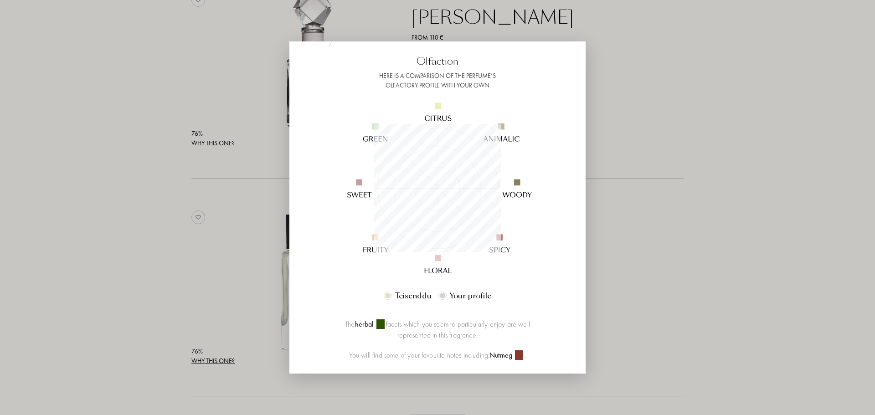
click at [725, 196] on div at bounding box center [437, 207] width 875 height 415
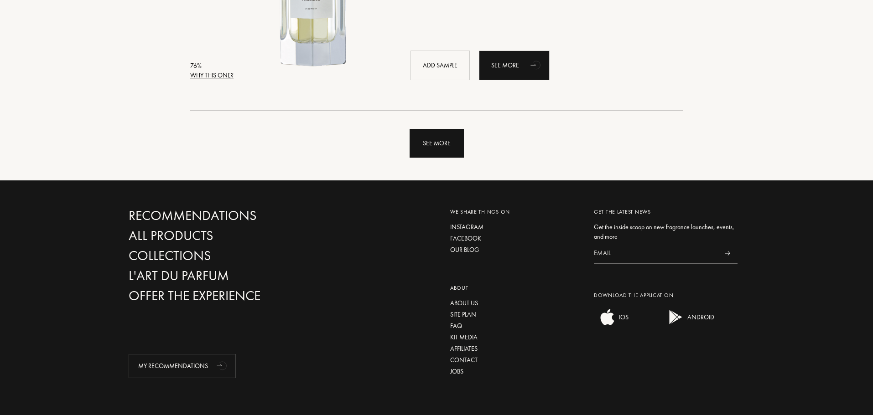
click at [448, 145] on div "See more" at bounding box center [436, 143] width 54 height 29
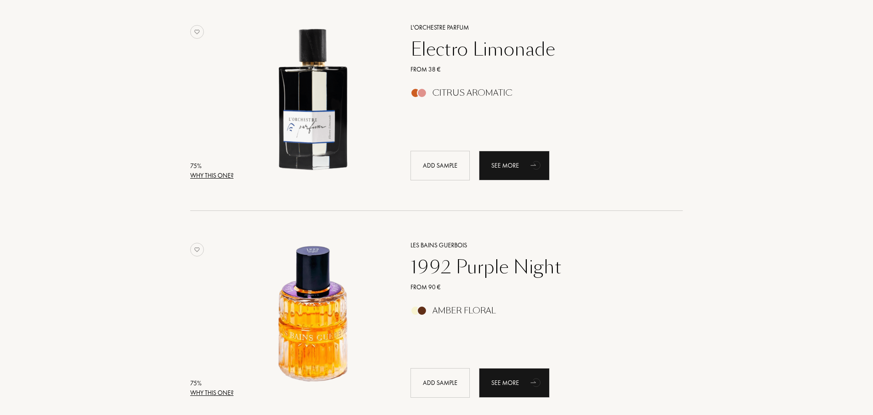
scroll to position [6396, 0]
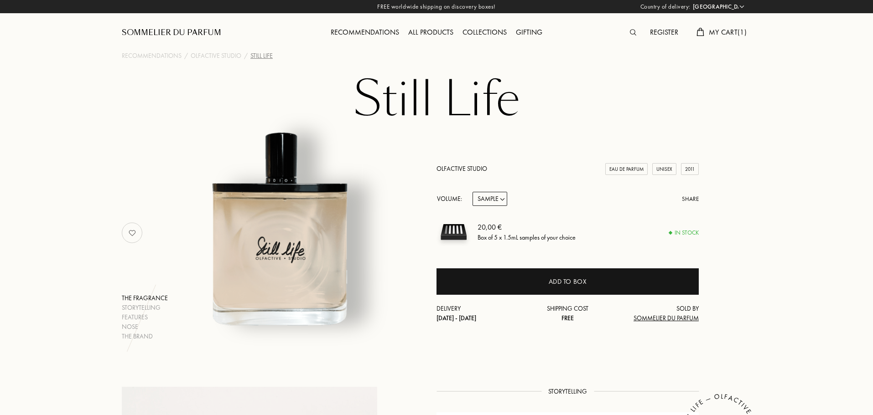
select select "PT"
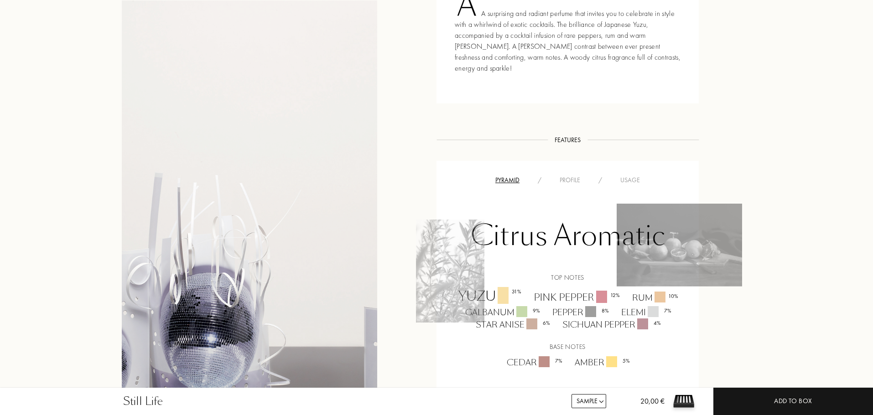
scroll to position [547, 0]
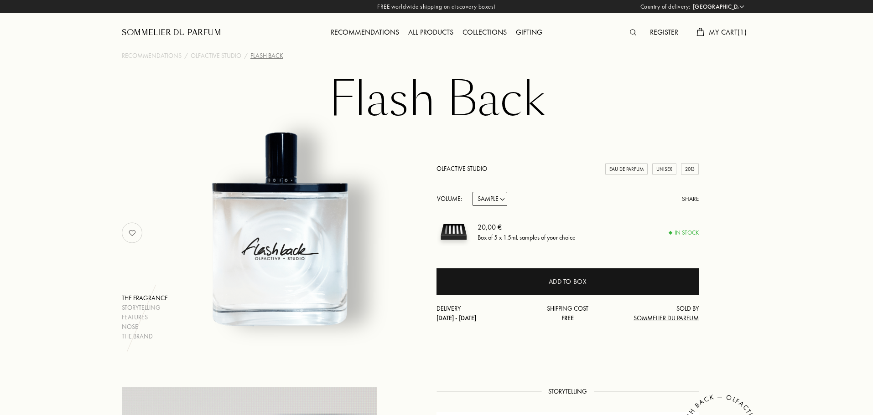
select select "PT"
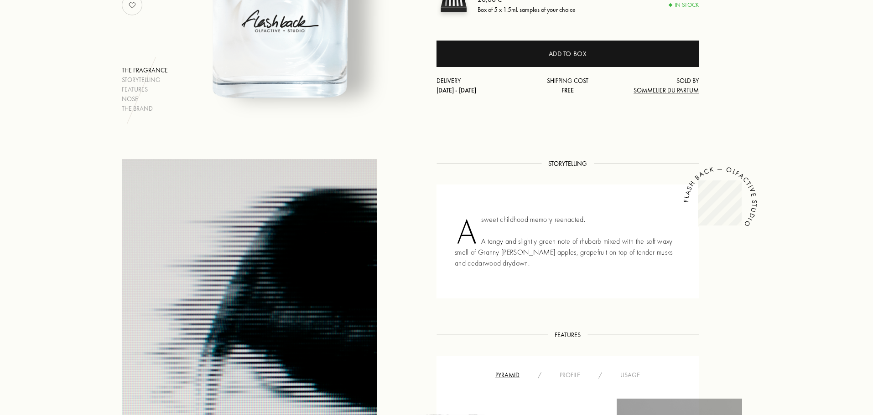
scroll to position [502, 0]
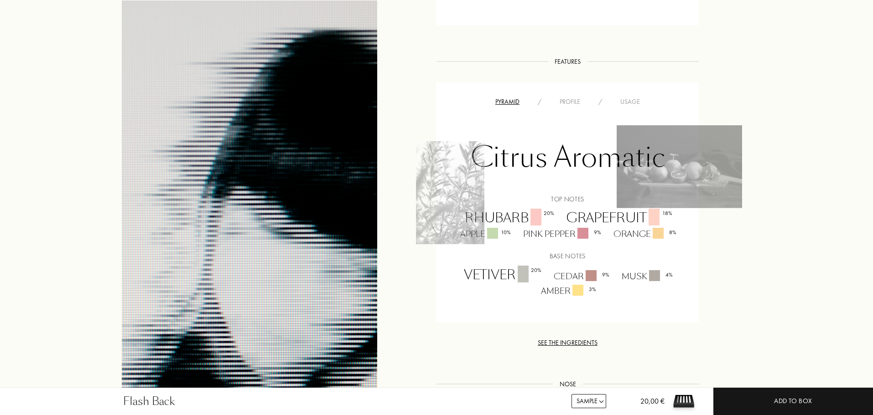
click at [502, 217] on div "Rhubarb 20 %" at bounding box center [509, 218] width 102 height 19
copy div "Rhubarb 20"
click at [594, 303] on div "Pyramid / Profile / Usage Citrus Aromatic Top notes Rhubarb 20 % Grapefruit 18 …" at bounding box center [567, 203] width 262 height 240
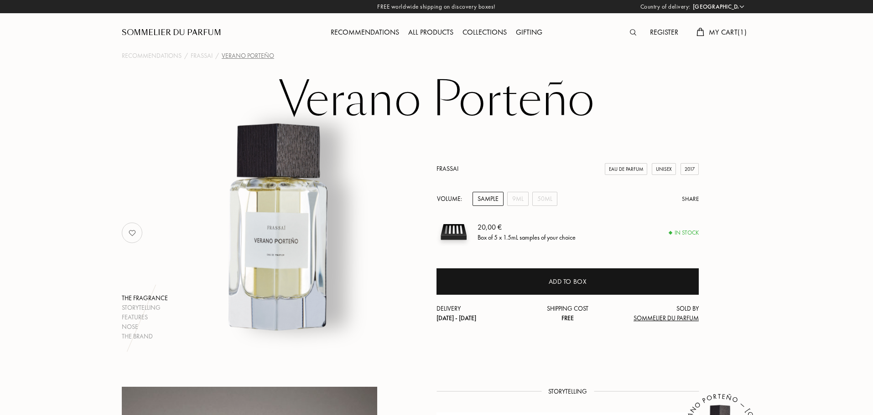
select select "PT"
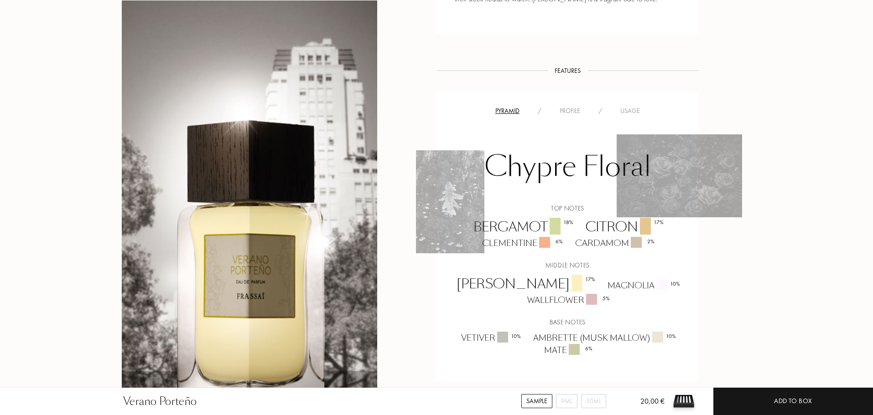
scroll to position [638, 0]
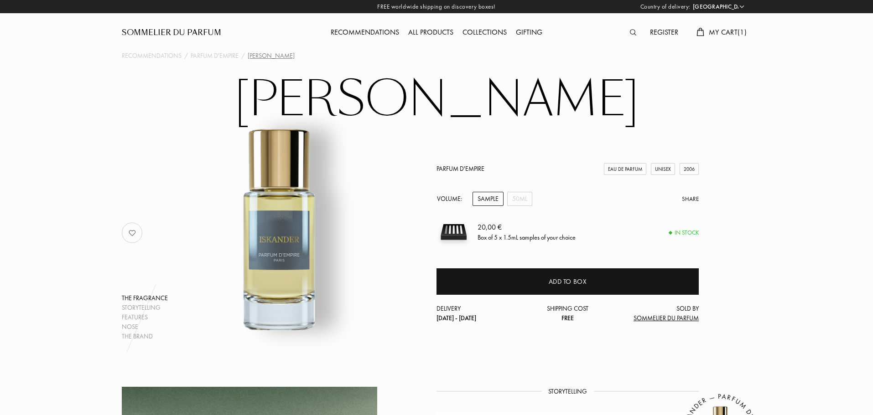
select select "PT"
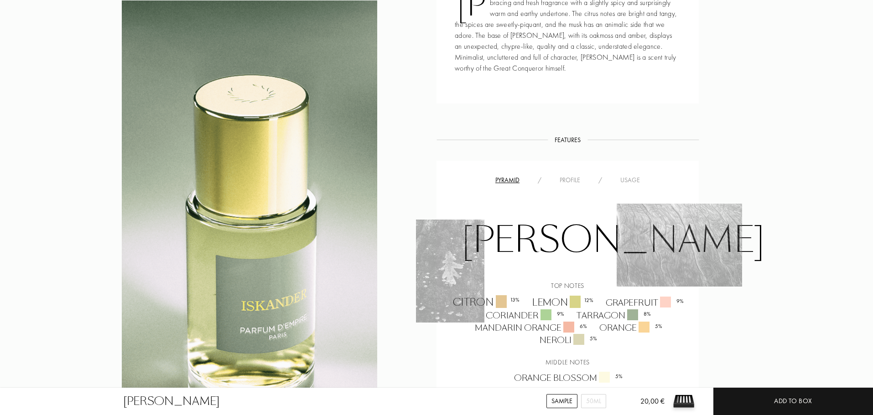
scroll to position [410, 0]
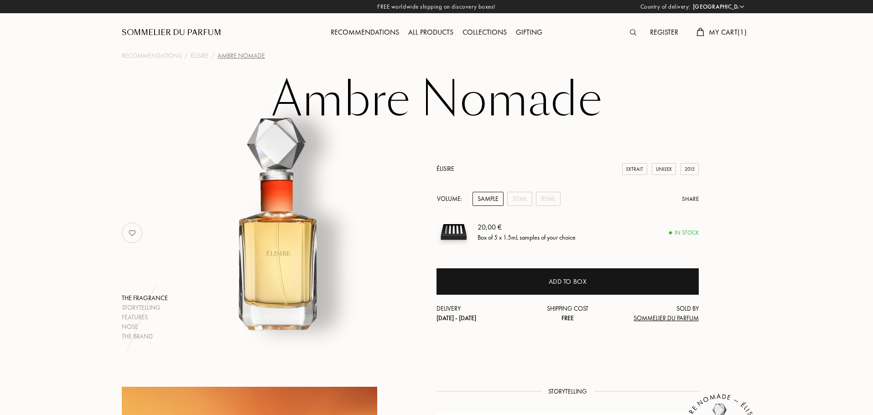
select select "PT"
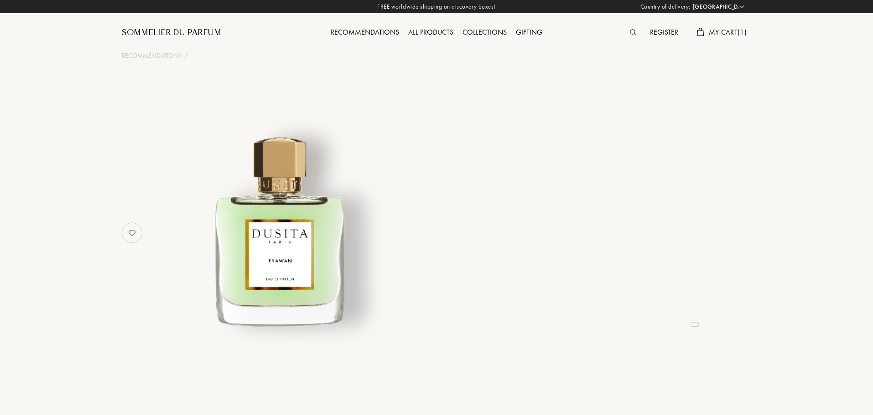
select select "PT"
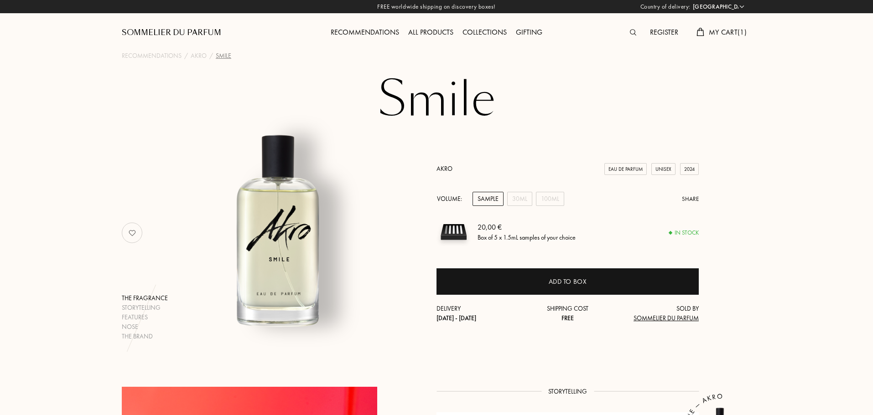
select select "PT"
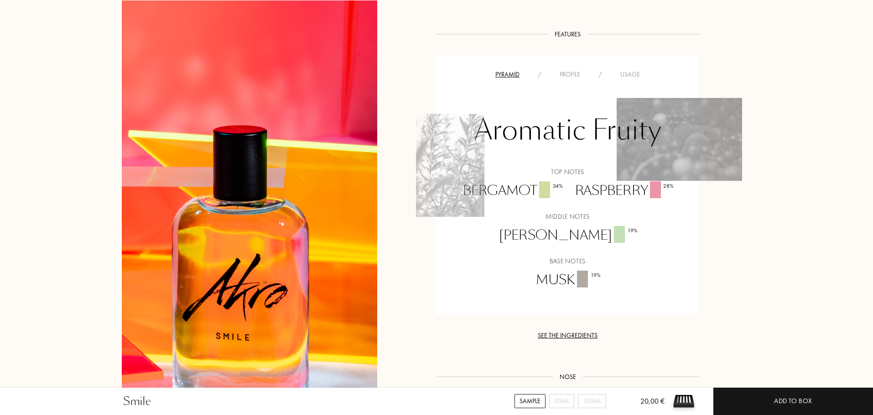
scroll to position [684, 0]
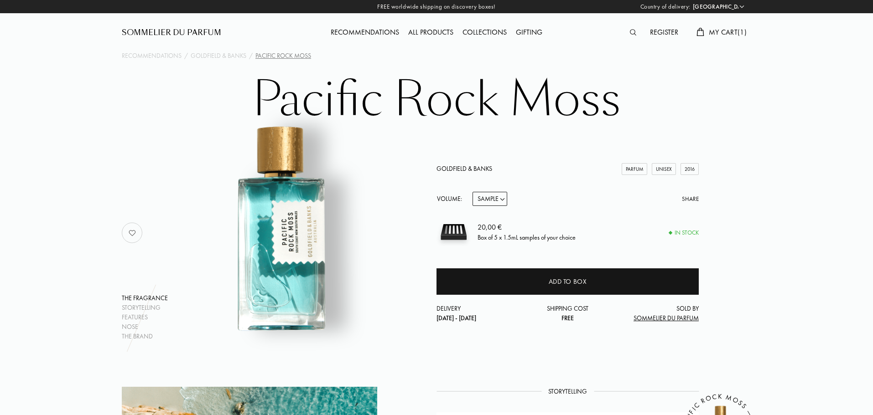
select select "PT"
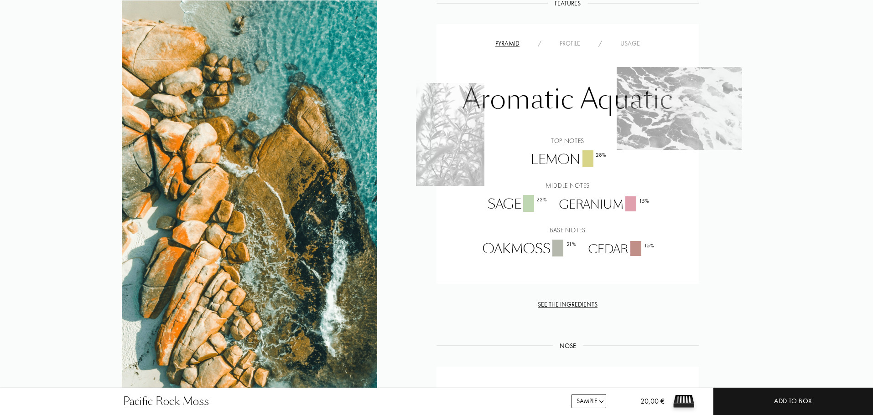
scroll to position [638, 0]
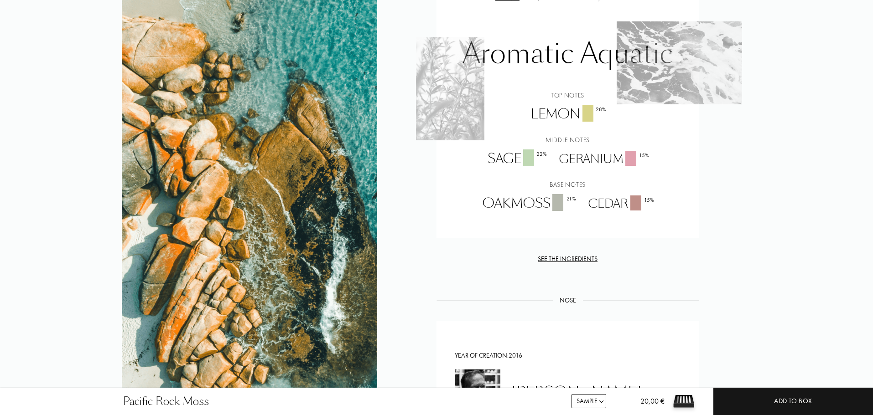
click at [508, 165] on div "Sage 22 %" at bounding box center [517, 159] width 72 height 19
